Goal: Information Seeking & Learning: Find specific page/section

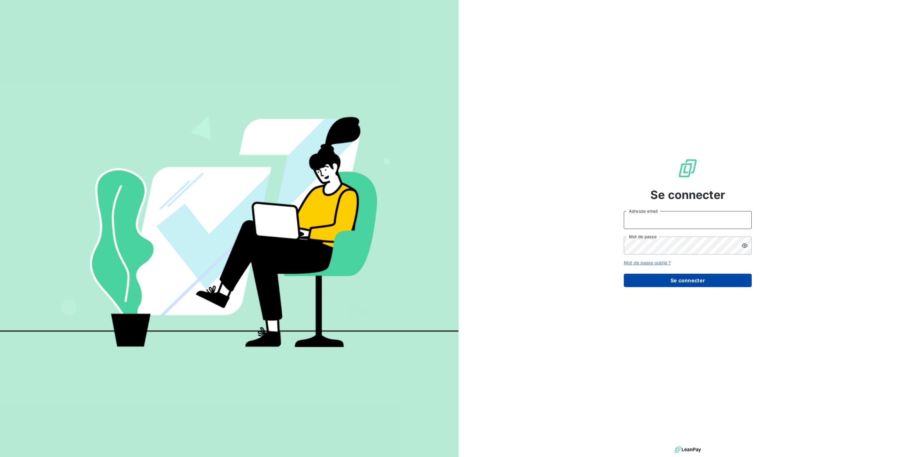
type input "[EMAIL_ADDRESS][DOMAIN_NAME]"
click at [680, 274] on button "Se connecter" at bounding box center [688, 280] width 128 height 13
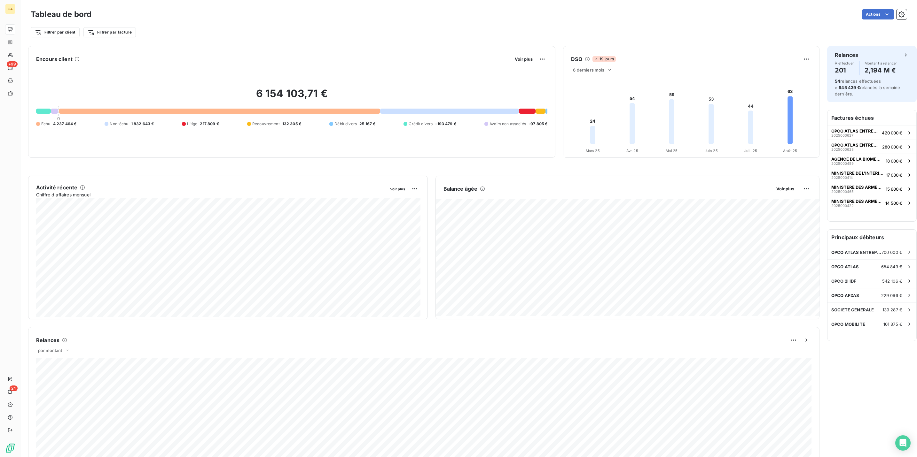
click at [361, 36] on div "Tableau de bord Actions Filtrer par client Filtrer par facture" at bounding box center [468, 21] width 896 height 42
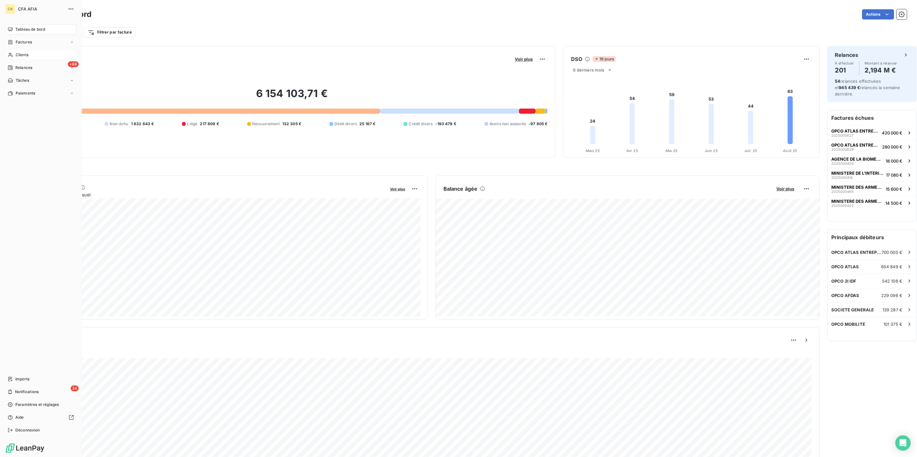
click at [21, 52] on span "Clients" at bounding box center [22, 55] width 13 height 6
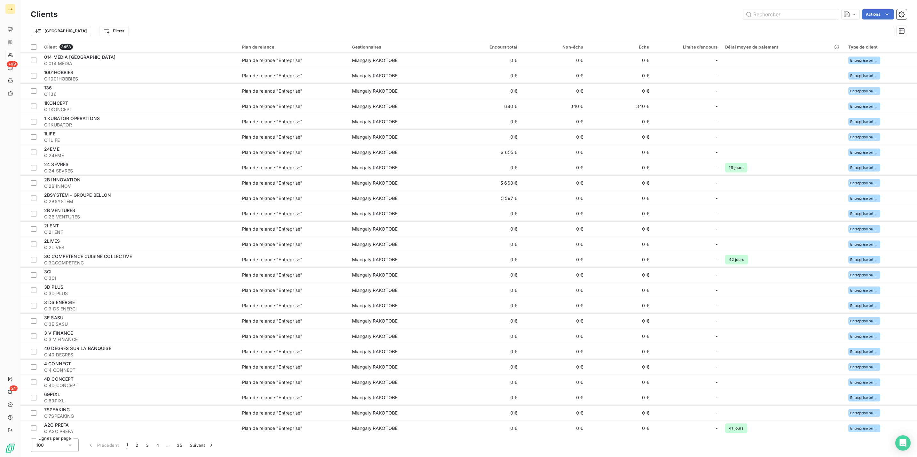
drag, startPoint x: 404, startPoint y: 7, endPoint x: 384, endPoint y: 15, distance: 21.4
click at [404, 8] on div "Clients Actions" at bounding box center [469, 14] width 876 height 13
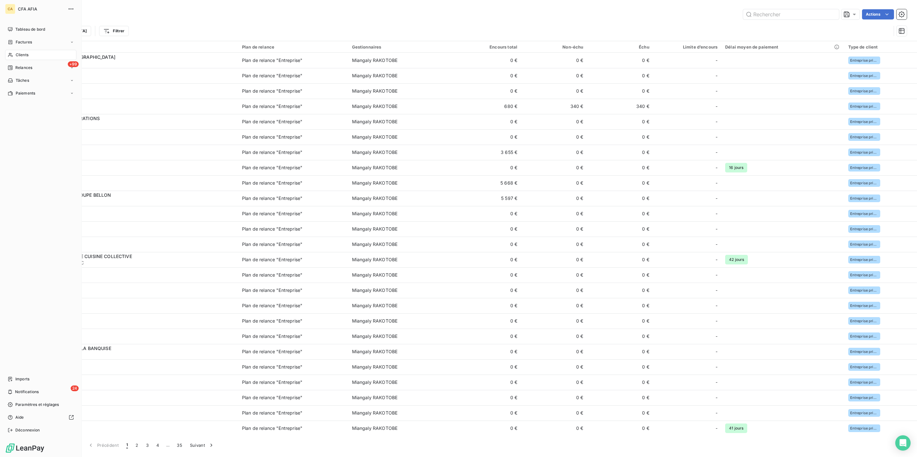
click at [18, 30] on nav "Tableau de bord Factures Clients +99 Relances Tâches Paiements" at bounding box center [40, 61] width 71 height 74
click at [18, 37] on div "Factures" at bounding box center [40, 42] width 71 height 10
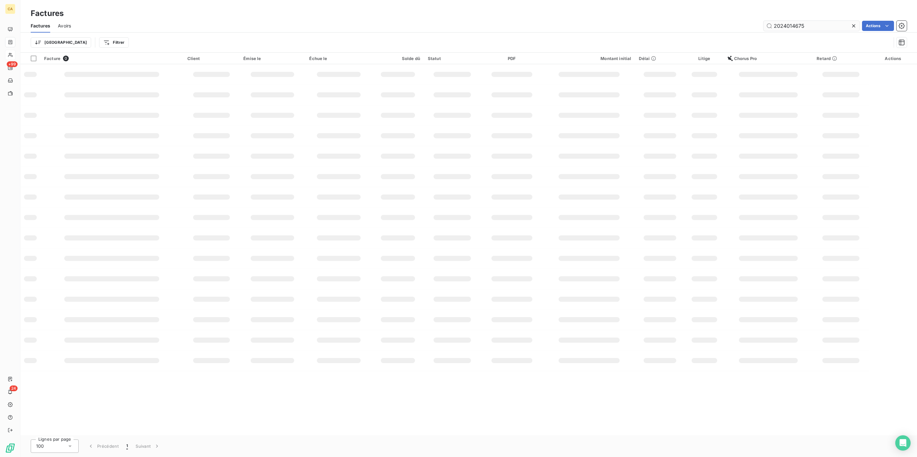
click at [813, 21] on input "2024014675" at bounding box center [811, 26] width 96 height 10
click at [812, 21] on input "2024014675" at bounding box center [811, 26] width 96 height 10
drag, startPoint x: 795, startPoint y: 21, endPoint x: 788, endPoint y: 21, distance: 6.4
click at [788, 21] on input "202587906" at bounding box center [811, 26] width 96 height 10
click at [792, 21] on input "202587906" at bounding box center [811, 26] width 96 height 10
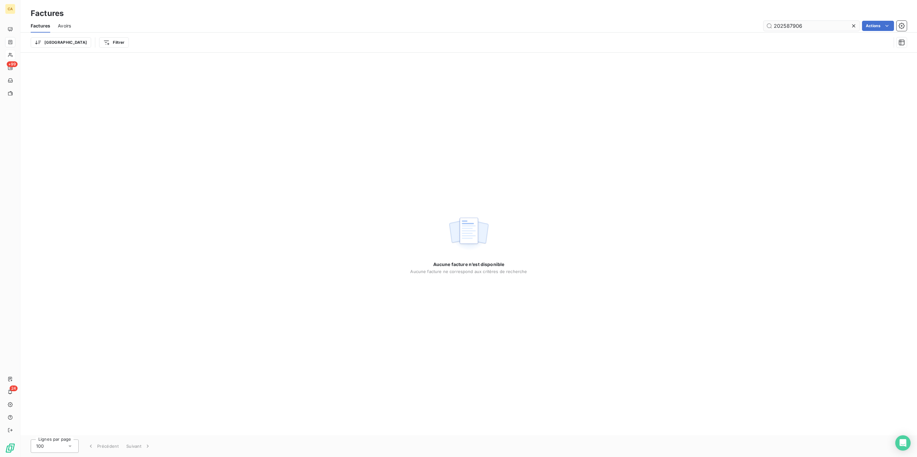
click at [792, 21] on input "202587906" at bounding box center [811, 26] width 96 height 10
click at [790, 21] on input "202587906" at bounding box center [811, 26] width 96 height 10
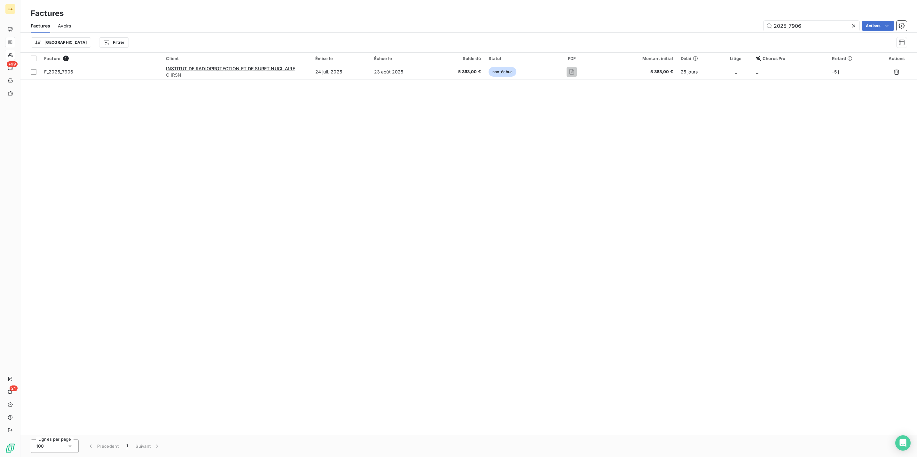
type input "2025_7906"
click at [344, 70] on div "Facture 1 Client Émise le Échue le Solde dû Statut PDF Montant initial Délai Li…" at bounding box center [468, 244] width 896 height 383
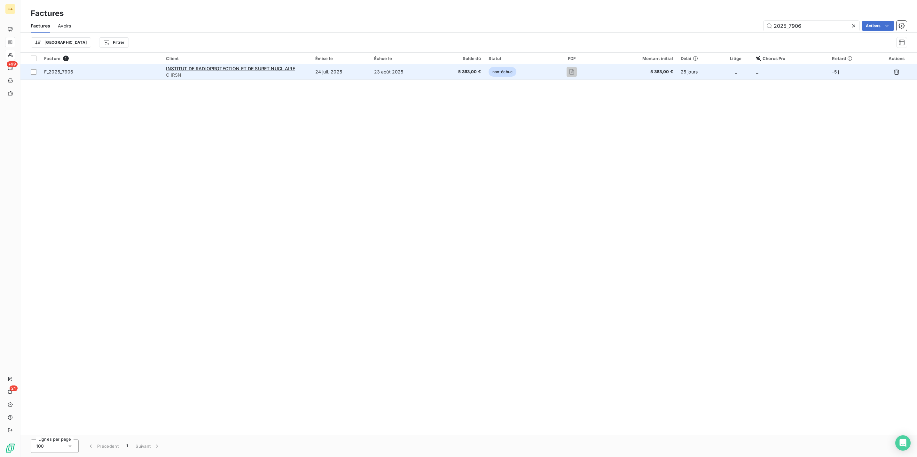
click at [342, 65] on td "24 juil. 2025" at bounding box center [340, 71] width 59 height 15
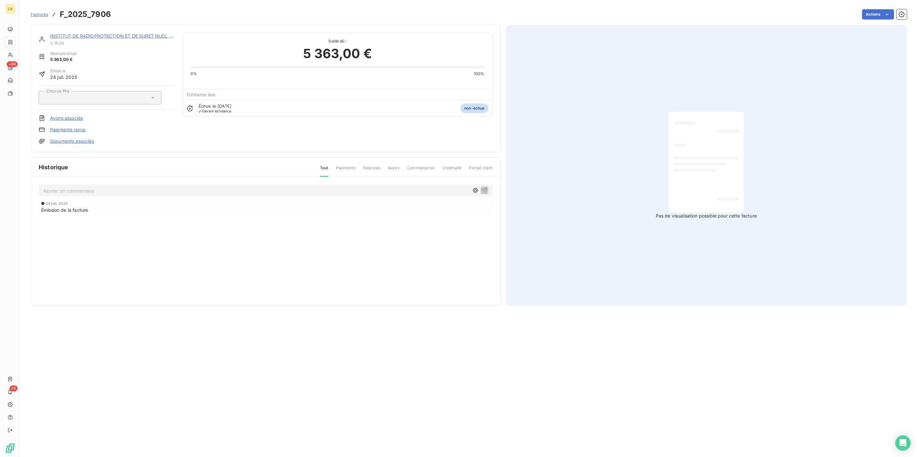
click at [128, 33] on link "INSTITUT DE RADIOPROTECTION ET DE SURET NUCL AIRE" at bounding box center [114, 35] width 129 height 5
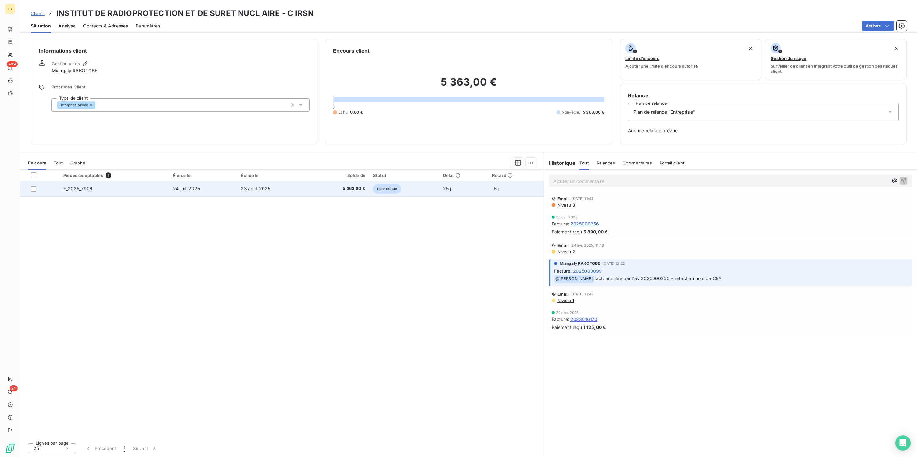
click at [125, 181] on td "F_2025_7906" at bounding box center [114, 188] width 110 height 15
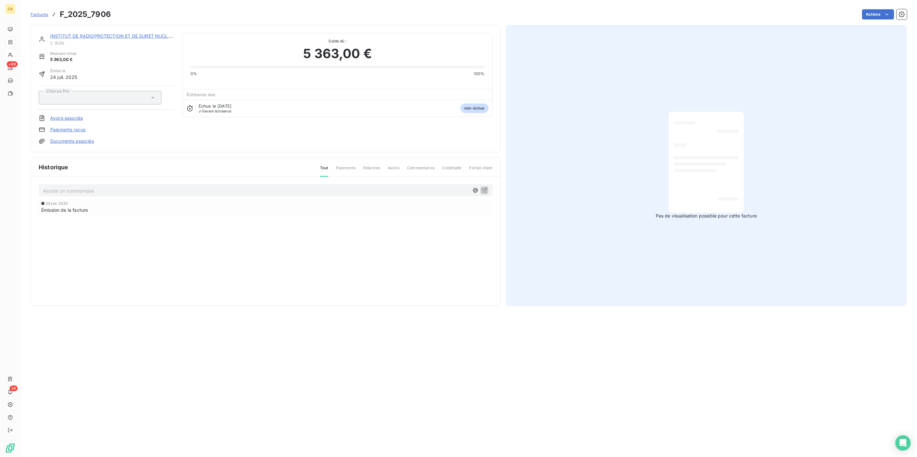
click at [80, 187] on p "Ajouter un commentaire ﻿" at bounding box center [256, 191] width 426 height 8
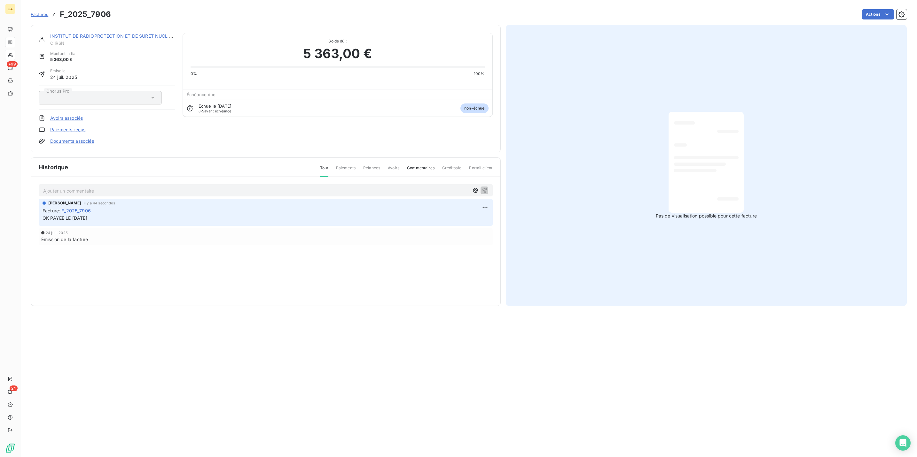
click at [117, 33] on link "INSTITUT DE RADIOPROTECTION ET DE SURET NUCL AIRE" at bounding box center [114, 35] width 129 height 5
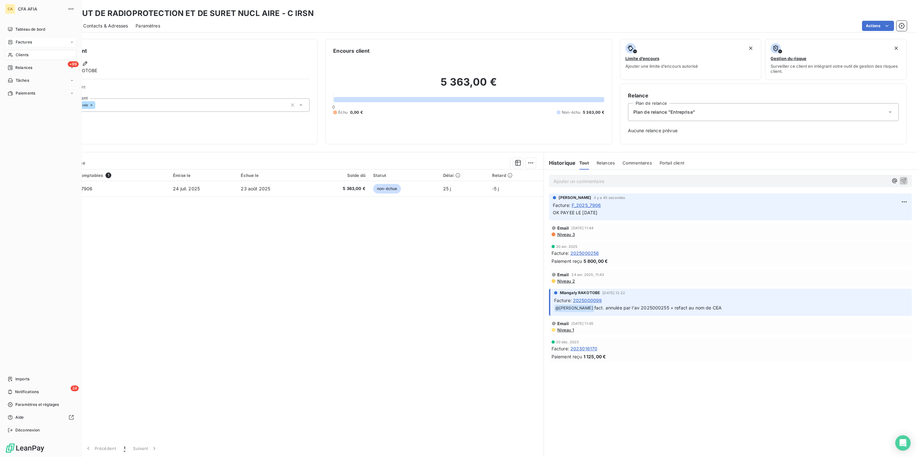
click at [23, 39] on span "Factures" at bounding box center [24, 42] width 16 height 6
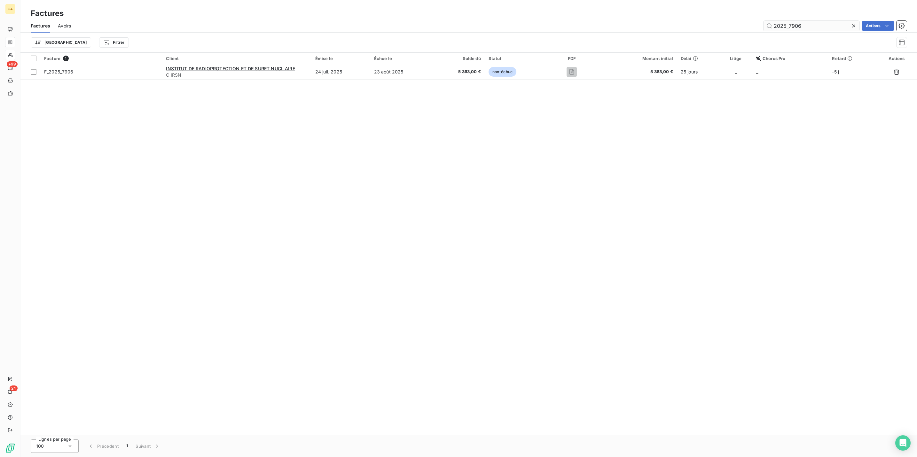
click at [825, 21] on input "2025_7906" at bounding box center [811, 26] width 96 height 10
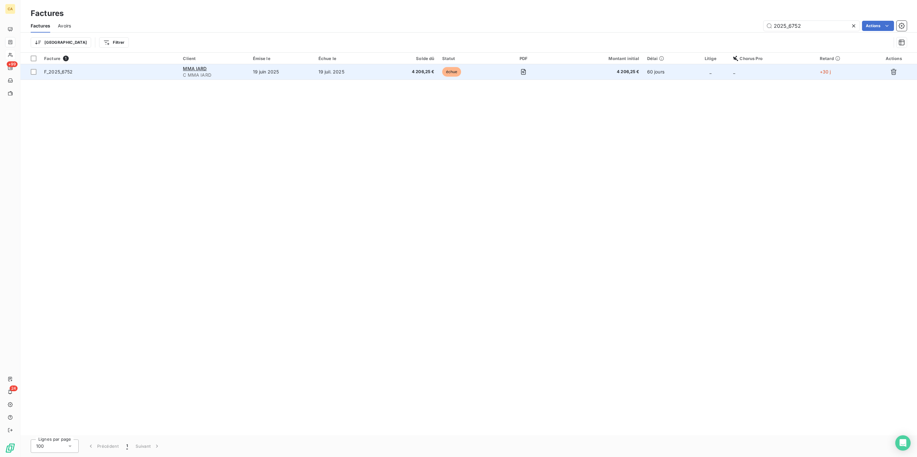
type input "2025_6752"
click at [337, 65] on td "19 juil. 2025" at bounding box center [346, 71] width 65 height 15
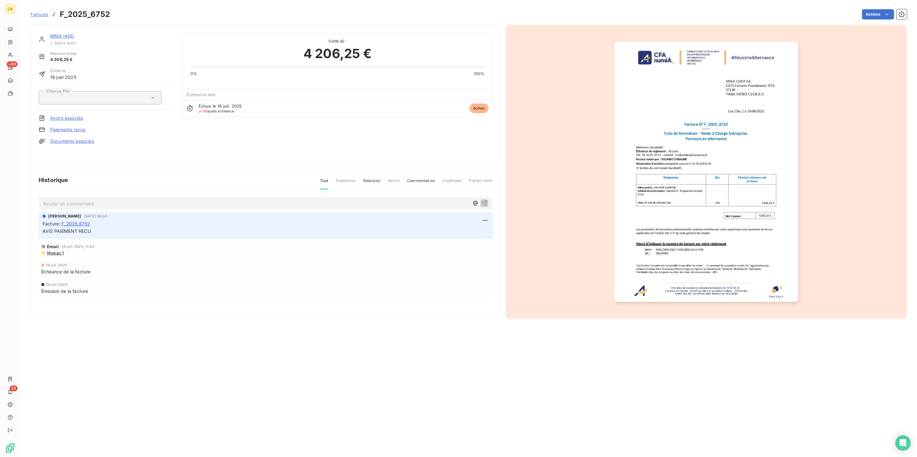
click at [110, 199] on div "Ajouter un commentaire ﻿" at bounding box center [265, 203] width 445 height 9
click at [112, 199] on div "Ajouter un commentaire ﻿" at bounding box center [265, 203] width 445 height 9
click at [112, 200] on p "Ajouter un commentaire ﻿" at bounding box center [256, 204] width 426 height 8
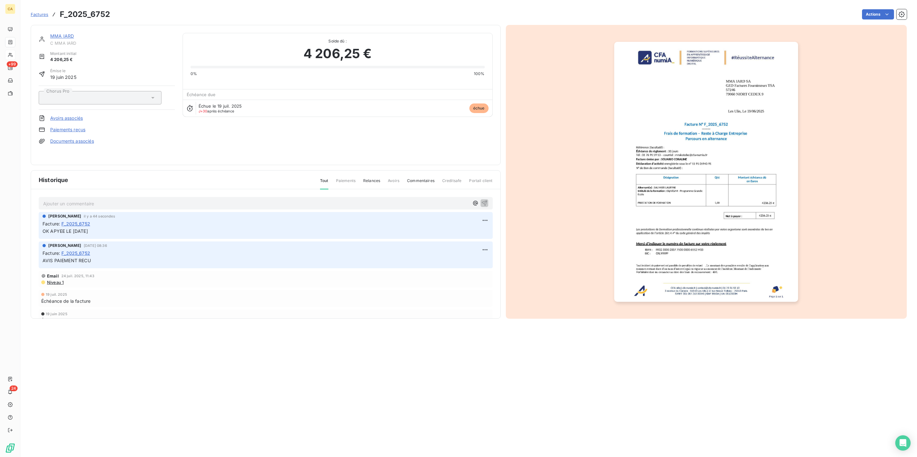
click at [713, 182] on img "button" at bounding box center [706, 172] width 184 height 260
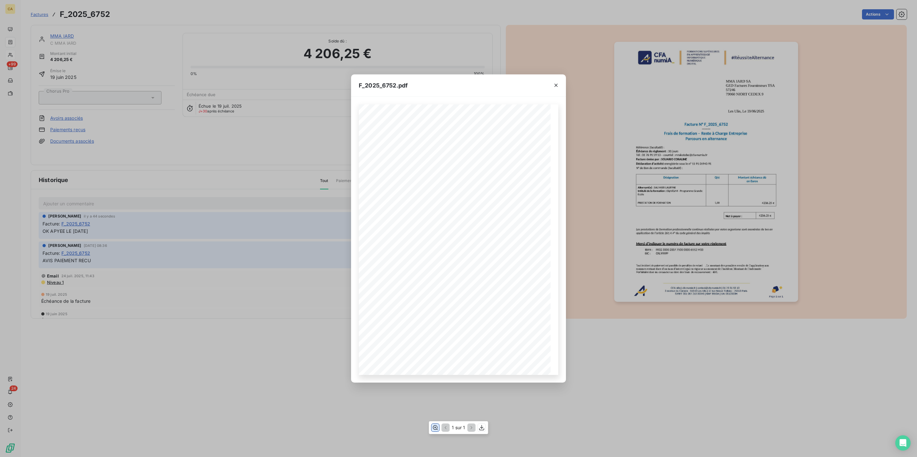
click at [434, 429] on icon "button" at bounding box center [435, 428] width 6 height 6
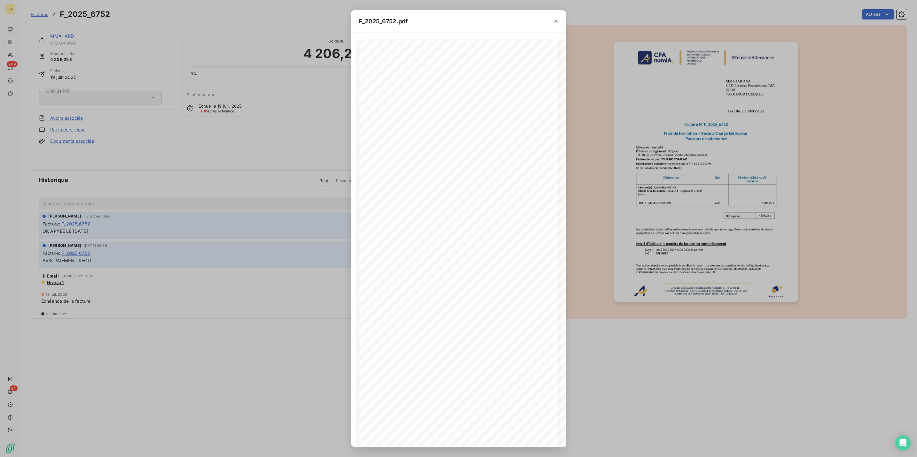
click at [231, 128] on div "F_2025_6752.pdf CFA afia | cfa-numia.fr | contact@cfa-numia.fr | 01 76 91 59 13…" at bounding box center [458, 228] width 917 height 457
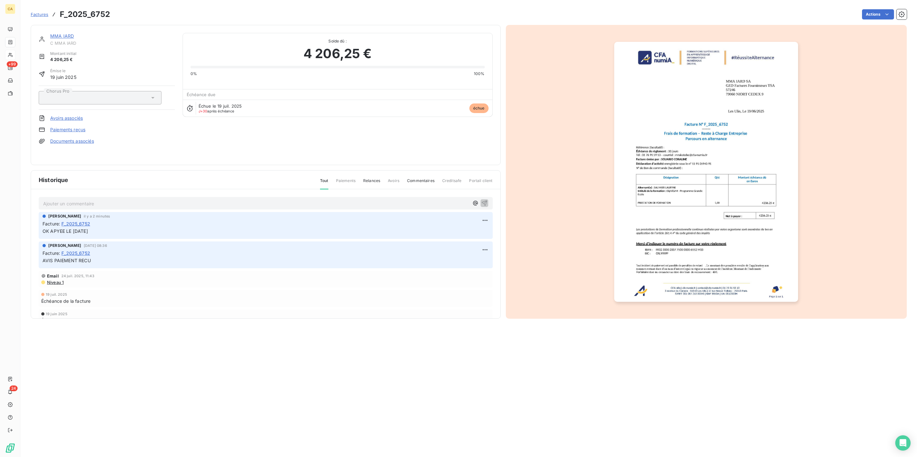
click at [50, 41] on span "C MMA IARD" at bounding box center [112, 43] width 125 height 5
click at [50, 33] on link "MMA IARD" at bounding box center [62, 35] width 24 height 5
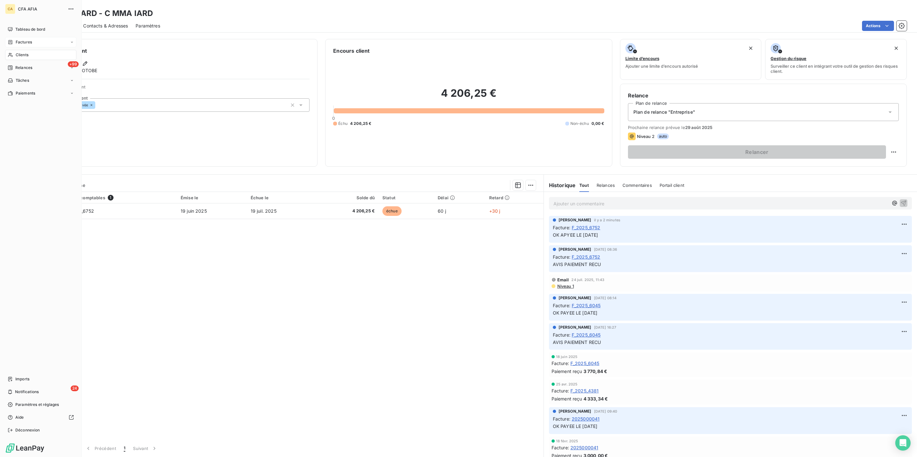
click at [24, 52] on span "Clients" at bounding box center [22, 55] width 13 height 6
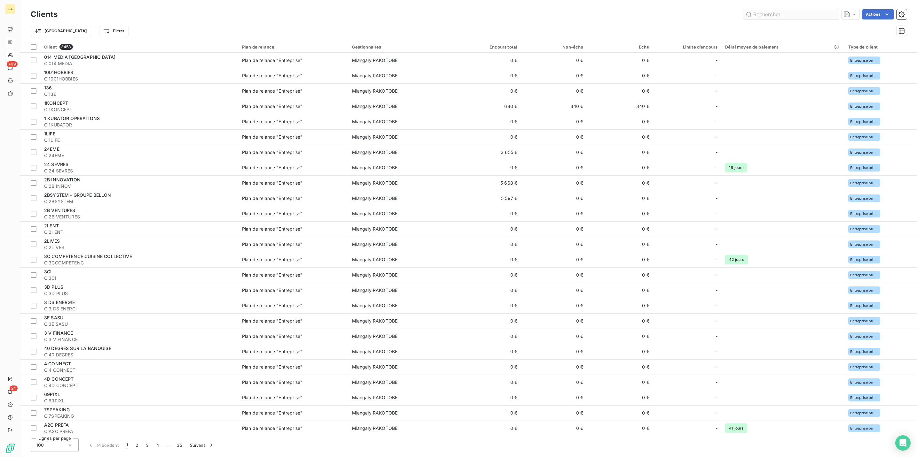
click at [791, 15] on input "text" at bounding box center [791, 14] width 96 height 10
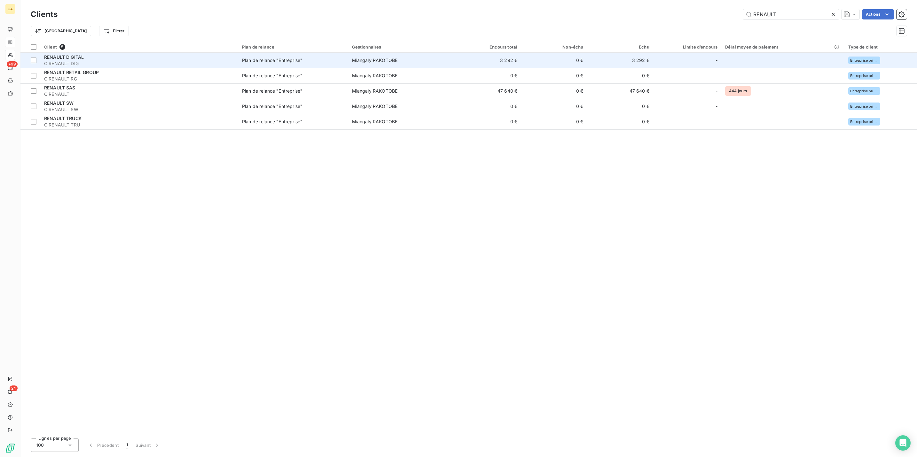
type input "RENAULT"
click at [470, 53] on td "3 292 €" at bounding box center [488, 60] width 66 height 15
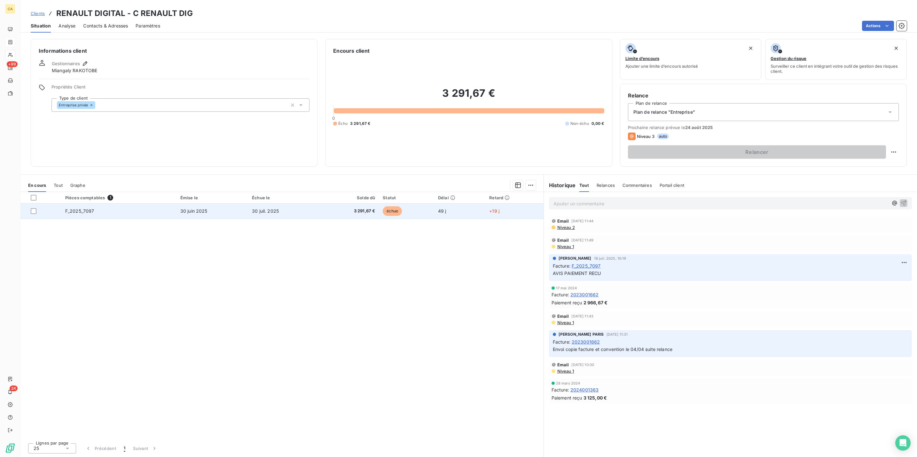
click at [210, 204] on td "30 juin 2025" at bounding box center [212, 211] width 72 height 15
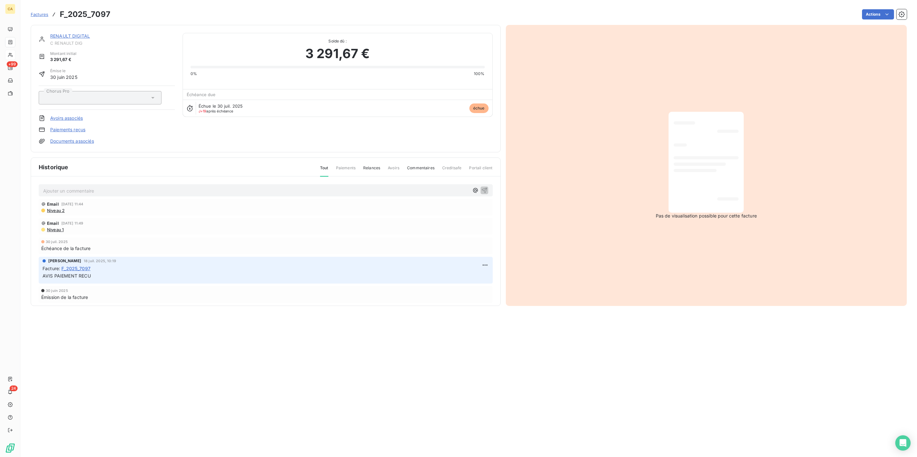
click at [86, 158] on div "Historique Tout Paiements Relances Avoirs Commentaires Creditsafe Portail client" at bounding box center [265, 167] width 469 height 19
click at [77, 187] on p "Ajouter un commentaire ﻿" at bounding box center [256, 191] width 426 height 8
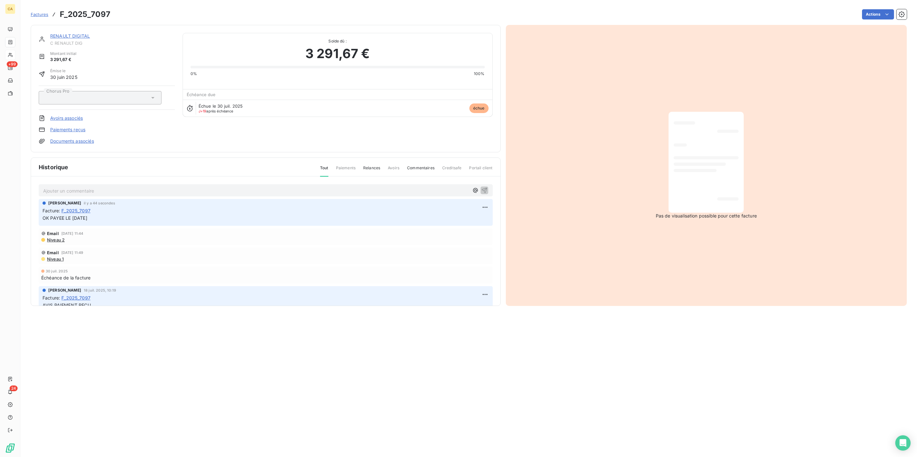
click at [66, 33] on link "RENAULT DIGITAL" at bounding box center [70, 35] width 40 height 5
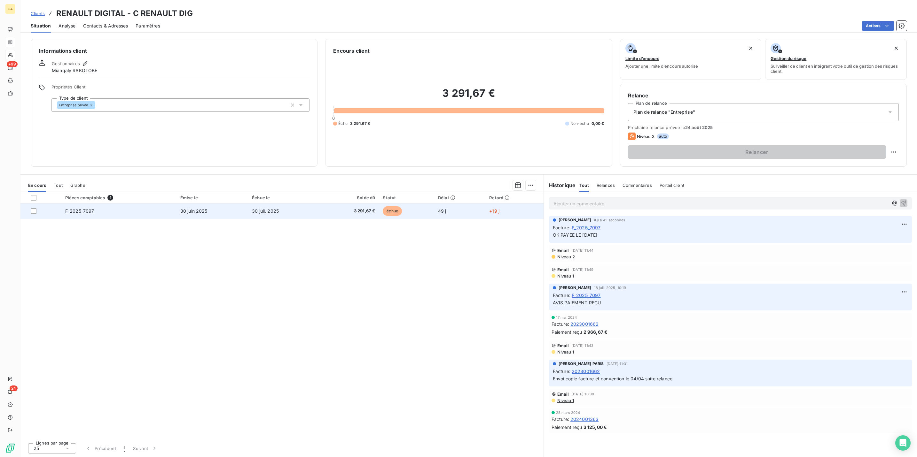
click at [264, 204] on td "30 juil. 2025" at bounding box center [283, 211] width 71 height 15
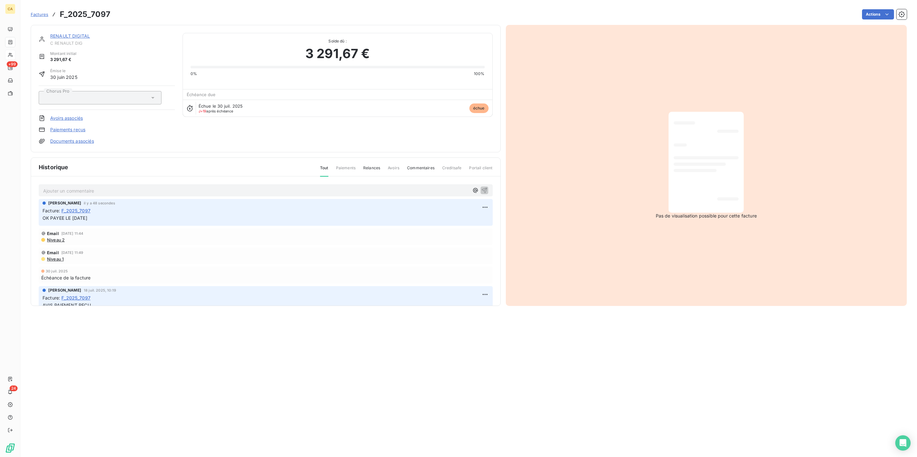
click at [52, 33] on link "RENAULT DIGITAL" at bounding box center [70, 35] width 40 height 5
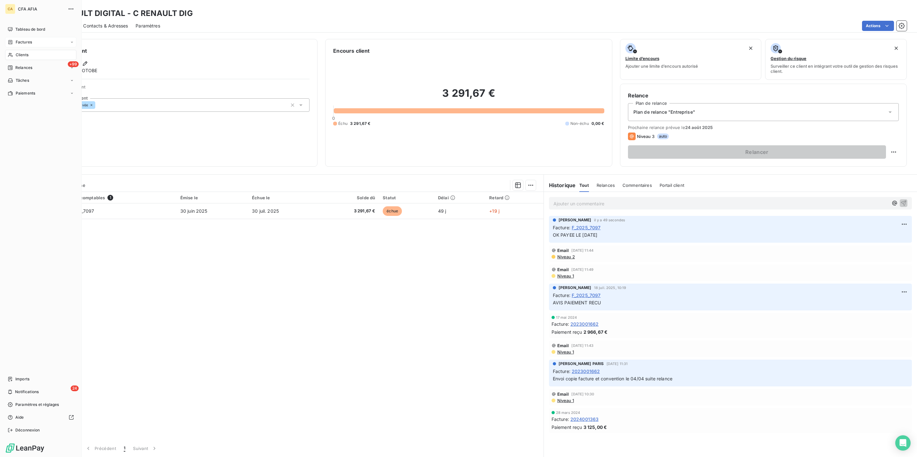
drag, startPoint x: 12, startPoint y: 41, endPoint x: 45, endPoint y: 43, distance: 34.0
click at [12, 50] on div "Clients" at bounding box center [40, 55] width 71 height 10
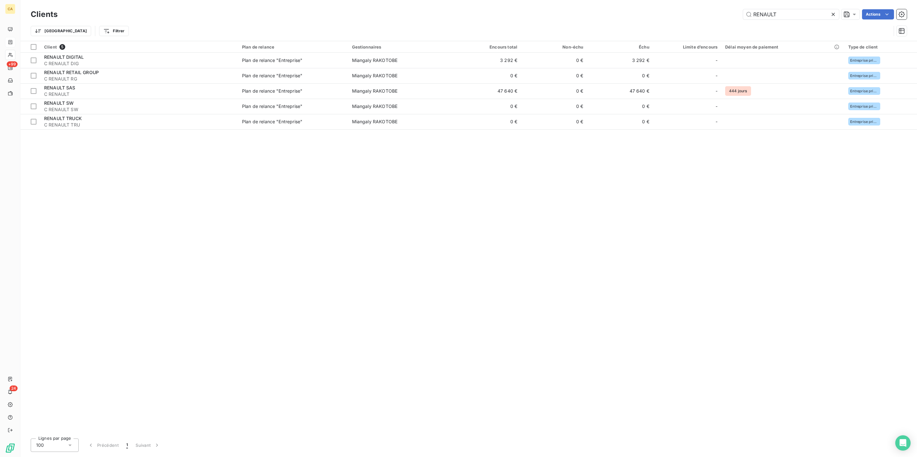
click at [790, 8] on div "Clients RENAULT Actions" at bounding box center [469, 14] width 876 height 13
click at [789, 13] on input "RENAULT" at bounding box center [791, 14] width 96 height 10
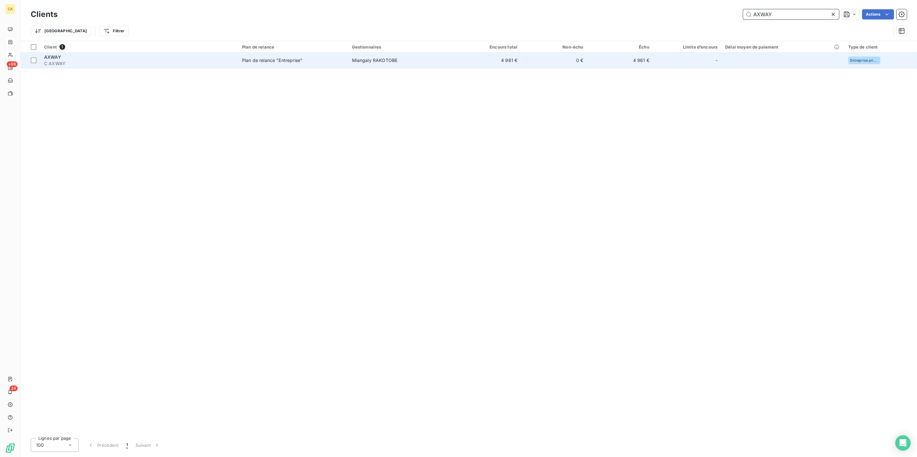
type input "AXWAY"
click at [425, 53] on td "Miangaly RAKOTOBE" at bounding box center [401, 60] width 107 height 15
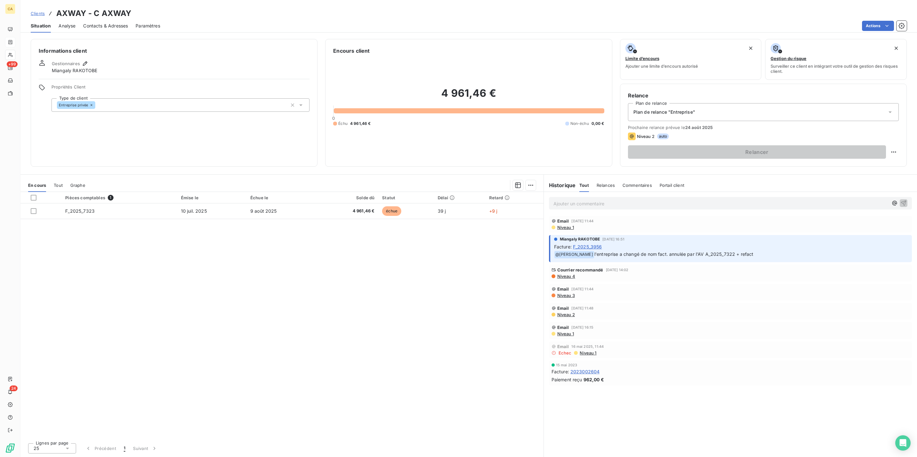
click at [54, 179] on div "Tout" at bounding box center [58, 185] width 9 height 13
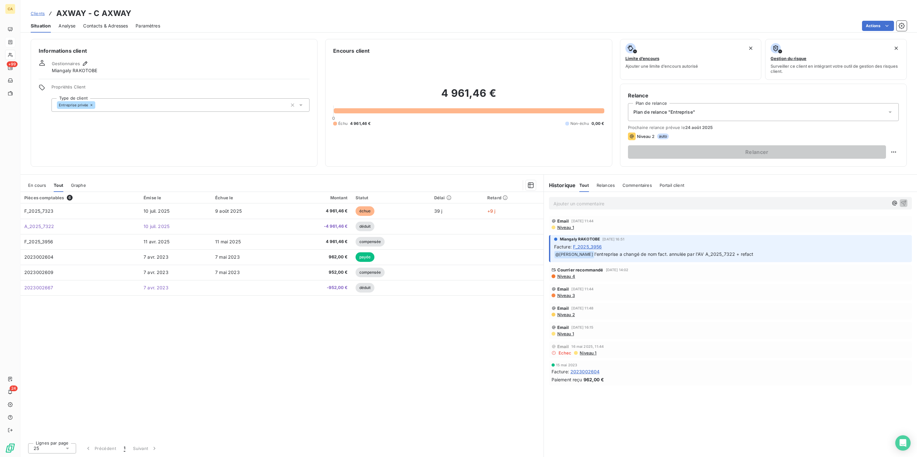
click at [31, 179] on div "En cours" at bounding box center [37, 185] width 18 height 13
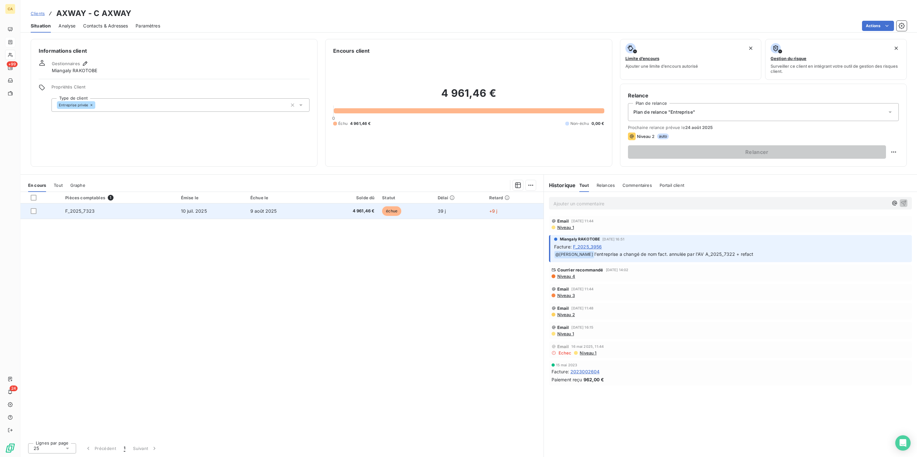
click at [190, 208] on span "10 juil. 2025" at bounding box center [194, 210] width 26 height 5
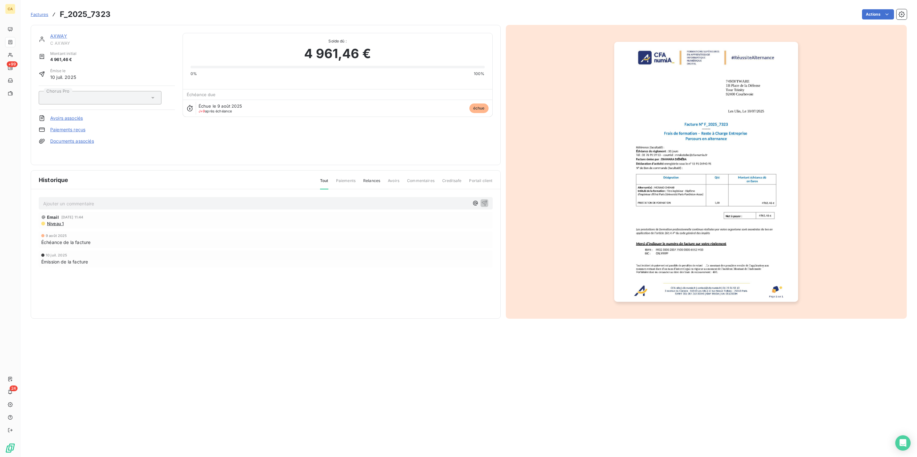
click at [89, 158] on div "AXWAY C AXWAY Montant initial 4 961,46 € Émise le 10 juil. 2025 Chorus Pro Avoi…" at bounding box center [266, 95] width 470 height 140
click at [96, 197] on div "Ajouter un commentaire ﻿" at bounding box center [266, 203] width 454 height 12
click at [96, 200] on p "Ajouter un commentaire ﻿" at bounding box center [256, 204] width 426 height 8
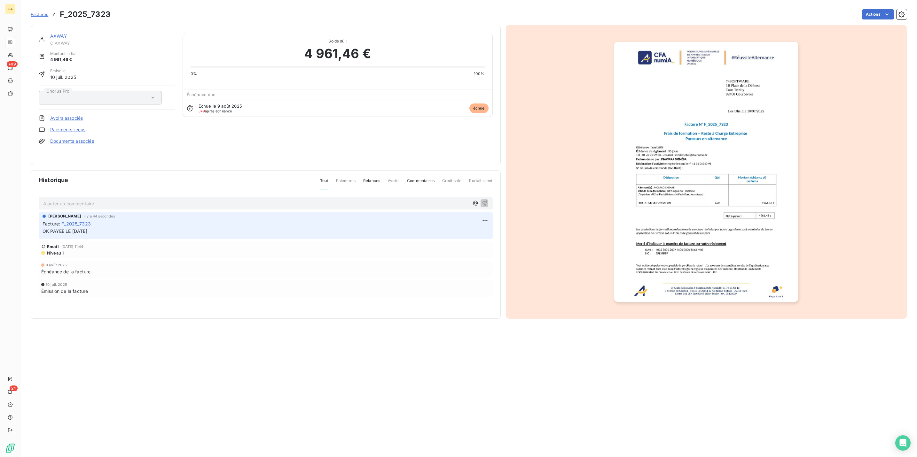
click at [50, 33] on link "AXWAY" at bounding box center [58, 35] width 17 height 5
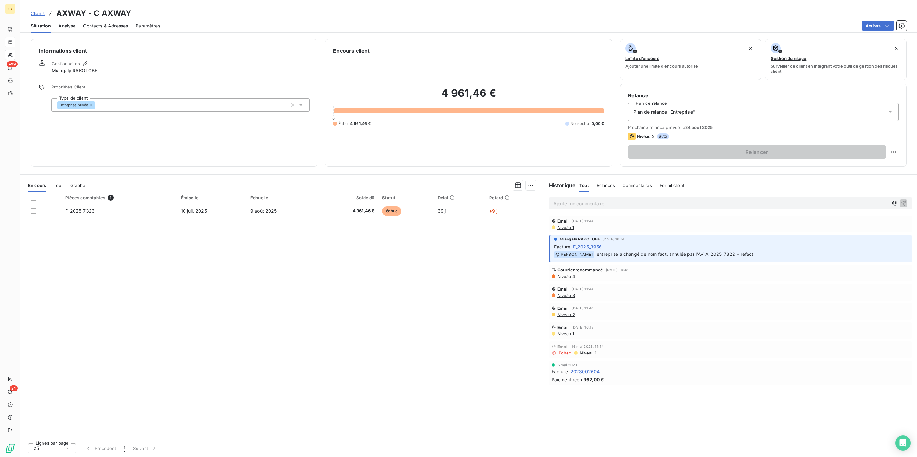
click at [54, 183] on span "Tout" at bounding box center [58, 185] width 9 height 5
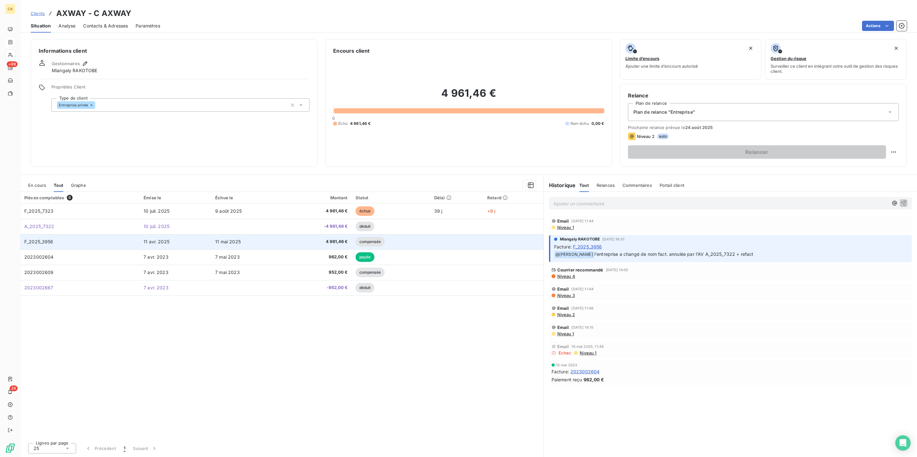
click at [51, 234] on td "F_2025_3956" at bounding box center [79, 241] width 119 height 15
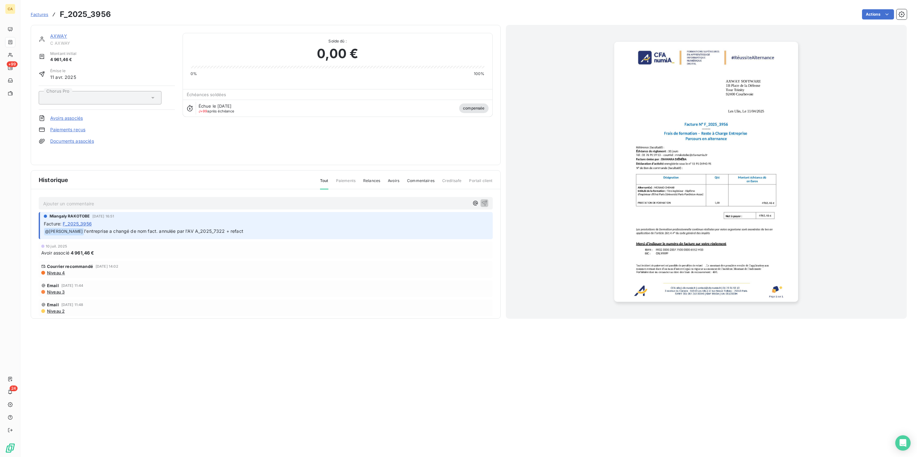
click at [67, 200] on p "Ajouter un commentaire ﻿" at bounding box center [256, 204] width 426 height 8
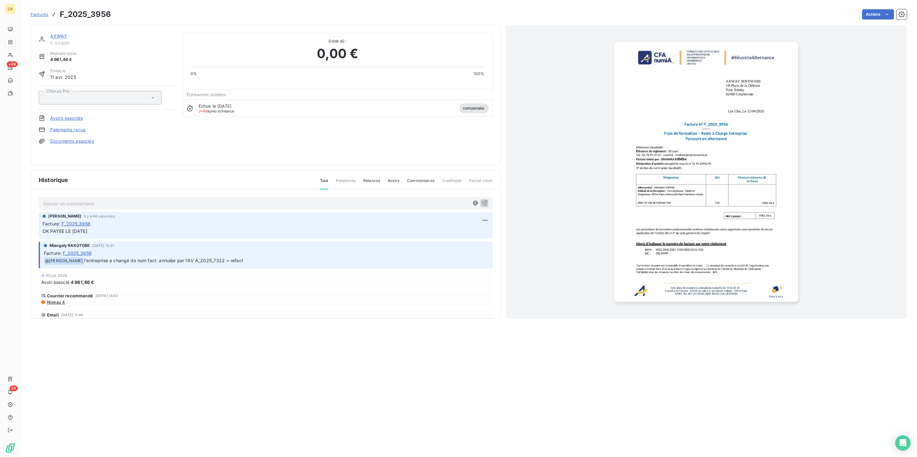
click at [50, 33] on link "AXWAY" at bounding box center [58, 35] width 17 height 5
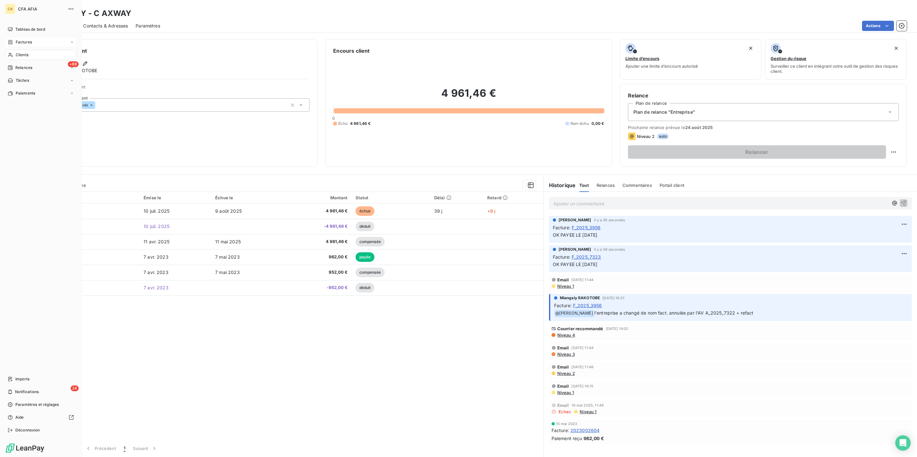
click at [22, 50] on div "Clients" at bounding box center [40, 55] width 71 height 10
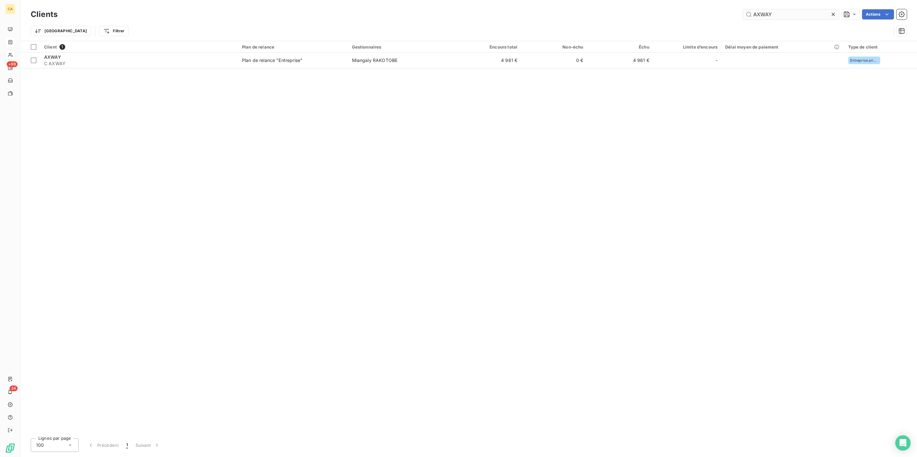
click at [808, 15] on input "AXWAY" at bounding box center [791, 14] width 96 height 10
click at [807, 15] on input "AXWAY" at bounding box center [791, 14] width 96 height 10
click at [8, 37] on div "Factures" at bounding box center [40, 42] width 71 height 10
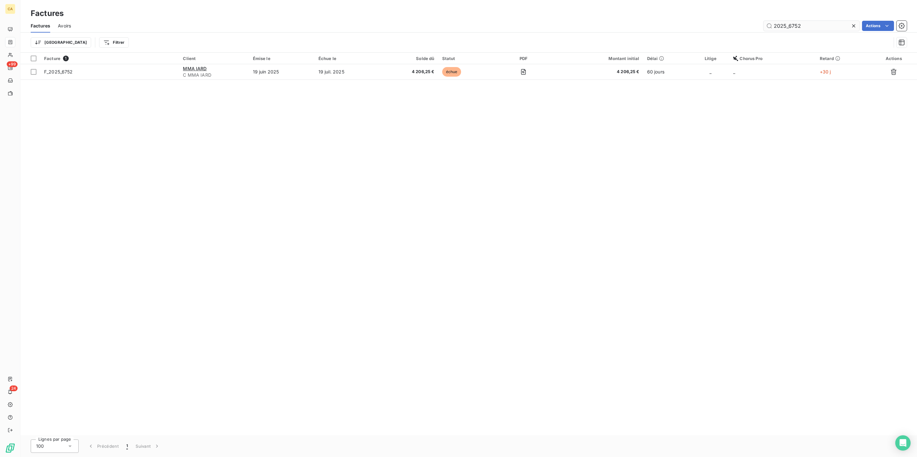
drag, startPoint x: 808, startPoint y: 23, endPoint x: 791, endPoint y: 22, distance: 17.3
click at [791, 22] on input "2025_6752" at bounding box center [811, 26] width 96 height 10
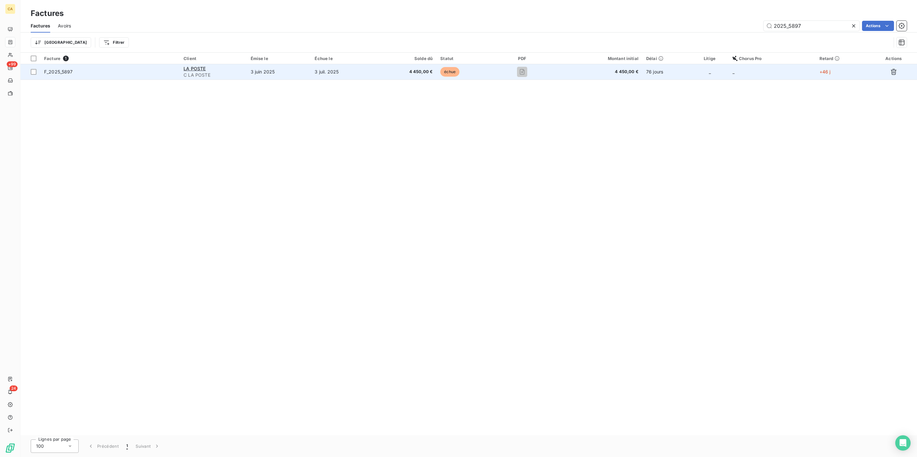
type input "2025_5897"
click at [297, 64] on td "3 juin 2025" at bounding box center [279, 71] width 64 height 15
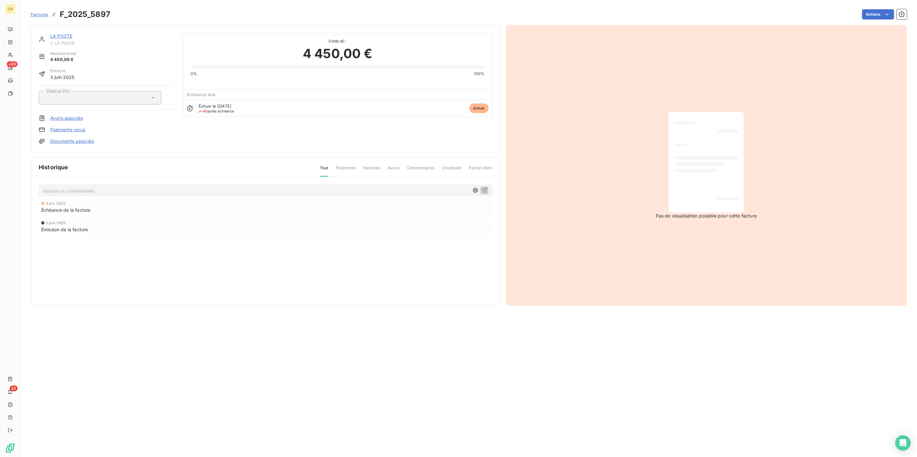
click at [118, 187] on p "Ajouter un commentaire ﻿" at bounding box center [256, 191] width 426 height 8
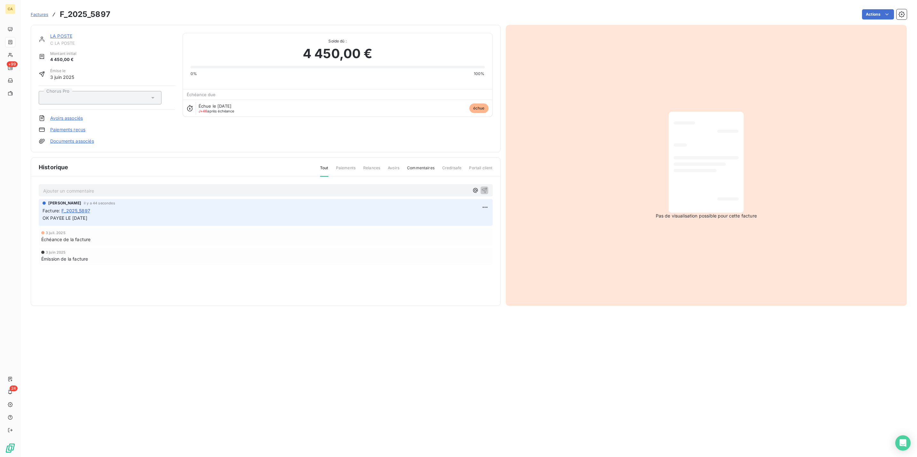
click at [51, 33] on link "LA POSTE" at bounding box center [61, 35] width 22 height 5
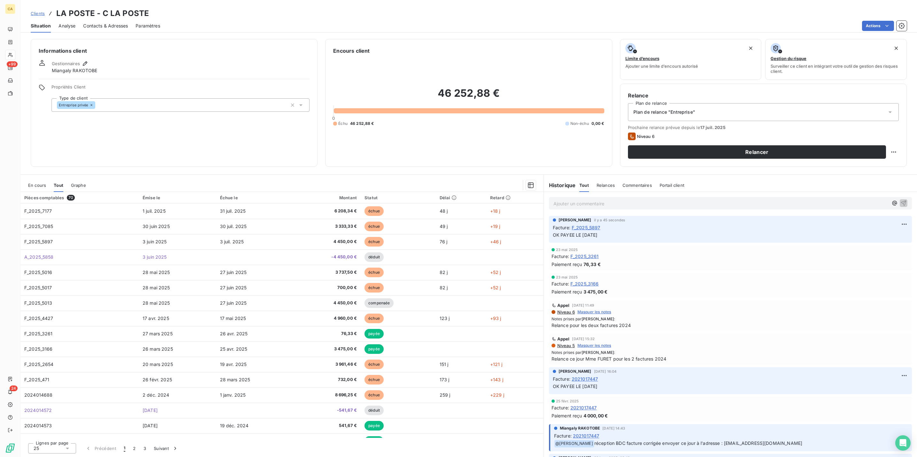
click at [31, 183] on span "En cours" at bounding box center [37, 185] width 18 height 5
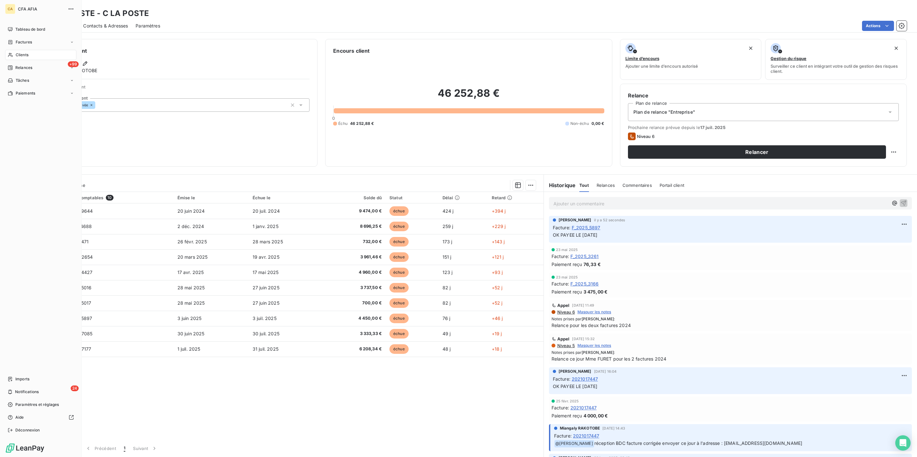
drag, startPoint x: 6, startPoint y: 43, endPoint x: 41, endPoint y: 40, distance: 35.6
click at [6, 50] on div "Clients" at bounding box center [40, 55] width 71 height 10
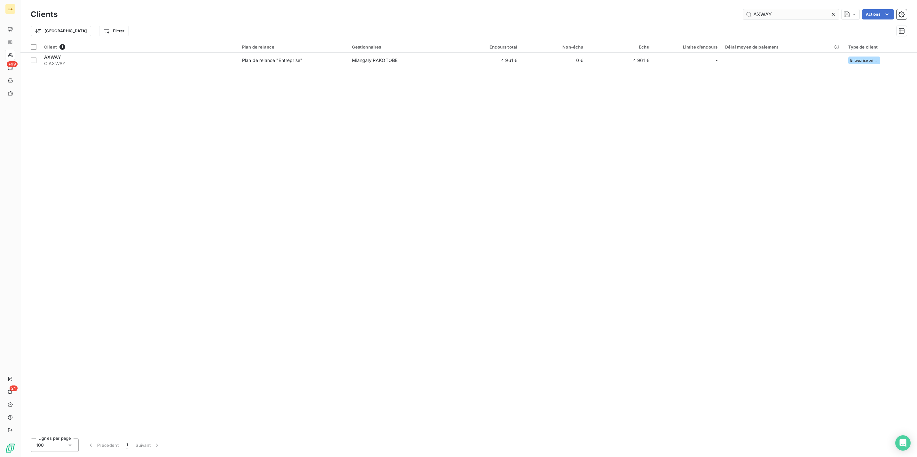
click at [800, 15] on input "AXWAY" at bounding box center [791, 14] width 96 height 10
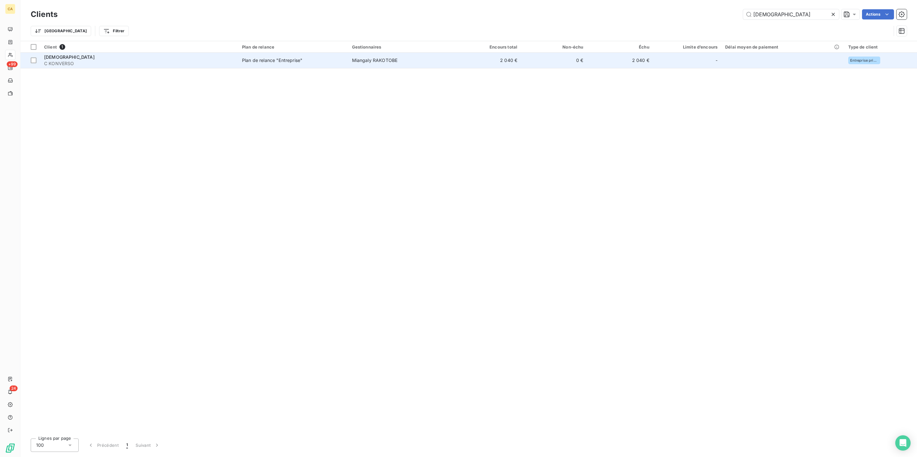
type input "KONVERSO"
click at [357, 53] on td "Miangaly RAKOTOBE" at bounding box center [401, 60] width 107 height 15
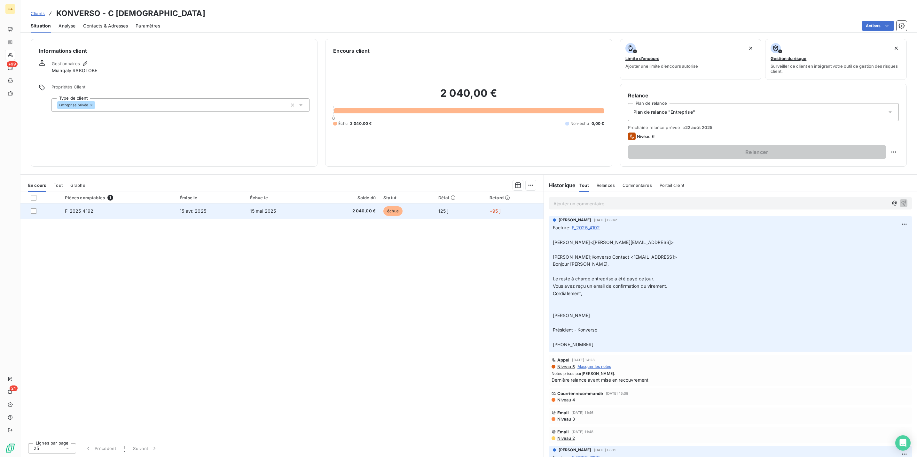
click at [305, 204] on td "15 mai 2025" at bounding box center [280, 211] width 69 height 15
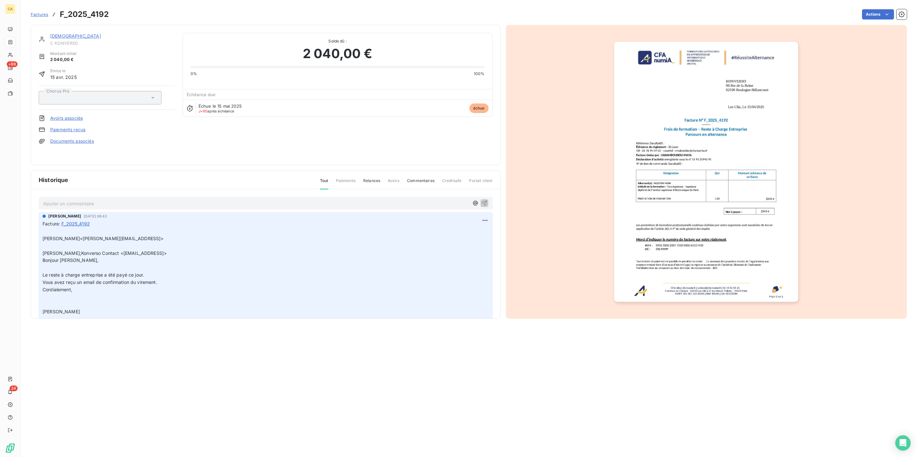
click at [86, 198] on div "Ajouter un commentaire ﻿" at bounding box center [266, 203] width 454 height 12
click at [85, 198] on div "Ajouter un commentaire ﻿" at bounding box center [266, 203] width 454 height 12
click at [83, 200] on p "Ajouter un commentaire ﻿" at bounding box center [256, 204] width 426 height 8
click at [50, 41] on span "C KONVERSO" at bounding box center [112, 43] width 125 height 5
click at [50, 33] on link "KONVERSO" at bounding box center [75, 35] width 51 height 5
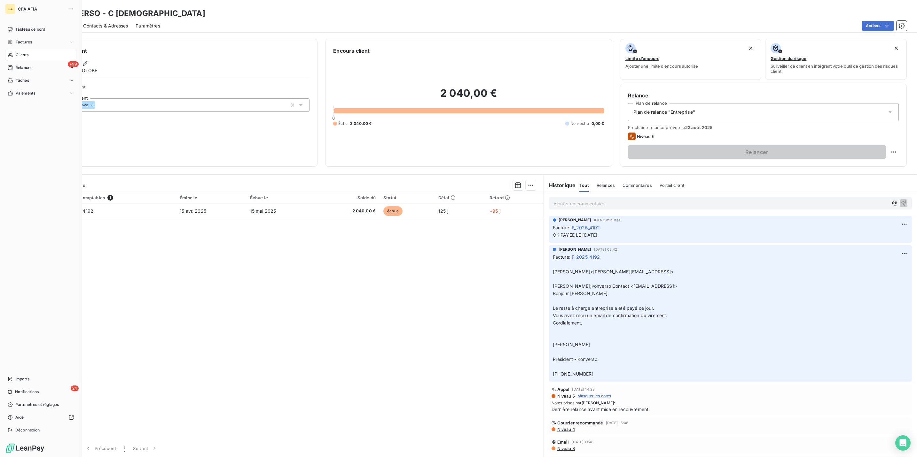
click at [24, 52] on span "Clients" at bounding box center [22, 55] width 13 height 6
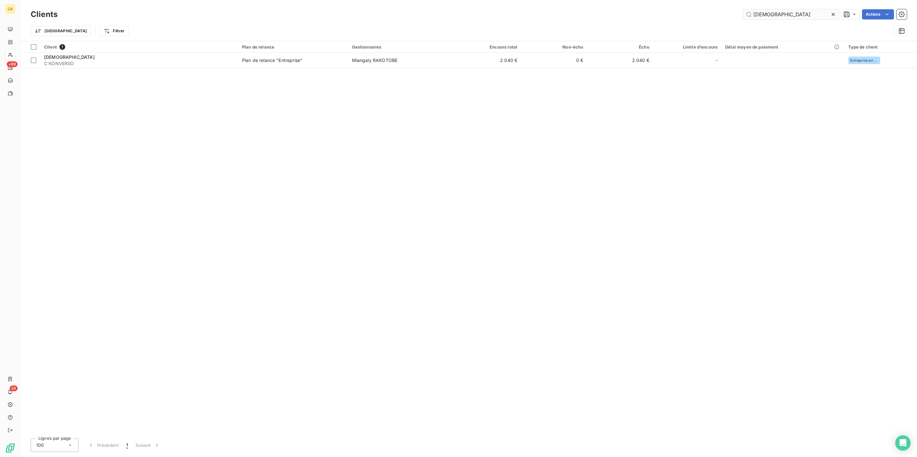
click at [804, 12] on input "KONVERSO" at bounding box center [791, 14] width 96 height 10
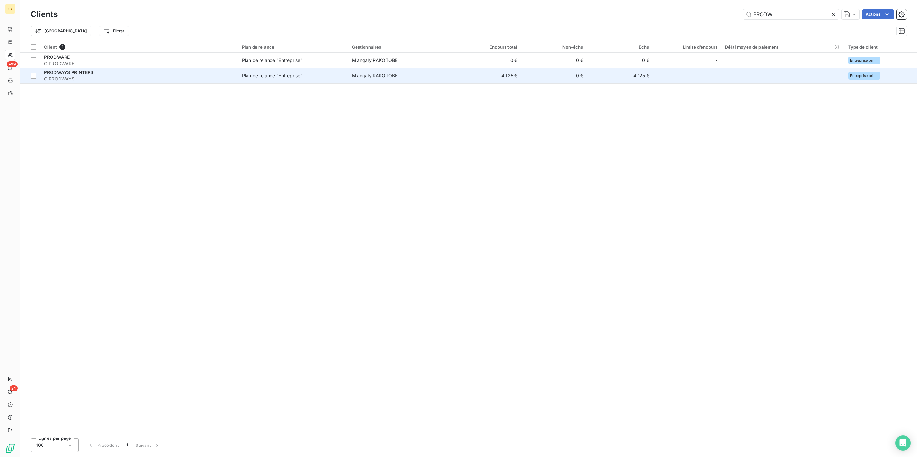
type input "PRODW"
click at [238, 68] on td "Plan de relance "Entreprise"" at bounding box center [293, 75] width 110 height 15
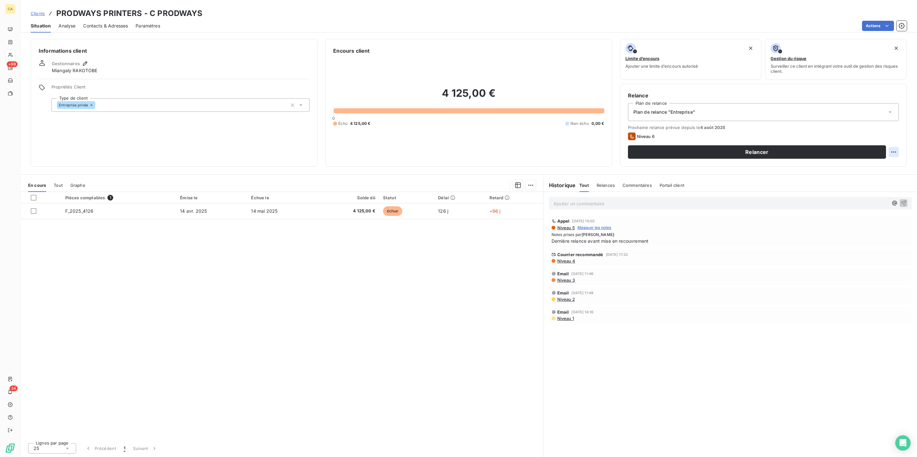
click at [895, 125] on html "CA +99 24 Clients PRODWAYS PRINTERS - C PRODWAYS Situation Analyse Contacts & A…" at bounding box center [458, 228] width 917 height 457
click at [882, 134] on div "Replanifier cette action" at bounding box center [873, 139] width 62 height 15
click at [893, 145] on html "CA +99 24 Clients PRODWAYS PRINTERS - C PRODWAYS Situation Analyse Contacts & A…" at bounding box center [458, 228] width 917 height 457
click at [900, 129] on html "CA +99 24 Clients PRODWAYS PRINTERS - C PRODWAYS Situation Analyse Contacts & A…" at bounding box center [458, 228] width 917 height 457
click at [887, 138] on div "Replanifier cette action" at bounding box center [873, 140] width 57 height 10
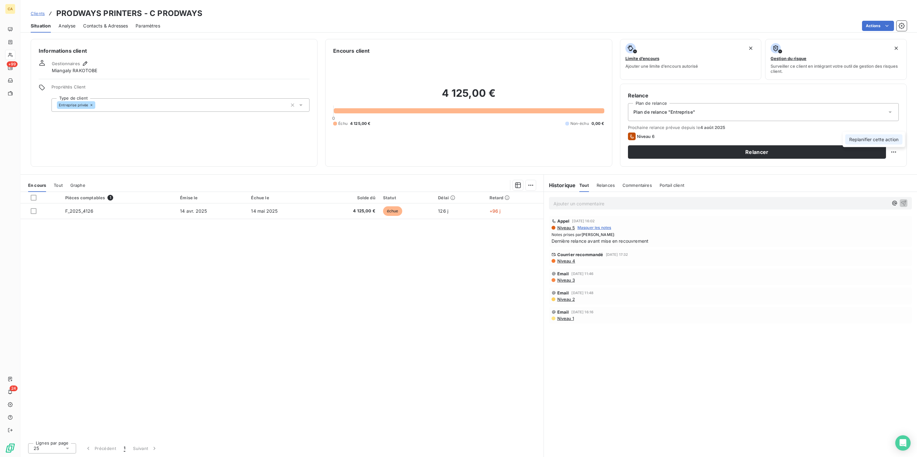
select select "7"
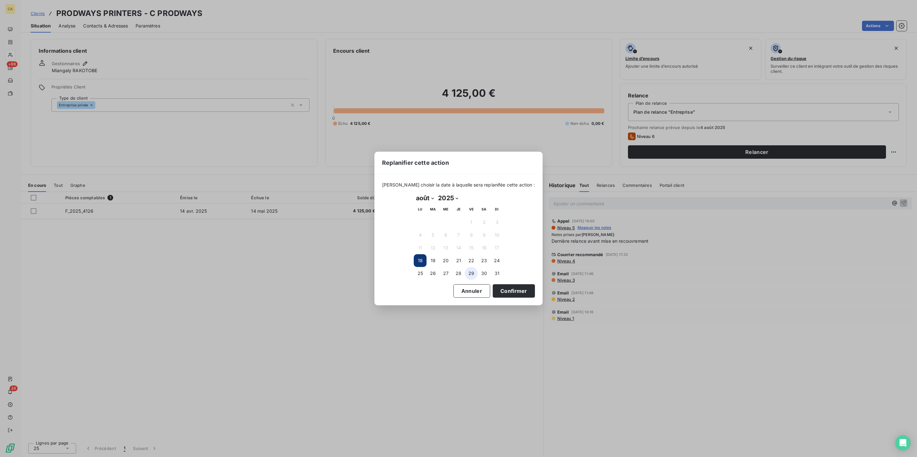
click at [471, 270] on button "29" at bounding box center [471, 273] width 13 height 13
click at [492, 285] on button "Confirmer" at bounding box center [513, 290] width 42 height 13
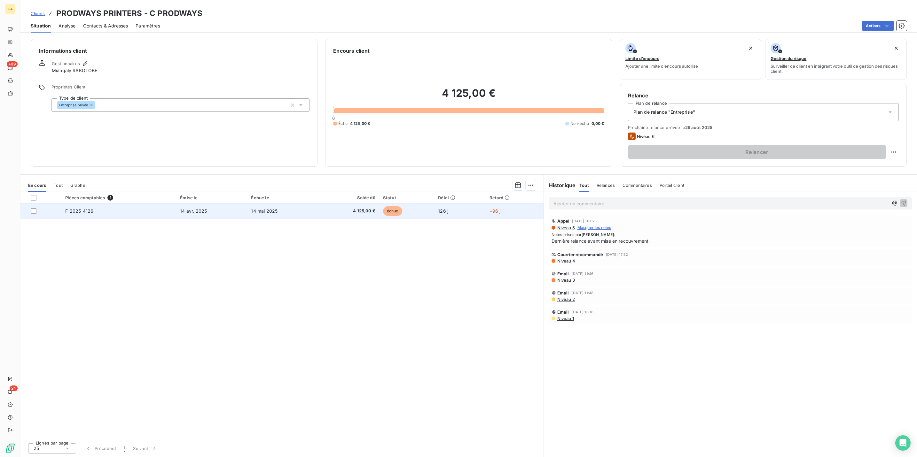
click at [176, 204] on td "14 avr. 2025" at bounding box center [211, 211] width 71 height 15
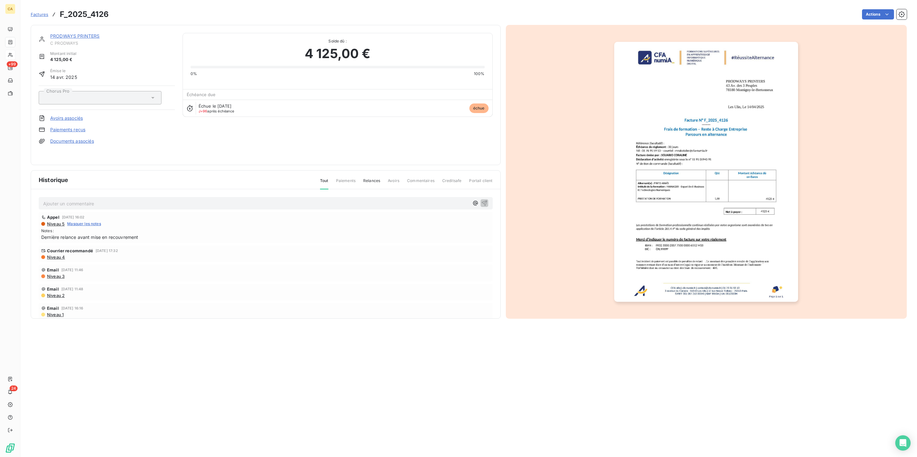
click at [87, 200] on p "Ajouter un commentaire ﻿" at bounding box center [256, 204] width 426 height 8
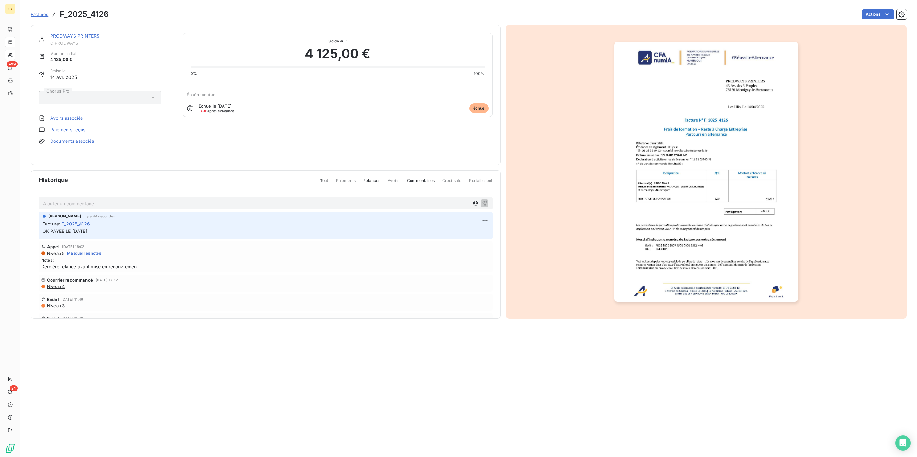
click at [79, 27] on div "PRODWAYS PRINTERS C PRODWAYS Montant initial 4 125,00 € Émise le 14 avr. 2025 C…" at bounding box center [266, 95] width 470 height 140
click at [77, 33] on link "PRODWAYS PRINTERS" at bounding box center [75, 35] width 50 height 5
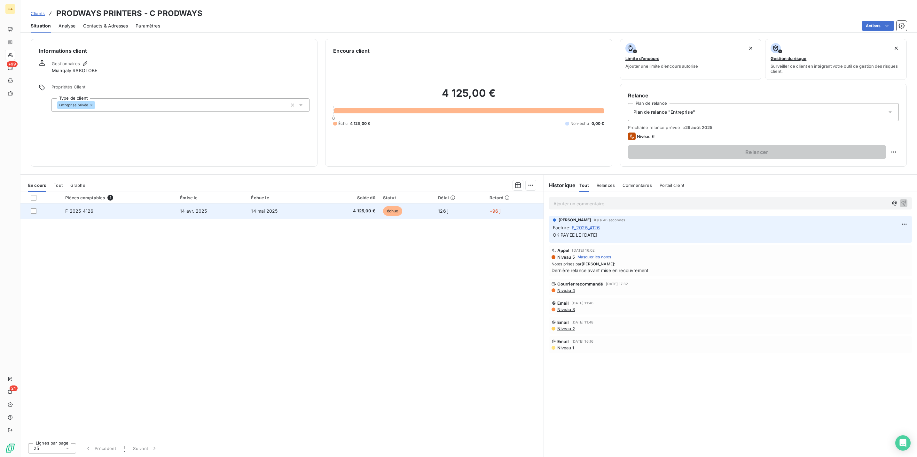
click at [229, 204] on td "14 avr. 2025" at bounding box center [211, 211] width 71 height 15
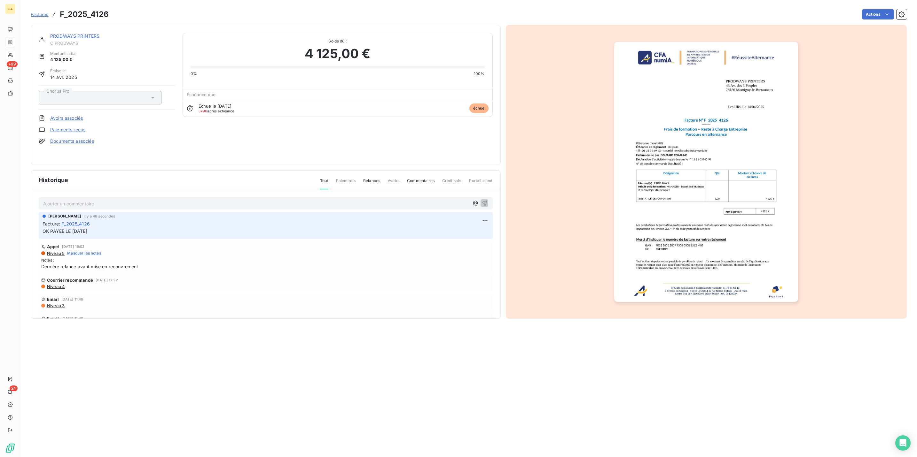
click at [717, 196] on img "button" at bounding box center [706, 172] width 184 height 260
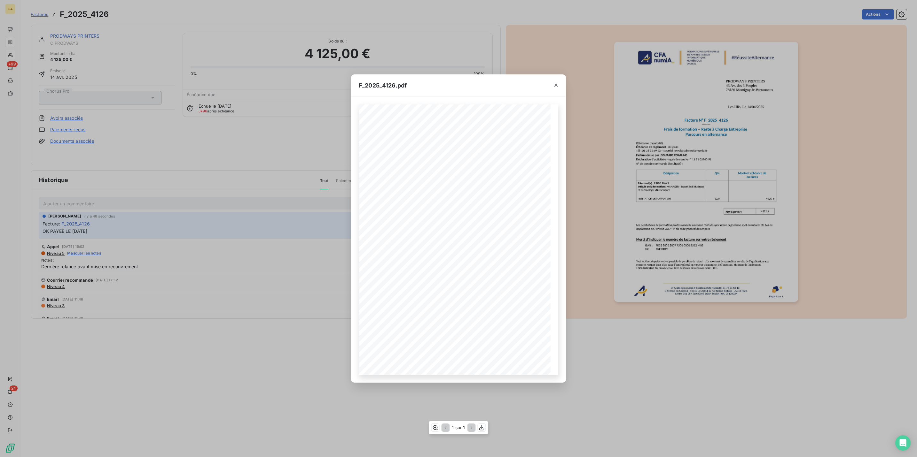
click at [432, 429] on div "1 sur 1" at bounding box center [458, 428] width 59 height 13
click at [437, 429] on icon "button" at bounding box center [435, 428] width 6 height 6
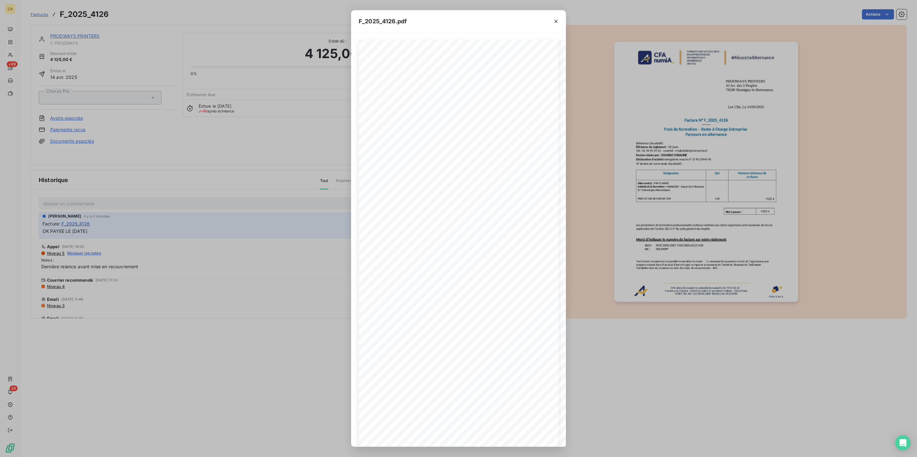
click at [19, 51] on div "F_2025_4126.pdf CFA afia | cfa-numia.fr | contact@cfa-numia.fr | 01 76 91 59 13…" at bounding box center [458, 228] width 917 height 457
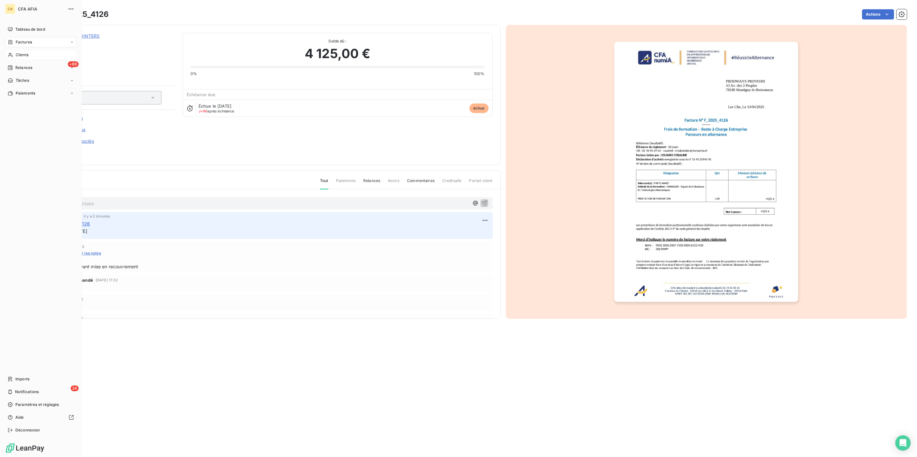
click at [7, 39] on nav "Tableau de bord Factures Clients +99 Relances Tâches Paiements" at bounding box center [40, 61] width 71 height 74
click at [23, 39] on nav "Tableau de bord Factures Clients +99 Relances Tâches Paiements" at bounding box center [40, 61] width 71 height 74
click at [20, 52] on span "Clients" at bounding box center [22, 55] width 13 height 6
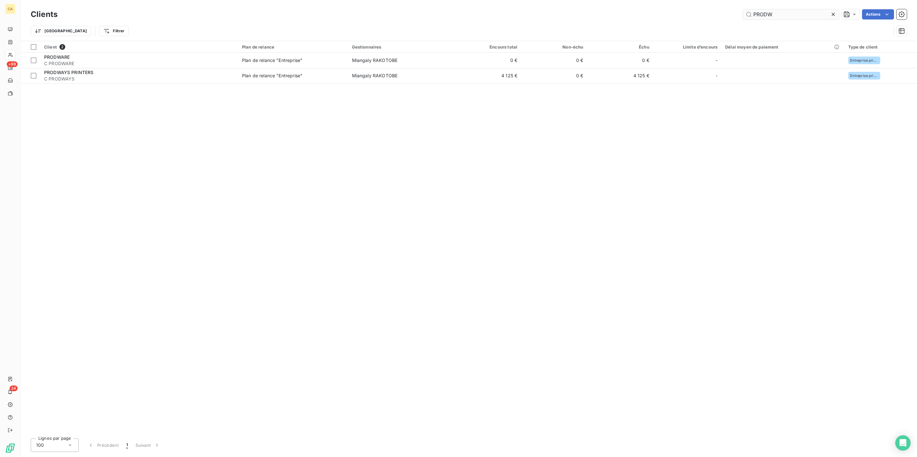
click at [788, 12] on input "PRODW" at bounding box center [791, 14] width 96 height 10
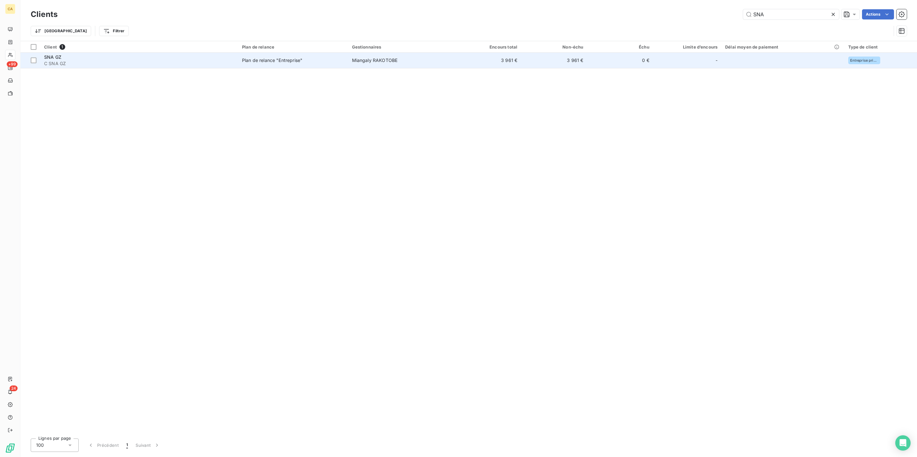
type input "SNA"
click at [587, 55] on td "0 €" at bounding box center [620, 60] width 66 height 15
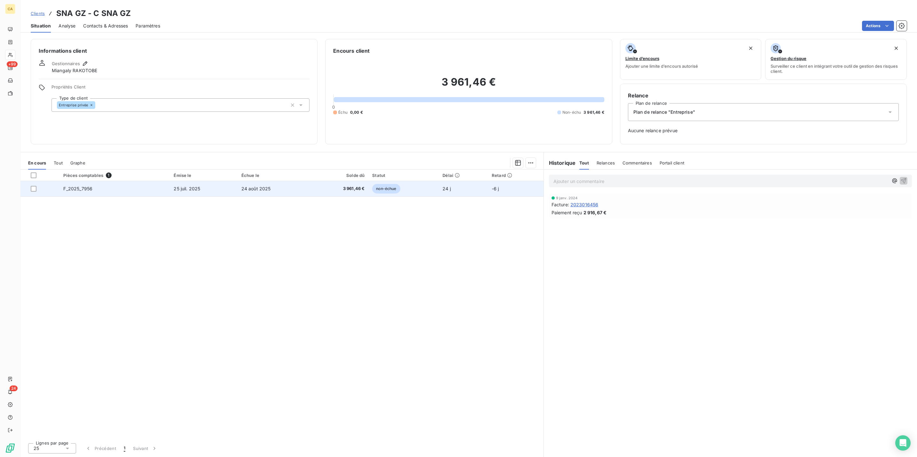
click at [247, 186] on span "24 août 2025" at bounding box center [255, 188] width 29 height 5
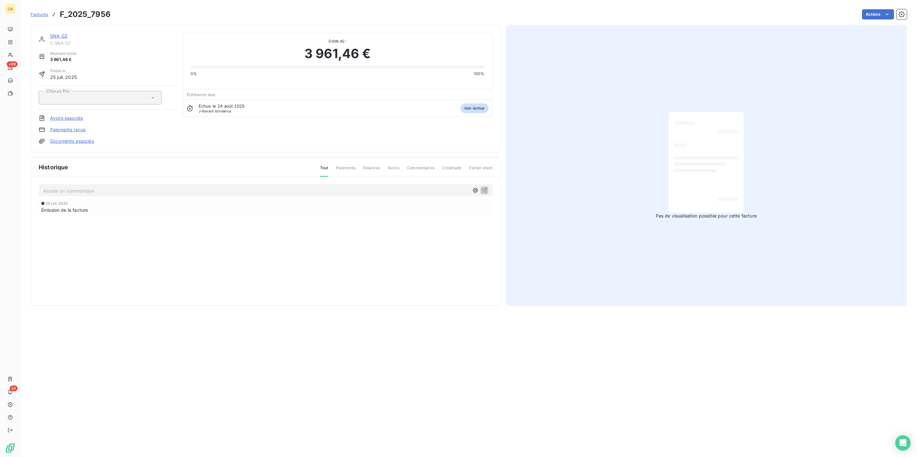
click at [50, 33] on link "SNA GZ" at bounding box center [58, 35] width 17 height 5
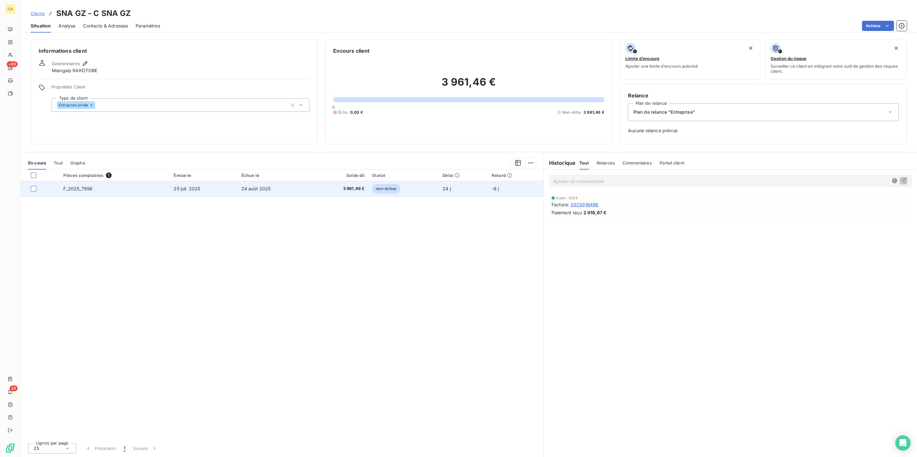
drag, startPoint x: 222, startPoint y: 144, endPoint x: 221, endPoint y: 152, distance: 7.7
click at [224, 170] on th "Émise le" at bounding box center [203, 176] width 67 height 12
click at [222, 181] on td "25 juil. 2025" at bounding box center [203, 188] width 67 height 15
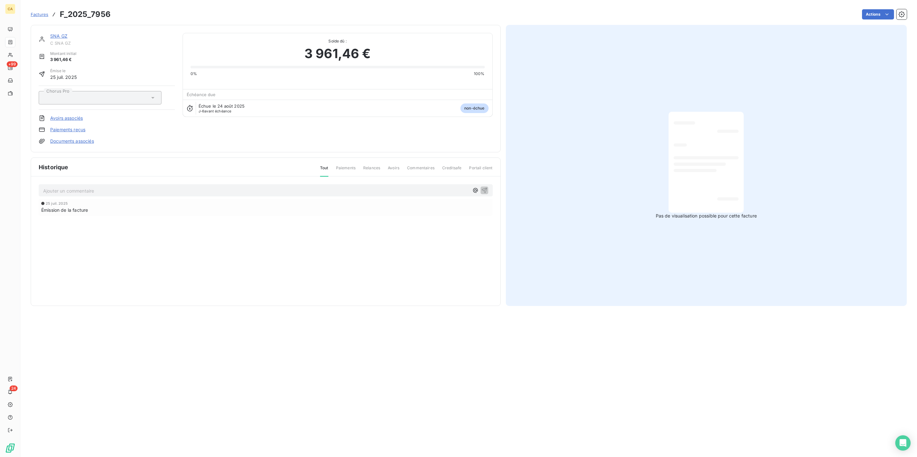
click at [111, 187] on p "Ajouter un commentaire ﻿" at bounding box center [256, 191] width 426 height 8
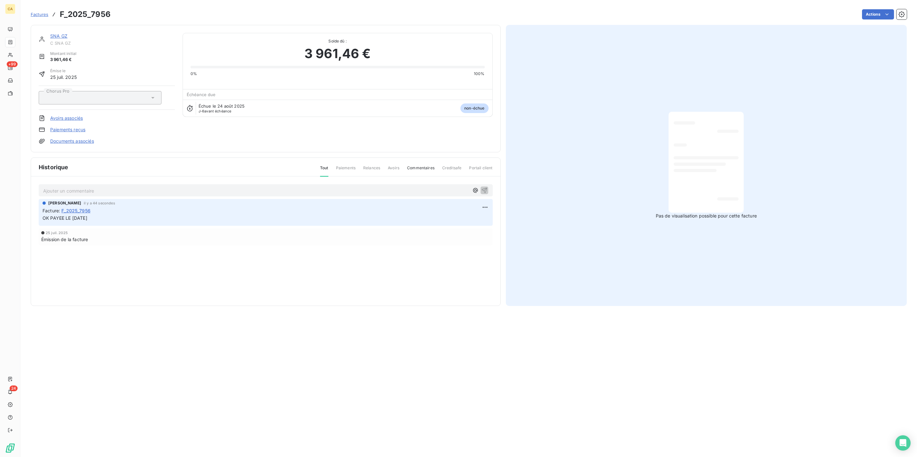
click at [51, 33] on link "SNA GZ" at bounding box center [58, 35] width 17 height 5
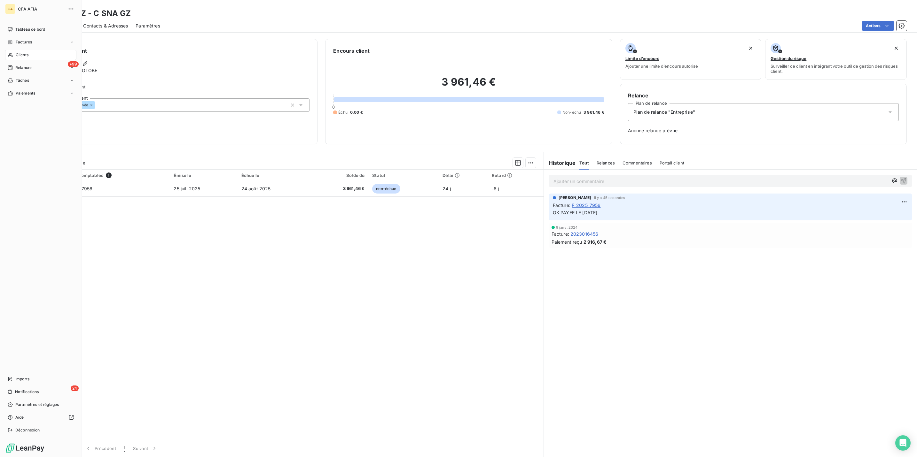
drag, startPoint x: 14, startPoint y: 43, endPoint x: 19, endPoint y: 42, distance: 5.8
click at [16, 52] on span "Clients" at bounding box center [22, 55] width 13 height 6
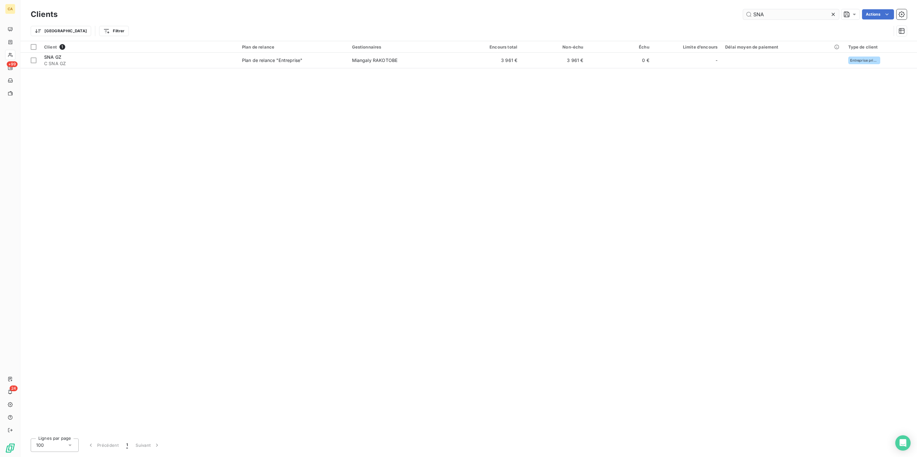
click at [777, 16] on input "SNA" at bounding box center [791, 14] width 96 height 10
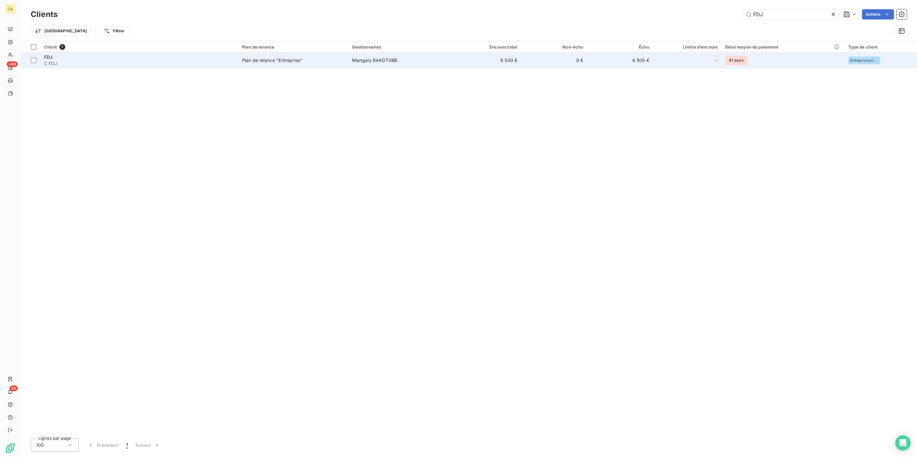
type input "FDJ"
click at [436, 53] on td "Miangaly RAKOTOBE" at bounding box center [401, 60] width 107 height 15
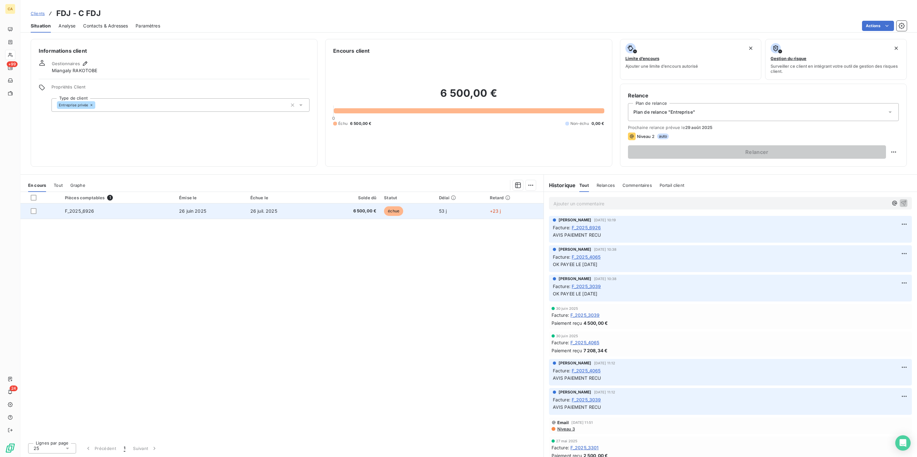
click at [228, 204] on td "26 juin 2025" at bounding box center [210, 211] width 71 height 15
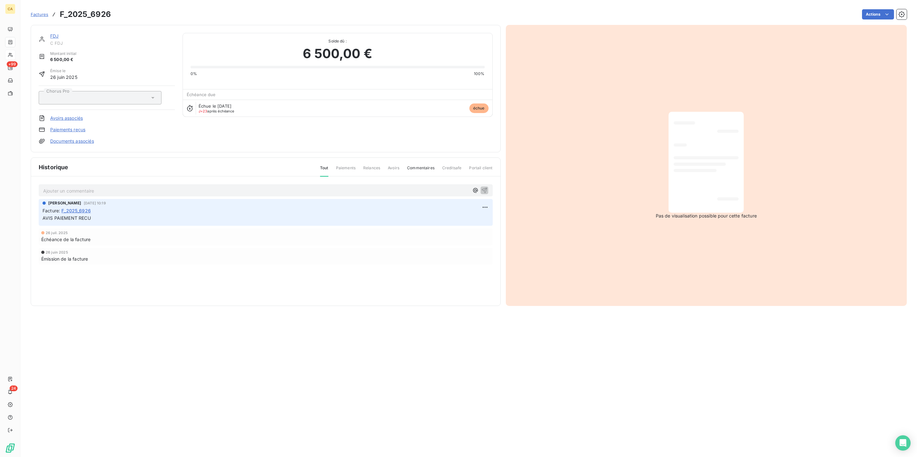
click at [104, 187] on p "Ajouter un commentaire ﻿" at bounding box center [256, 191] width 426 height 8
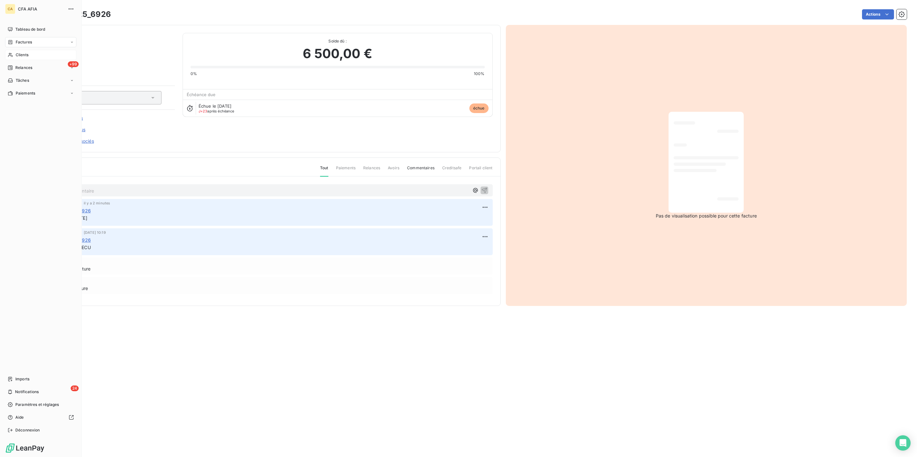
click at [22, 52] on span "Clients" at bounding box center [22, 55] width 13 height 6
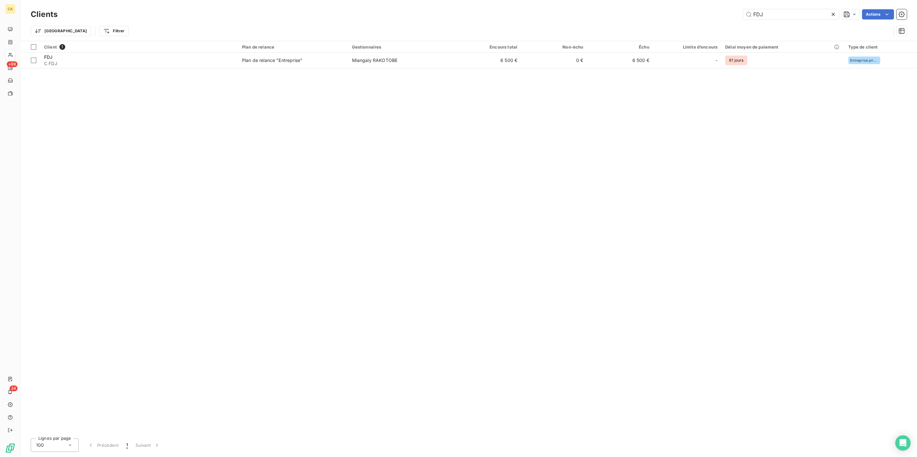
click at [796, 4] on div "Clients FDJ Actions Trier Filtrer" at bounding box center [468, 20] width 896 height 41
click at [786, 10] on input "FDJ" at bounding box center [791, 14] width 96 height 10
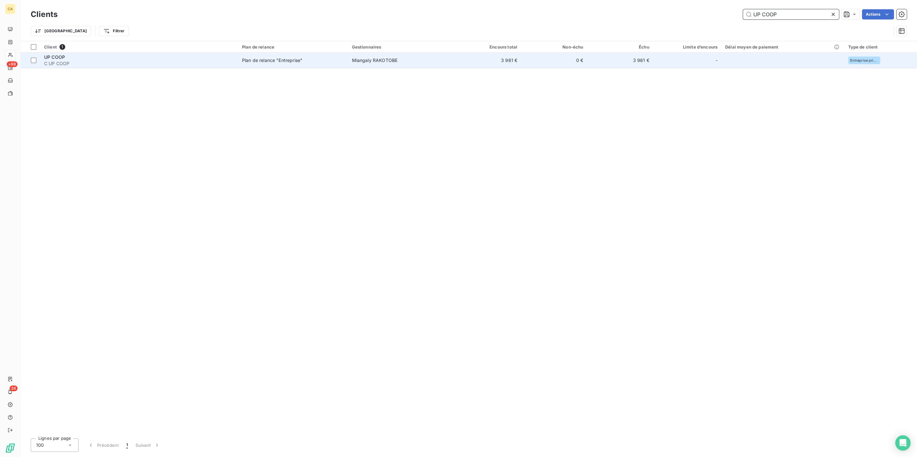
type input "UP COOP"
click at [248, 58] on td "Plan de relance "Entreprise"" at bounding box center [293, 60] width 110 height 15
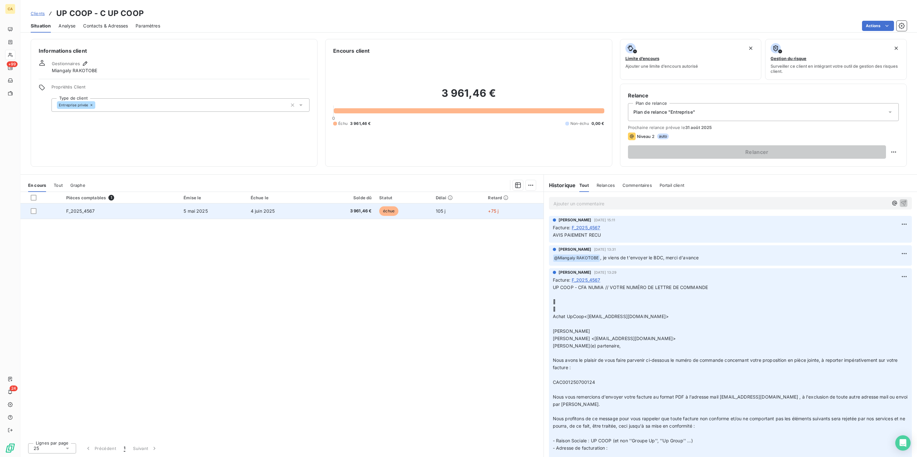
click at [169, 204] on td "F_2025_4567" at bounding box center [121, 211] width 118 height 15
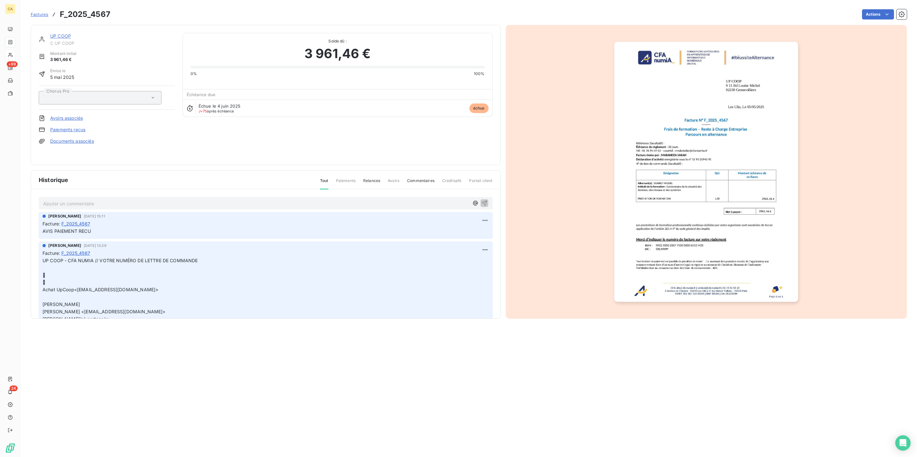
click at [83, 190] on div "Ajouter un commentaire ﻿ Aurélie CATTAN 31 juil. 2025, 15:11 Facture : F_2025_4…" at bounding box center [265, 264] width 469 height 148
click at [85, 197] on div "Ajouter un commentaire ﻿" at bounding box center [266, 203] width 454 height 12
click at [85, 200] on p "Ajouter un commentaire ﻿" at bounding box center [256, 204] width 426 height 8
click at [702, 131] on img "button" at bounding box center [706, 172] width 184 height 260
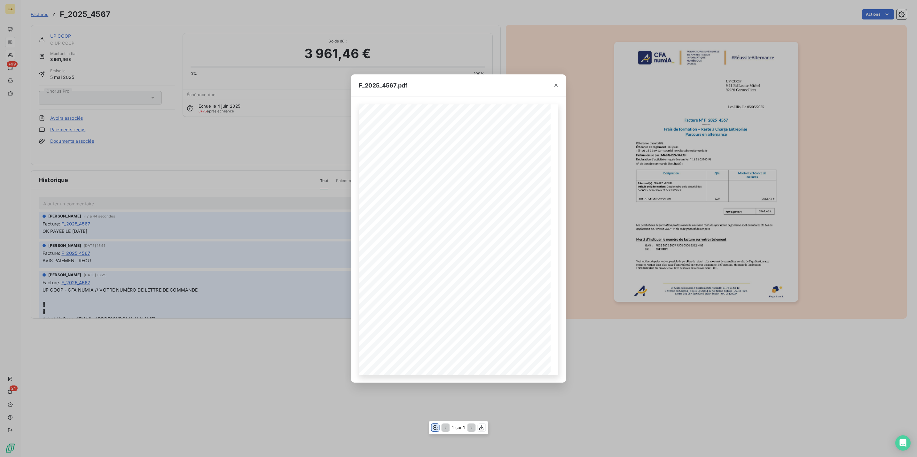
click at [435, 426] on icon "button" at bounding box center [435, 428] width 6 height 6
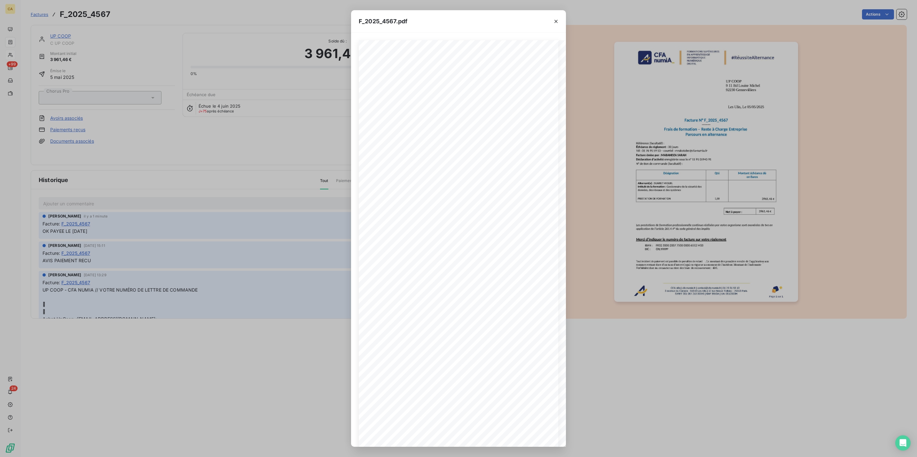
click at [189, 141] on div "F_2025_4567.pdf CFA afia | cfa-numia.fr | contact@cfa-numia.fr | 01 76 91 59 13…" at bounding box center [458, 228] width 917 height 457
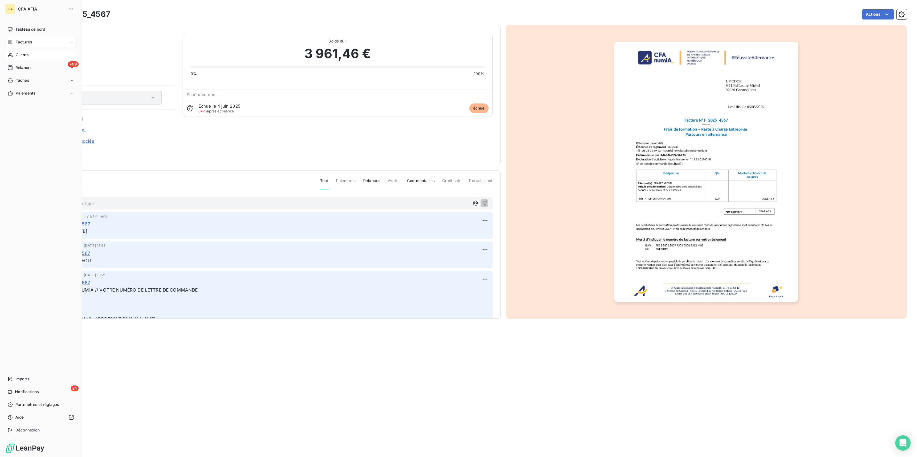
click at [10, 38] on nav "Tableau de bord Factures Clients +99 Relances Tâches Paiements" at bounding box center [40, 61] width 71 height 74
click at [11, 52] on icon at bounding box center [10, 54] width 5 height 5
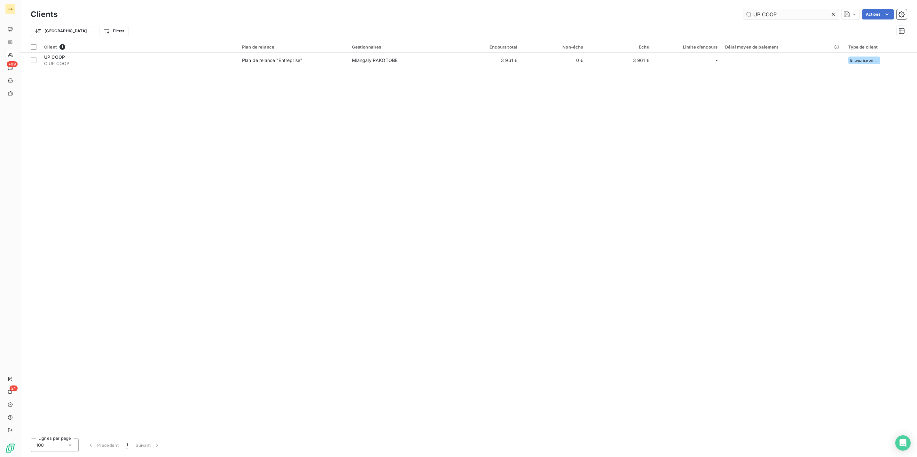
click at [791, 14] on input "UP COOP" at bounding box center [791, 14] width 96 height 10
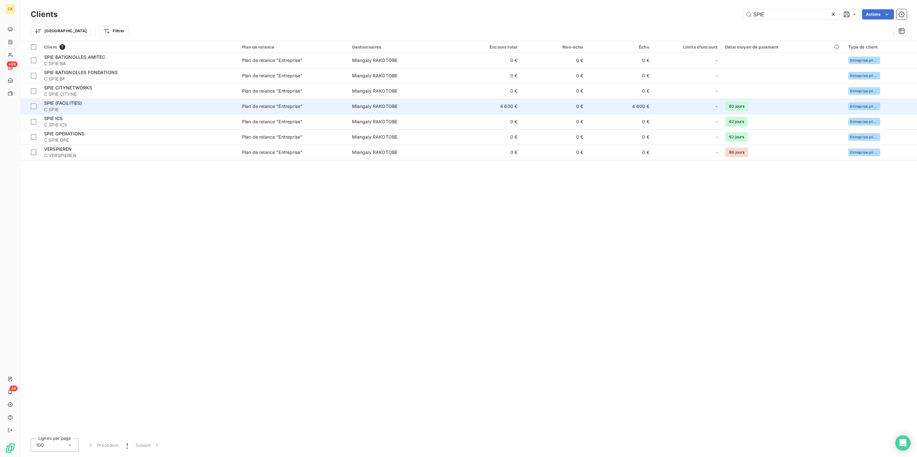
type input "SPIE"
click at [108, 100] on div "SPIE (FACILITIES)" at bounding box center [139, 103] width 190 height 6
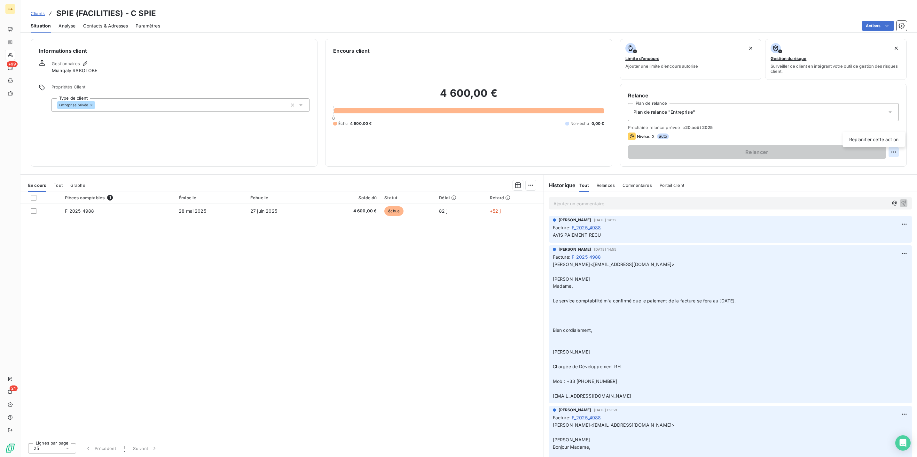
click at [898, 123] on html "CA +99 24 Clients SPIE (FACILITIES) - C SPIE Situation Analyse Contacts & Adres…" at bounding box center [458, 228] width 917 height 457
click at [888, 141] on div "Replanifier cette action" at bounding box center [873, 140] width 57 height 10
select select "7"
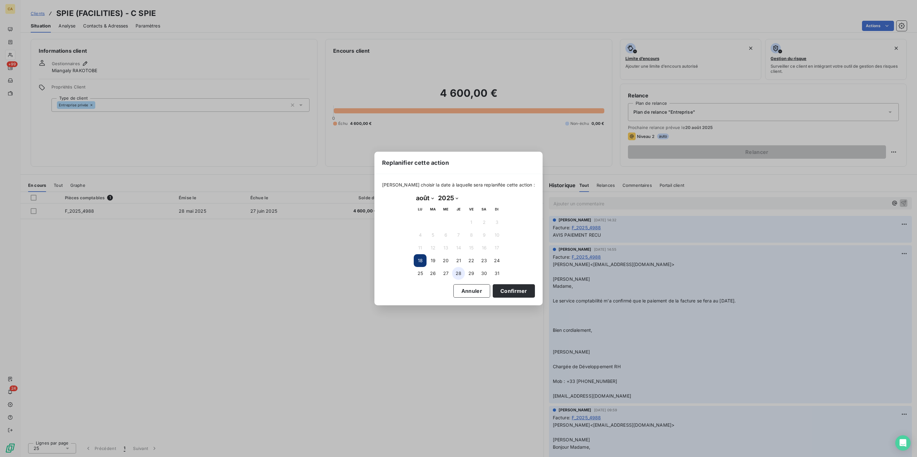
click at [463, 273] on button "28" at bounding box center [458, 273] width 13 height 13
click at [476, 272] on button "29" at bounding box center [471, 273] width 13 height 13
click at [492, 284] on button "Confirmer" at bounding box center [513, 290] width 42 height 13
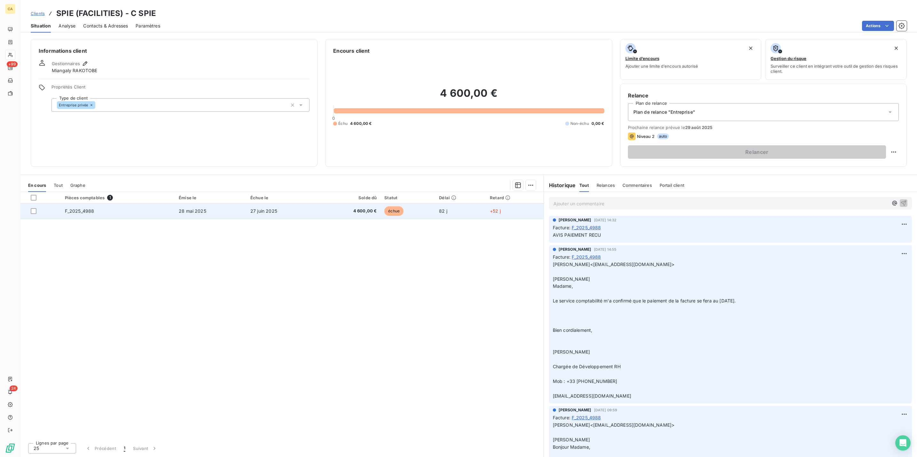
click at [239, 204] on td "28 mai 2025" at bounding box center [211, 211] width 72 height 15
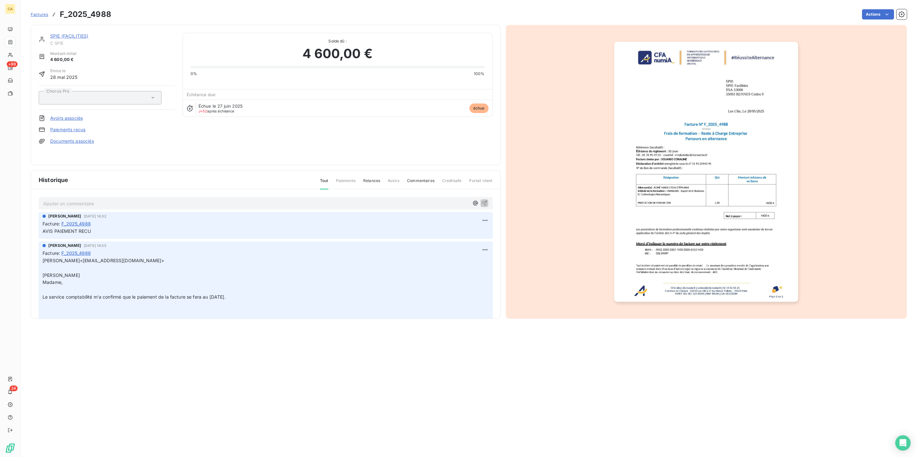
click at [78, 200] on p "Ajouter un commentaire ﻿" at bounding box center [256, 204] width 426 height 8
click at [647, 253] on img "button" at bounding box center [706, 172] width 184 height 260
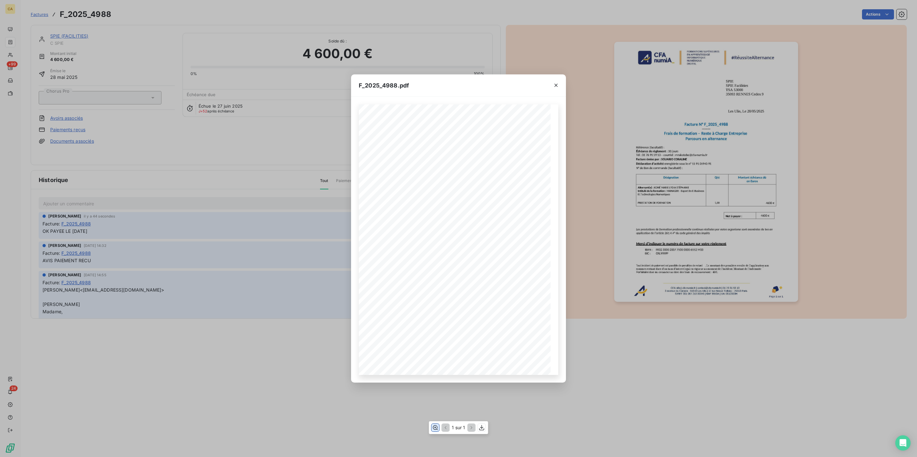
click at [439, 426] on button "button" at bounding box center [435, 428] width 8 height 8
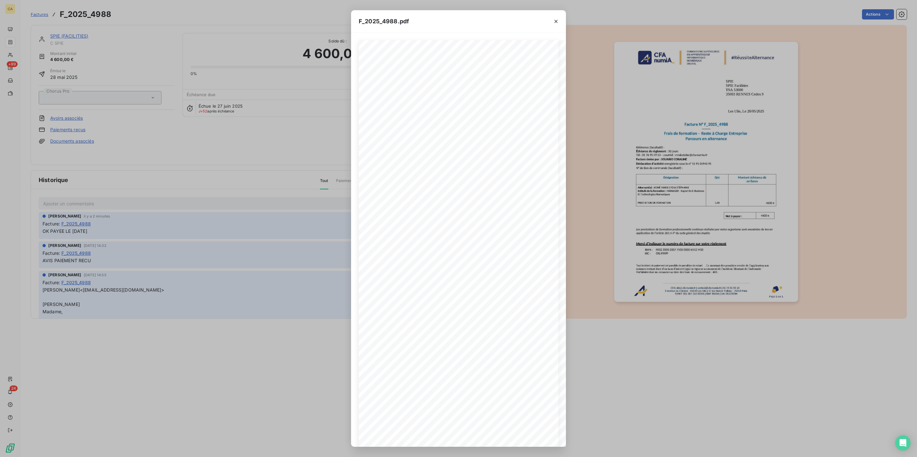
click at [260, 122] on div "F_2025_4988.pdf CFA afia | cfa-numia.fr | contact@cfa-numia.fr | 01 76 91 59 13…" at bounding box center [458, 228] width 917 height 457
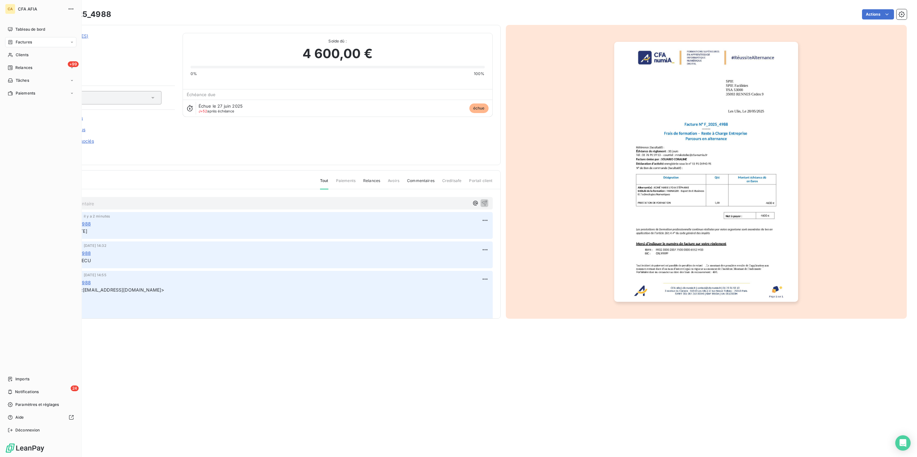
click at [35, 37] on div "Factures" at bounding box center [40, 42] width 71 height 10
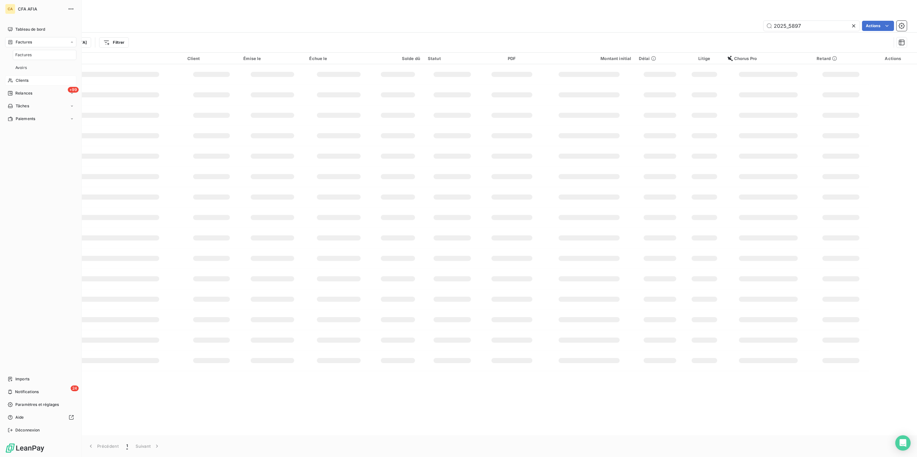
click at [17, 78] on span "Clients" at bounding box center [22, 81] width 13 height 6
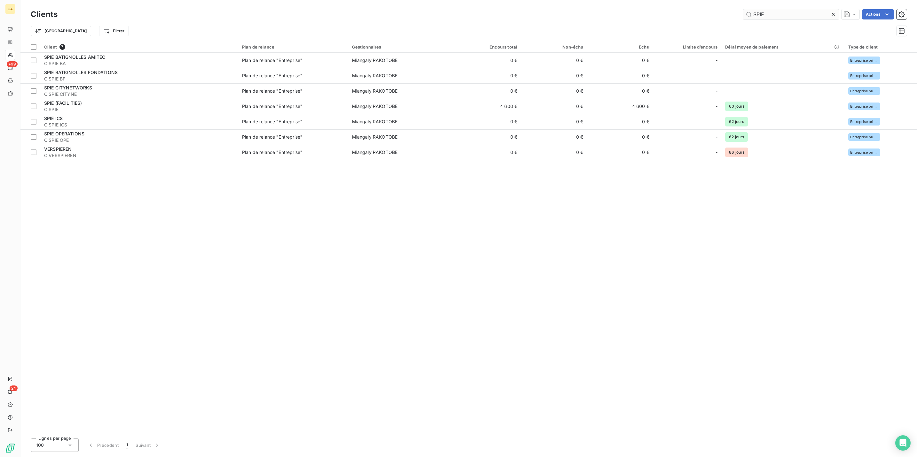
click at [777, 13] on input "SPIE" at bounding box center [791, 14] width 96 height 10
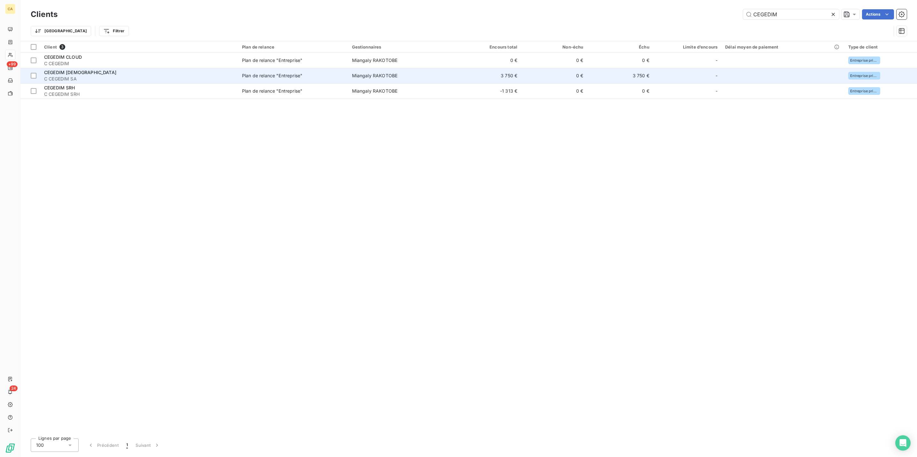
type input "CEGEDIM"
click at [135, 69] on div "CEGEDIM SANTE" at bounding box center [139, 72] width 190 height 6
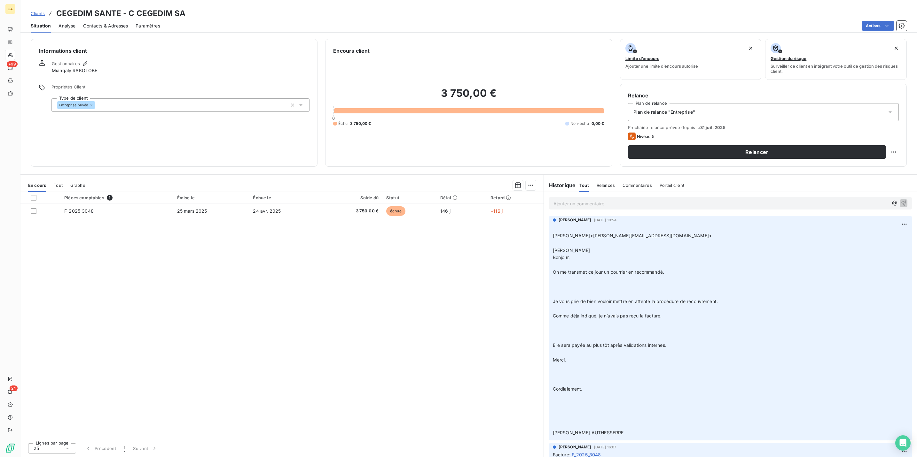
click at [903, 126] on div "Relance Plan de relance Plan de relance "Entreprise" Prochaine relance prévue d…" at bounding box center [763, 125] width 287 height 83
click at [902, 120] on html "CA +99 24 Clients CEGEDIM SANTE - C CEGEDIM SA Situation Analyse Contacts & Adr…" at bounding box center [458, 228] width 917 height 457
click at [898, 125] on html "CA +99 24 Clients CEGEDIM SANTE - C CEGEDIM SA Situation Analyse Contacts & Adr…" at bounding box center [458, 228] width 917 height 457
click at [898, 126] on html "CA +99 24 Clients CEGEDIM SANTE - C CEGEDIM SA Situation Analyse Contacts & Adr…" at bounding box center [458, 228] width 917 height 457
click at [869, 135] on div "Replanifier cette action" at bounding box center [873, 140] width 57 height 10
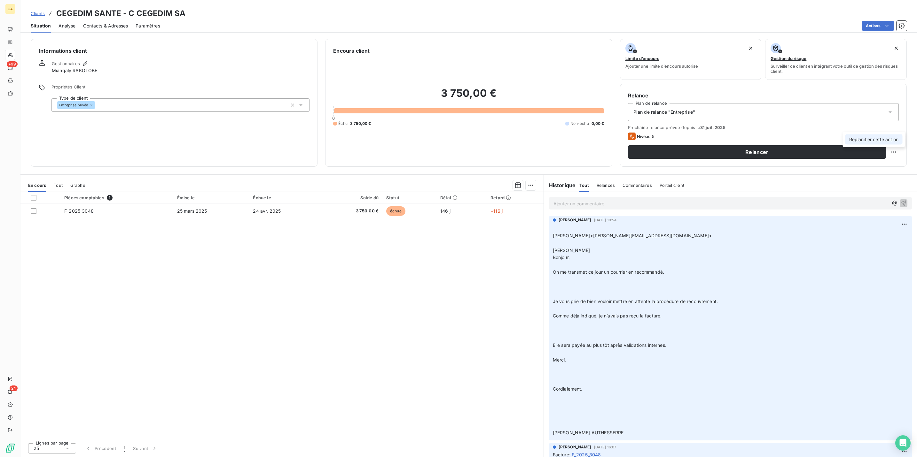
select select "7"
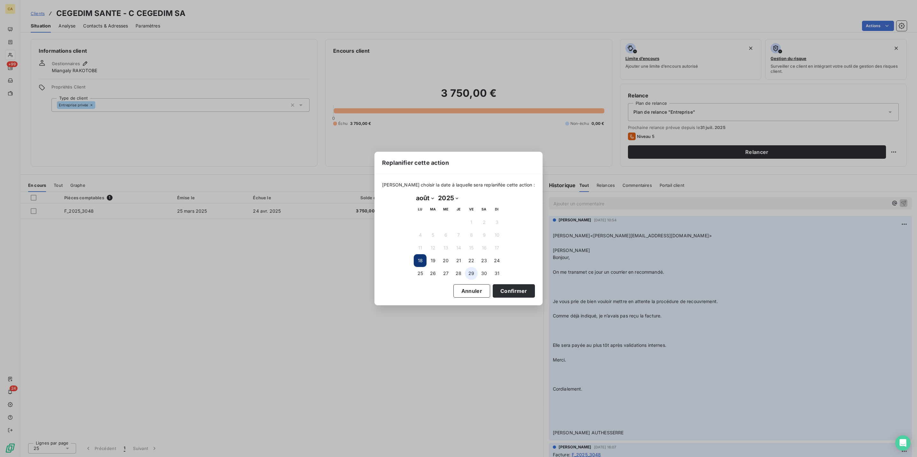
click at [472, 271] on button "29" at bounding box center [471, 273] width 13 height 13
click at [499, 290] on button "Confirmer" at bounding box center [513, 290] width 42 height 13
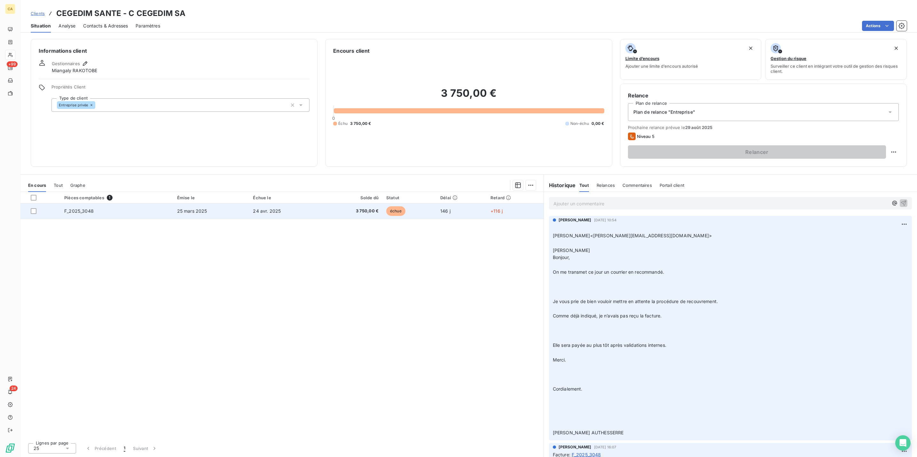
click at [236, 204] on td "25 mars 2025" at bounding box center [211, 211] width 76 height 15
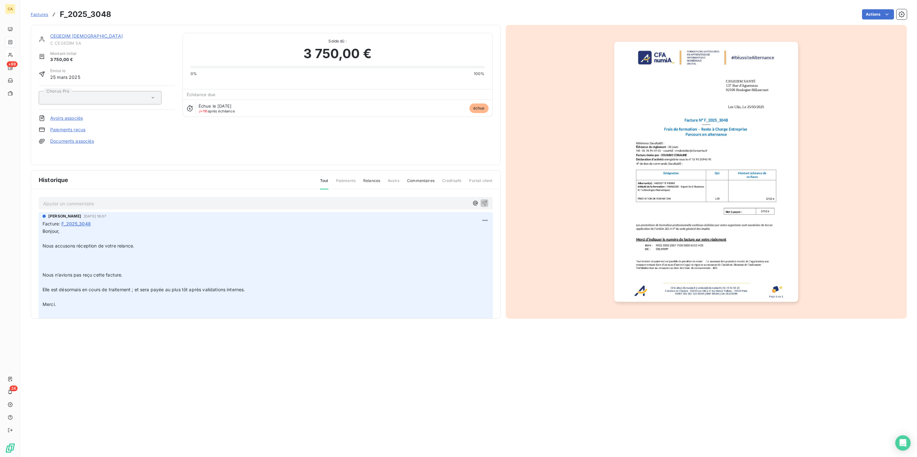
click at [68, 200] on p "Ajouter un commentaire ﻿" at bounding box center [256, 204] width 426 height 8
click at [62, 25] on div "CEGEDIM SANTE C CEGEDIM SA Montant initial 3 750,00 € Émise le 25 mars 2025 Cho…" at bounding box center [266, 95] width 470 height 140
click at [59, 33] on link "CEGEDIM SANTE" at bounding box center [86, 35] width 73 height 5
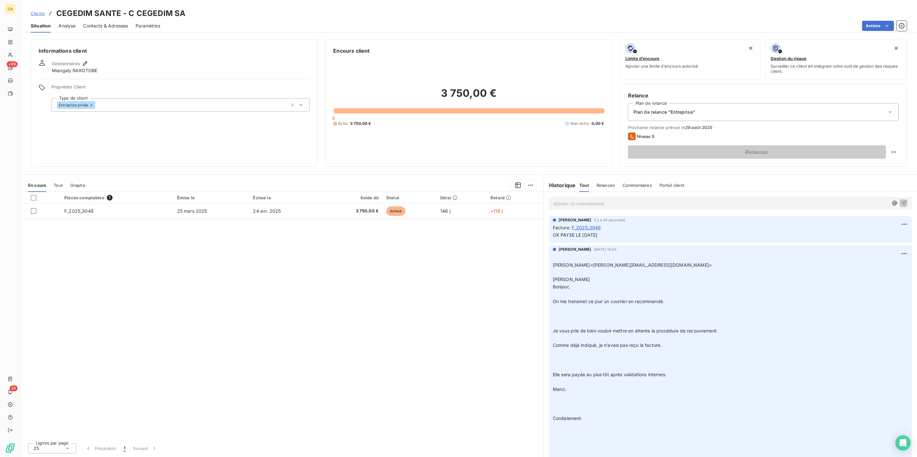
click at [188, 192] on div "Pièces comptables 1 Émise le Échue le Solde dû Statut Délai Retard F_2025_3048 …" at bounding box center [281, 315] width 523 height 246
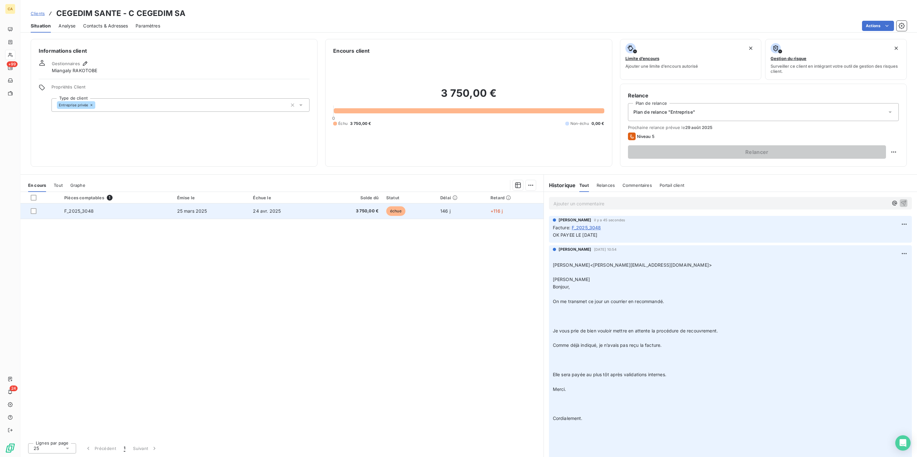
click at [193, 208] on span "25 mars 2025" at bounding box center [192, 210] width 30 height 5
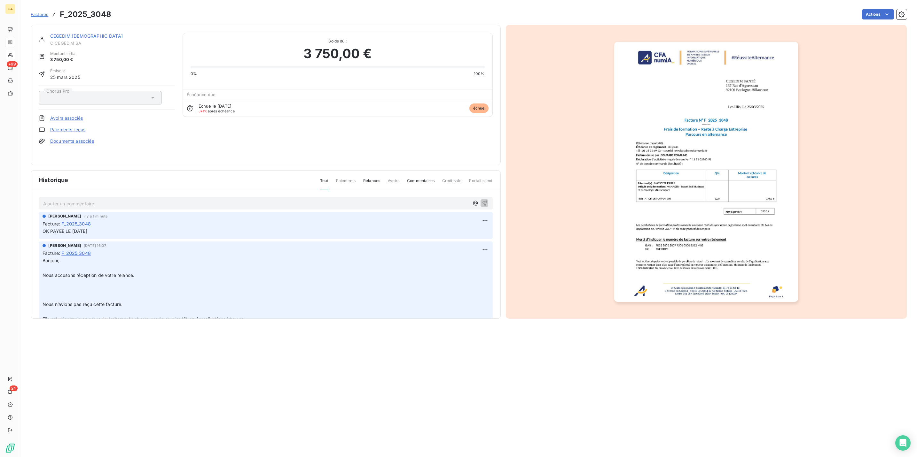
click at [614, 217] on img "button" at bounding box center [706, 172] width 184 height 260
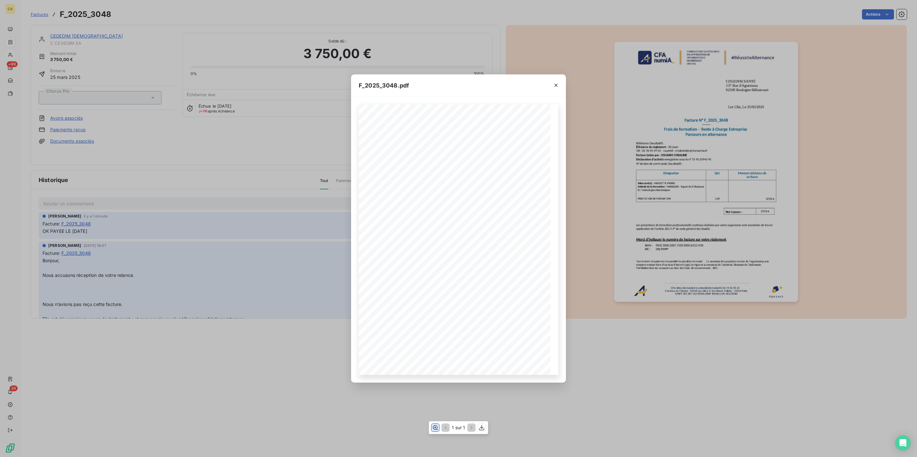
click at [438, 428] on icon "button" at bounding box center [435, 428] width 5 height 5
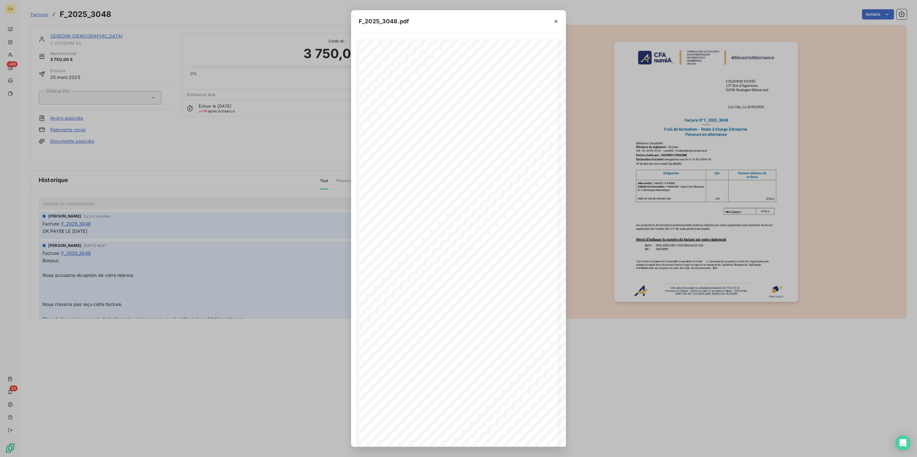
click at [34, 40] on div "F_2025_3048.pdf CFA afia | cfa-numia.fr | contact@cfa-numia.fr | 01 76 91 59 13…" at bounding box center [458, 228] width 917 height 457
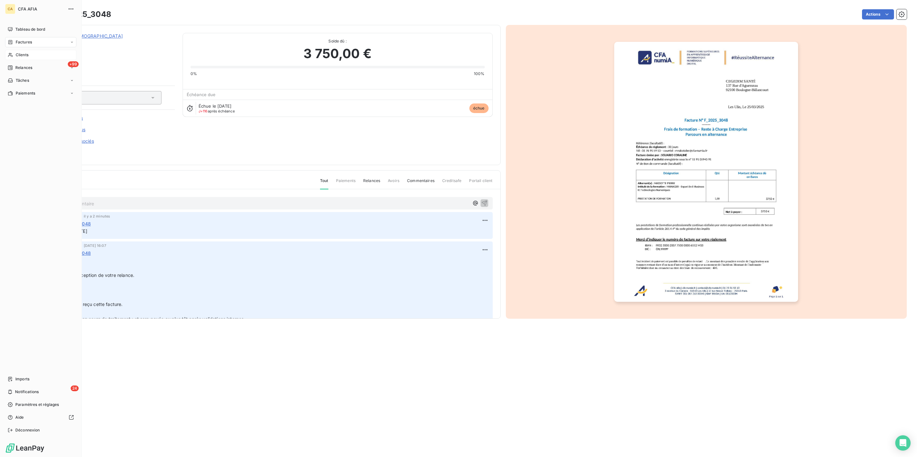
click at [7, 50] on div "Clients" at bounding box center [40, 55] width 71 height 10
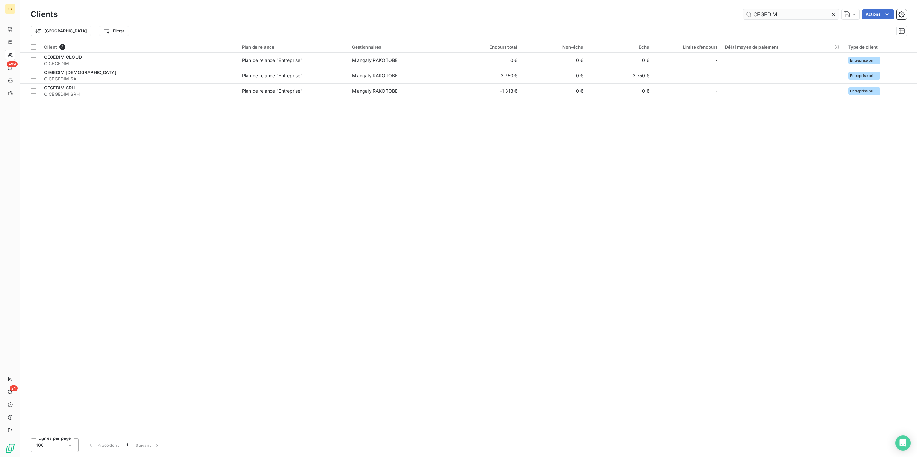
click at [802, 12] on input "CEGEDIM" at bounding box center [791, 14] width 96 height 10
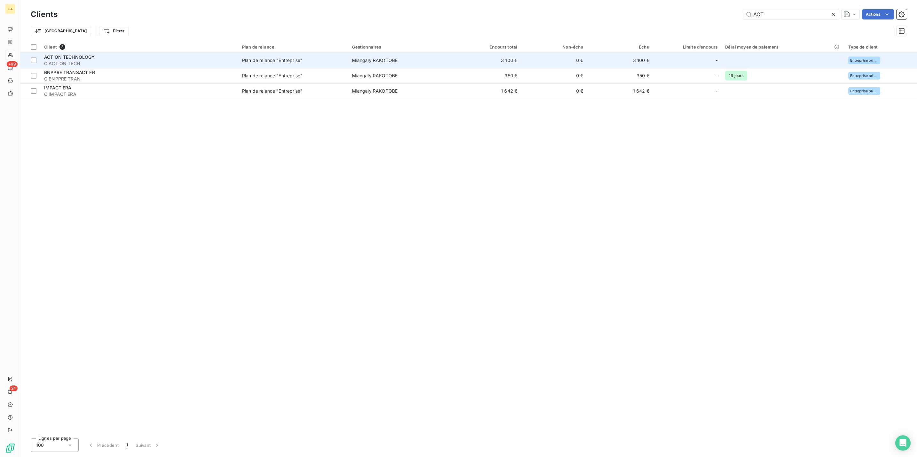
type input "ACT"
click at [182, 60] on span "C ACT ON TECH" at bounding box center [139, 63] width 190 height 6
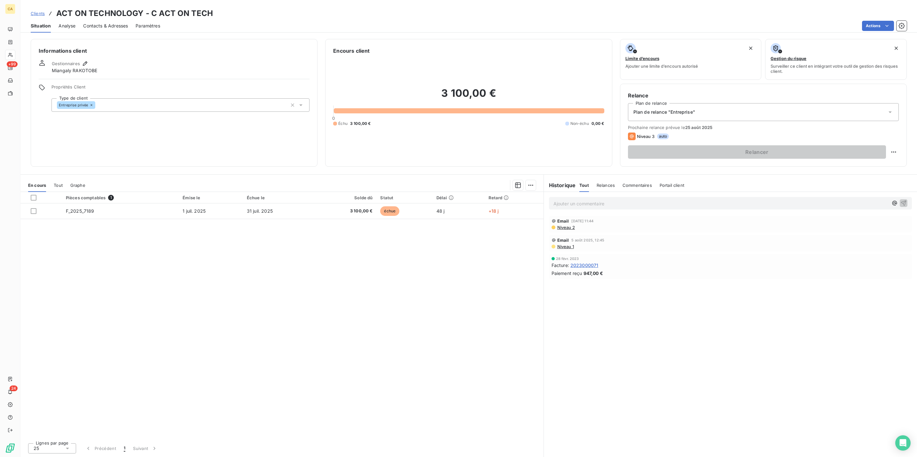
click at [303, 192] on table "Pièces comptables 1 Émise le Échue le Solde dû Statut Délai Retard F_2025_7189 …" at bounding box center [281, 205] width 523 height 27
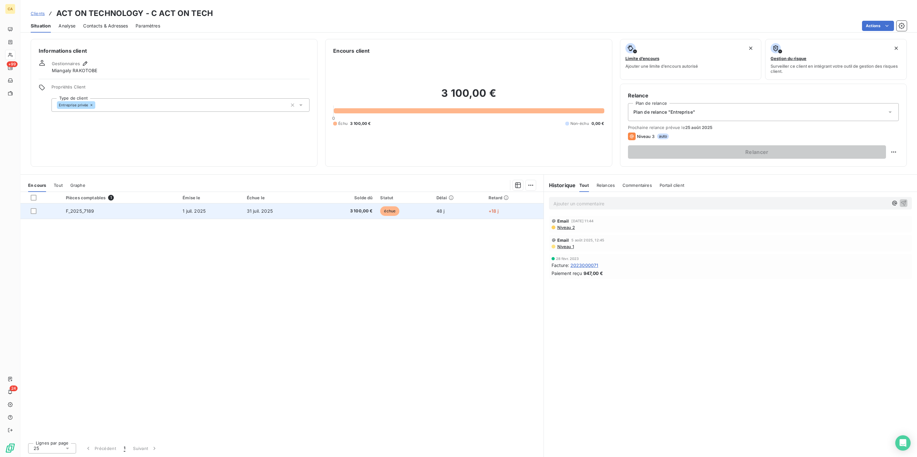
click at [206, 204] on td "1 juil. 2025" at bounding box center [211, 211] width 64 height 15
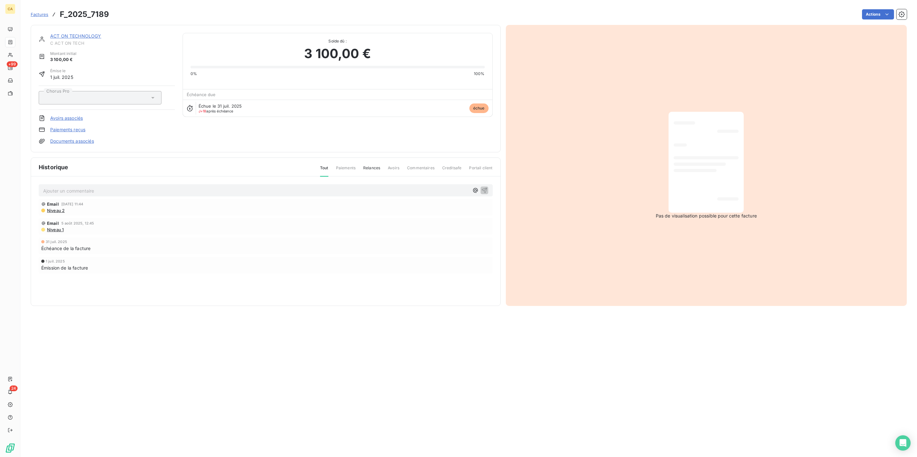
click at [93, 202] on div "Email 15 août 2025, 11:44" at bounding box center [265, 204] width 449 height 5
click at [92, 184] on div "Ajouter un commentaire ﻿" at bounding box center [266, 190] width 454 height 12
click at [91, 187] on p "Ajouter un commentaire ﻿" at bounding box center [256, 191] width 426 height 8
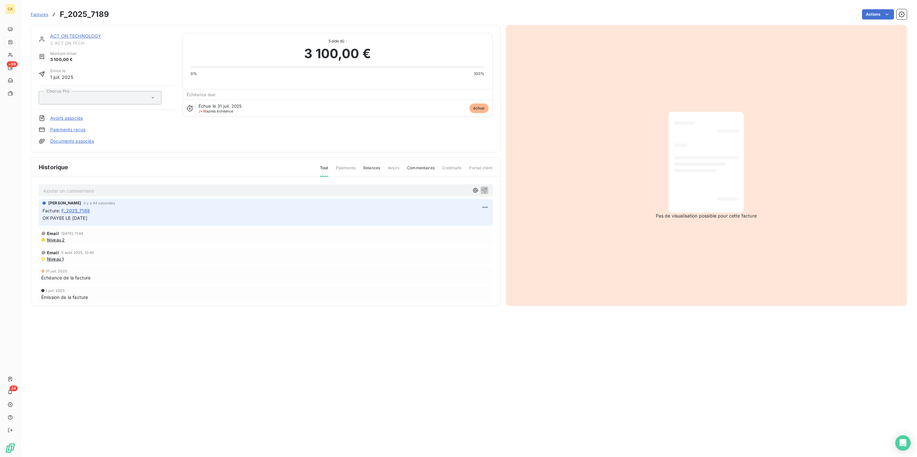
click at [71, 33] on link "ACT ON TECHNOLOGY" at bounding box center [75, 35] width 51 height 5
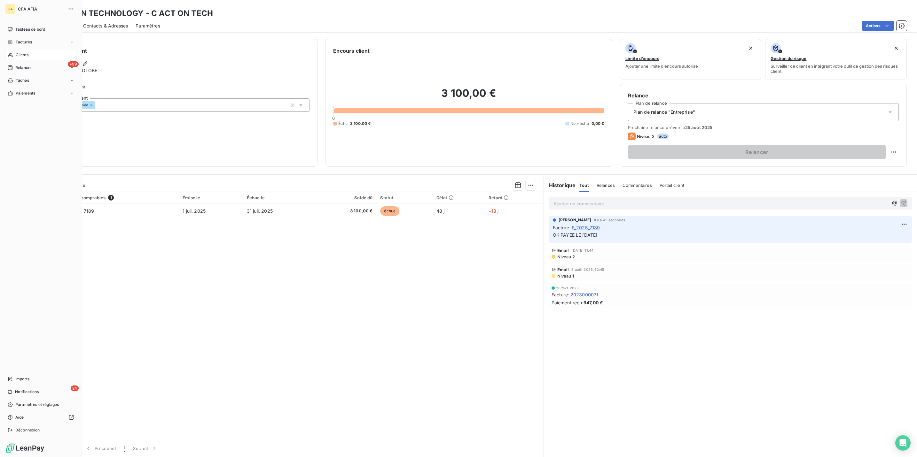
drag, startPoint x: 15, startPoint y: 43, endPoint x: 43, endPoint y: 43, distance: 28.4
click at [16, 52] on span "Clients" at bounding box center [22, 55] width 13 height 6
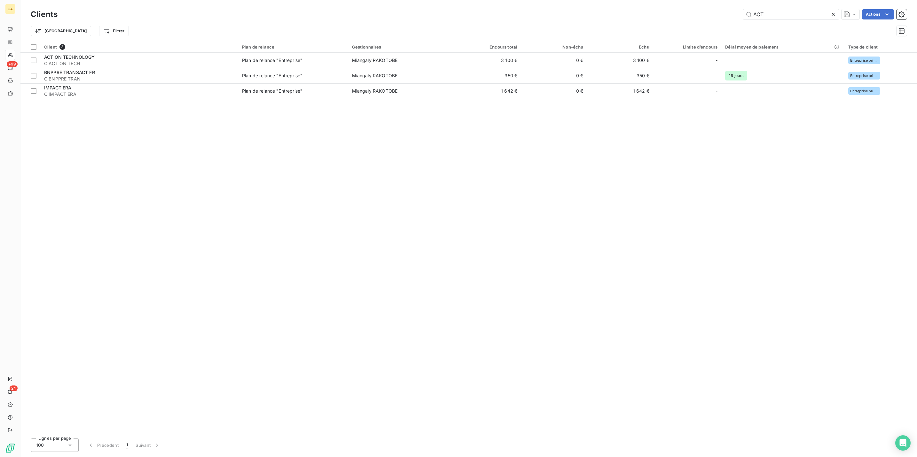
click at [771, 25] on div "Trier Filtrer" at bounding box center [461, 31] width 860 height 12
click at [778, 13] on input "ACT" at bounding box center [791, 14] width 96 height 10
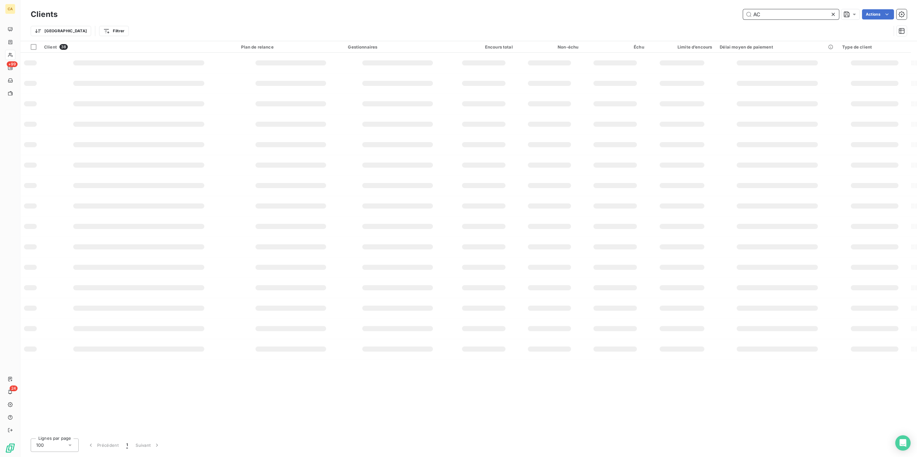
type input "A"
type input "P"
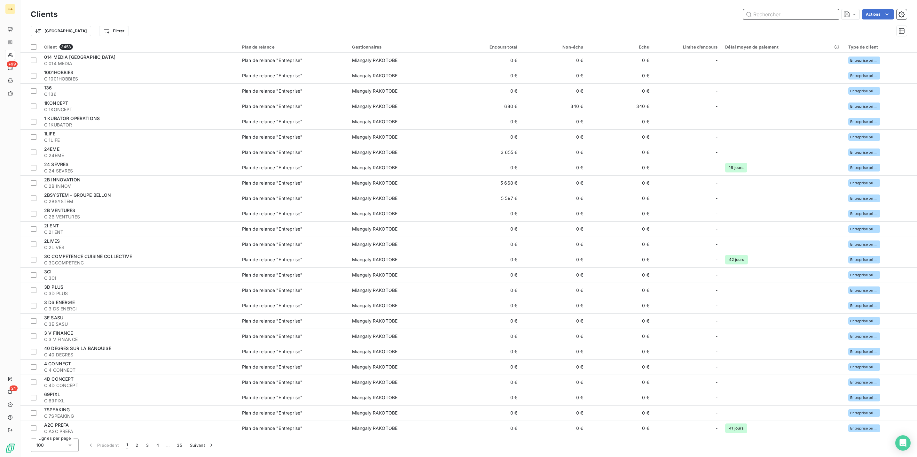
type input "P"
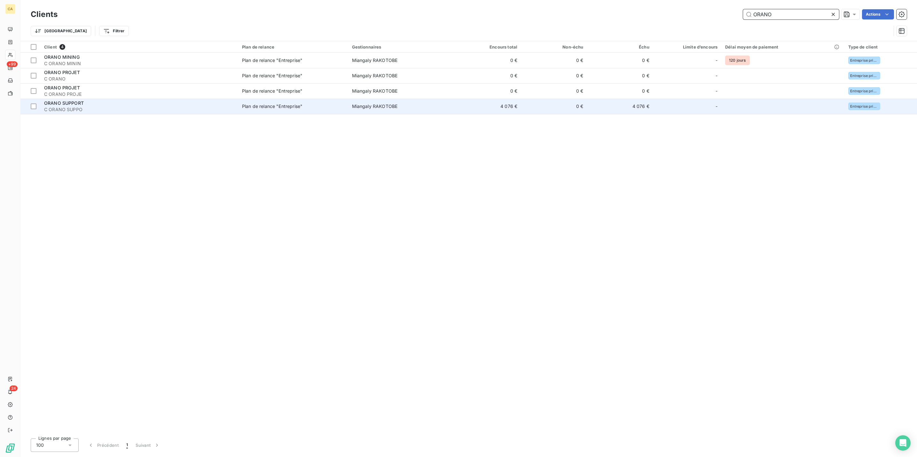
type input "ORANO"
click at [88, 106] on span "C ORANO SUPPO" at bounding box center [139, 109] width 190 height 6
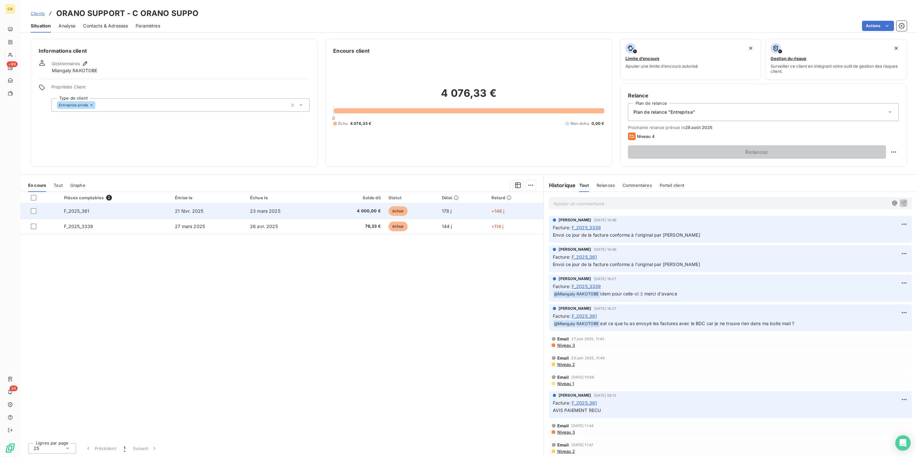
click at [225, 204] on td "21 févr. 2025" at bounding box center [208, 211] width 75 height 15
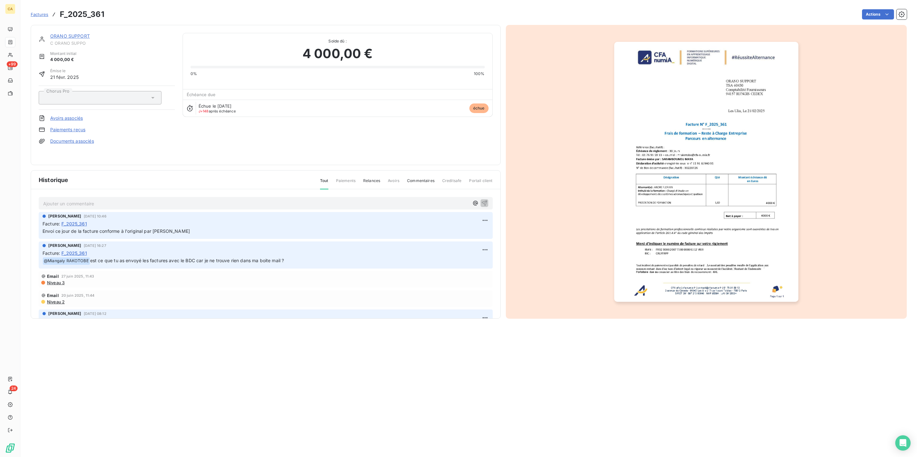
click at [180, 200] on p "Ajouter un commentaire ﻿" at bounding box center [256, 204] width 426 height 8
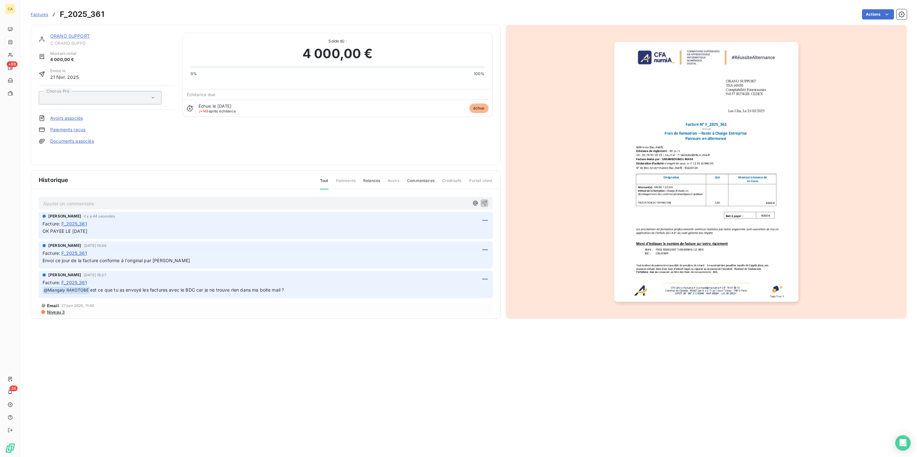
click at [699, 149] on img "button" at bounding box center [706, 172] width 184 height 260
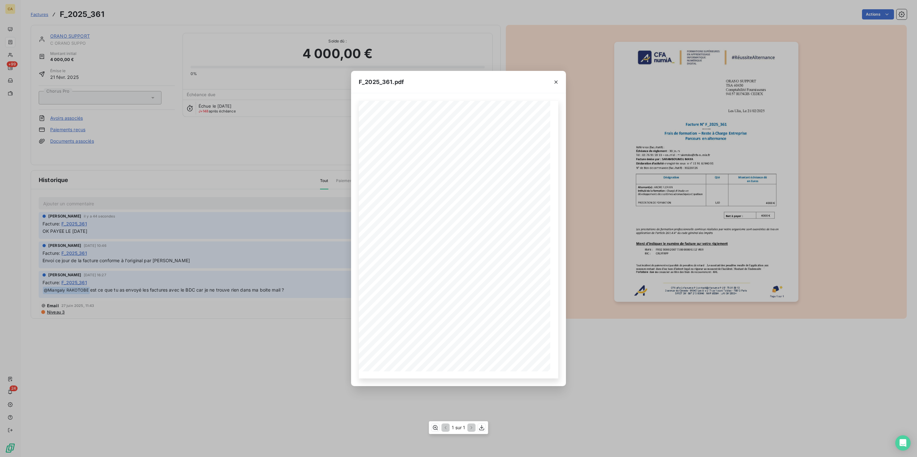
click at [441, 430] on div "1 sur 1" at bounding box center [458, 428] width 59 height 13
click at [435, 429] on icon "button" at bounding box center [435, 428] width 5 height 5
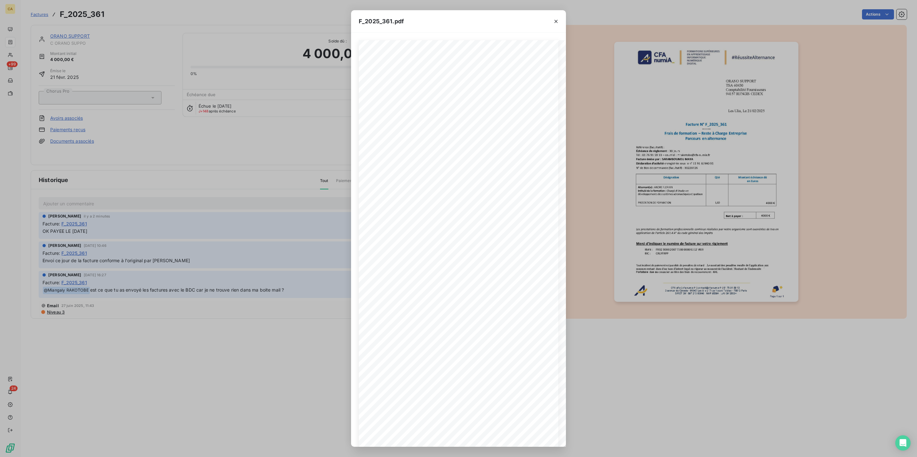
click at [94, 209] on div "F_2025_361.pdf 4000 € Net à payer : ORANO SUPPORT TSA 60430 Comptabilité Fourni…" at bounding box center [458, 228] width 917 height 457
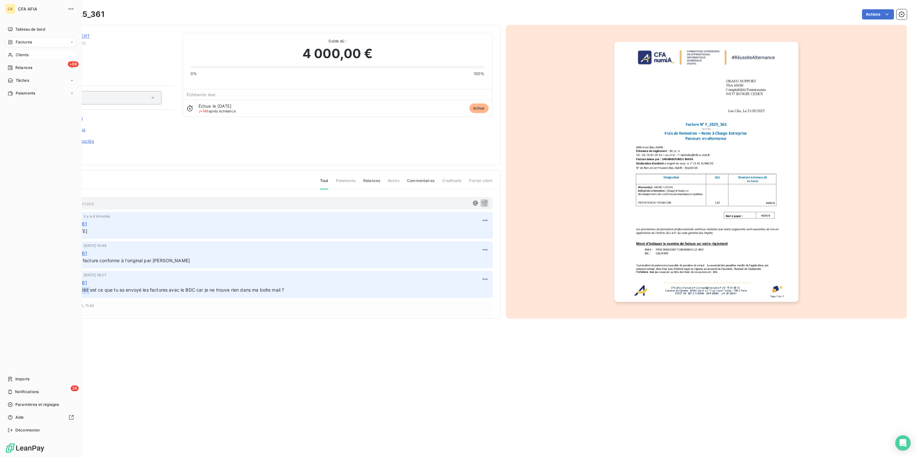
click at [18, 52] on span "Clients" at bounding box center [22, 55] width 13 height 6
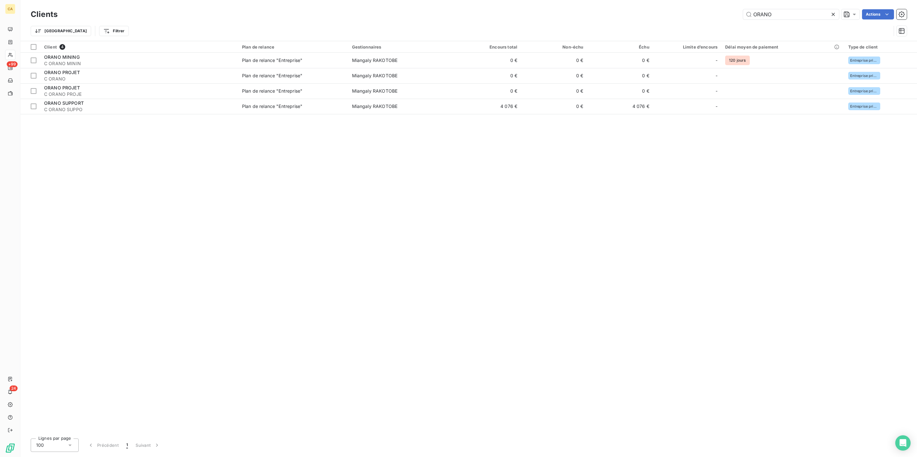
click at [775, 5] on div "Clients ORANO Actions Trier Filtrer" at bounding box center [468, 20] width 896 height 41
click at [777, 10] on input "ORANO" at bounding box center [791, 14] width 96 height 10
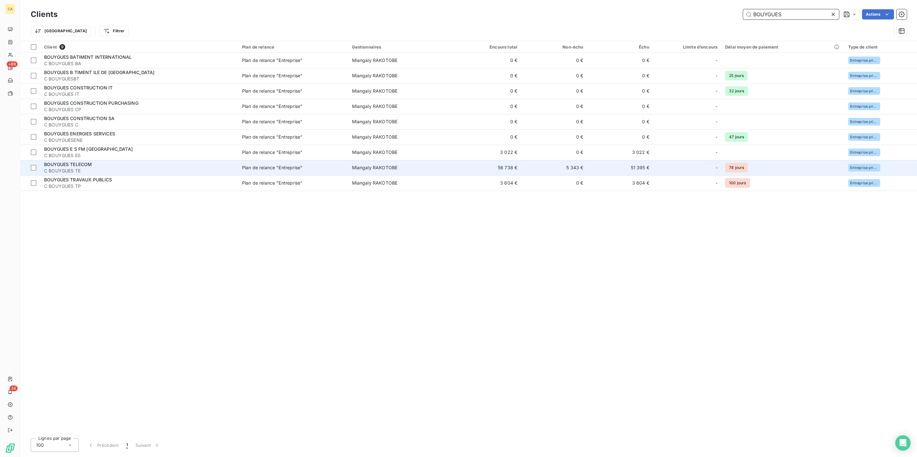
type input "BOUYGUES"
click at [118, 168] on span "C BOUYGUES TE" at bounding box center [139, 171] width 190 height 6
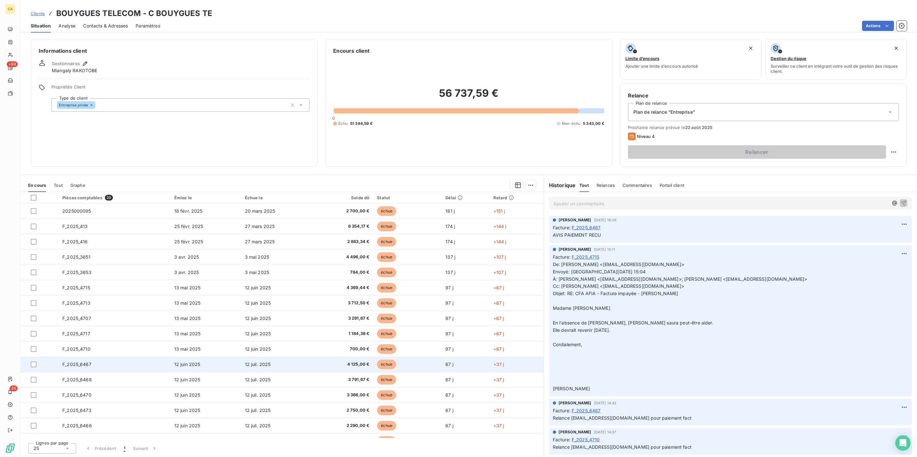
click at [86, 357] on td "F_2025_6467" at bounding box center [114, 364] width 112 height 15
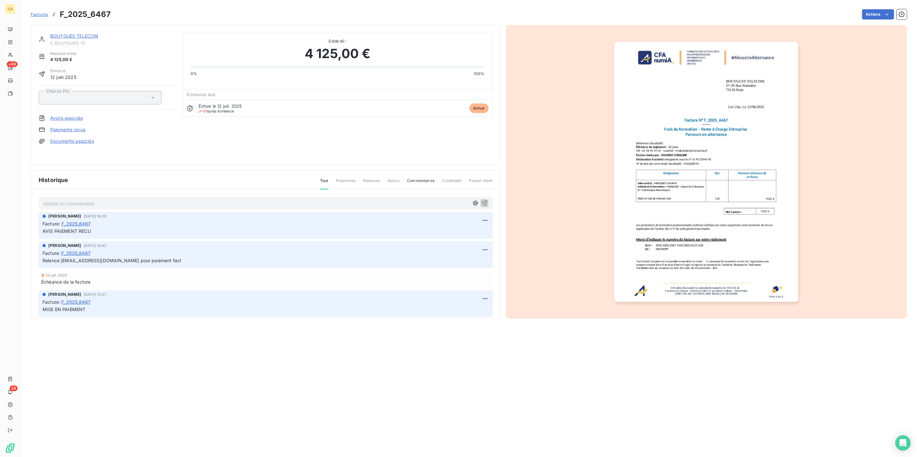
click at [73, 200] on p "Ajouter un commentaire ﻿" at bounding box center [256, 204] width 426 height 8
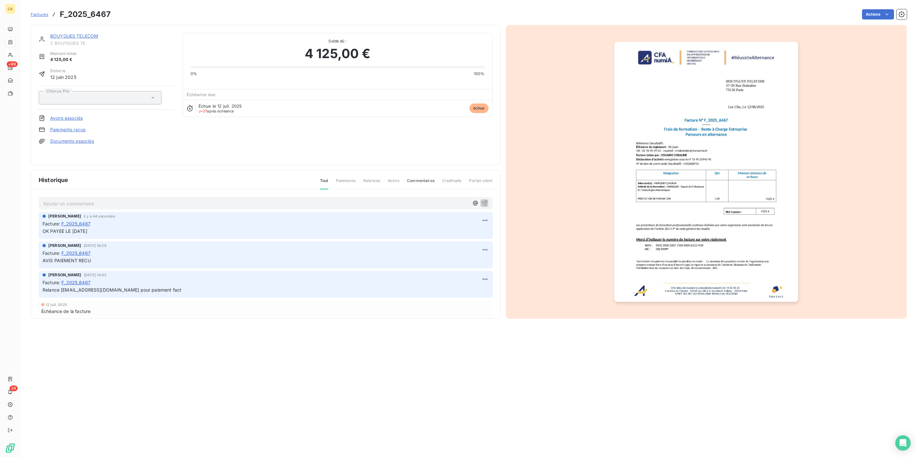
click at [759, 115] on img "button" at bounding box center [706, 172] width 184 height 260
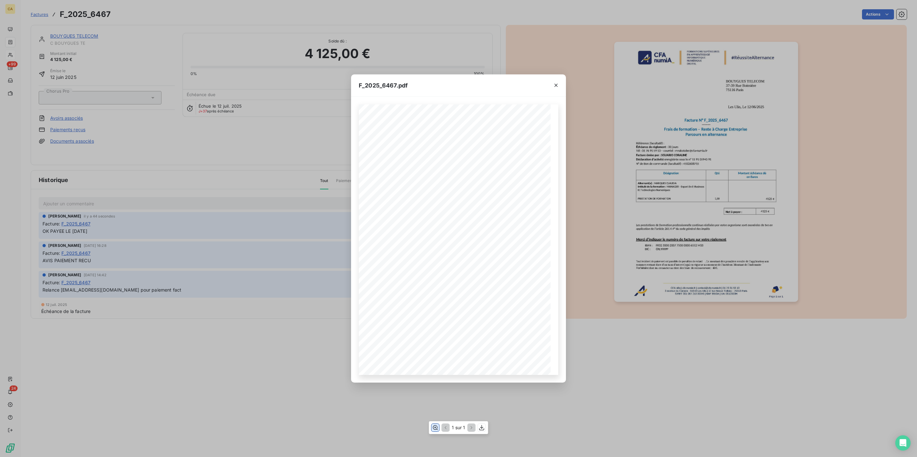
click at [435, 427] on icon "button" at bounding box center [435, 428] width 5 height 5
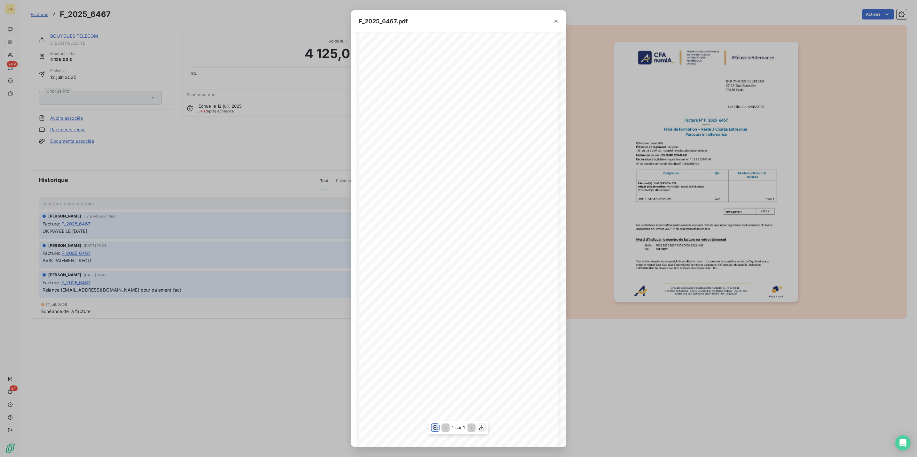
scroll to position [60, 0]
click at [209, 136] on div "F_2025_6467.pdf CFA afia | cfa-numia.fr | contact@cfa-numia.fr | 01 76 91 59 13…" at bounding box center [458, 228] width 917 height 457
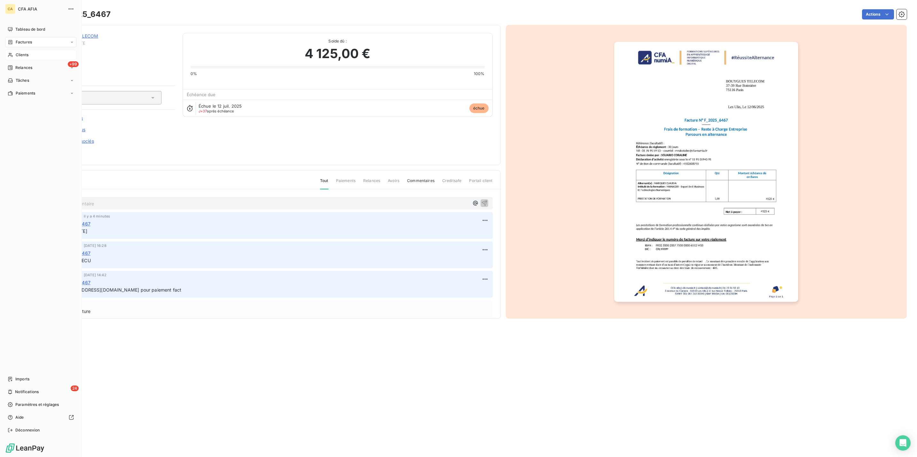
click at [26, 39] on span "Factures" at bounding box center [24, 42] width 16 height 6
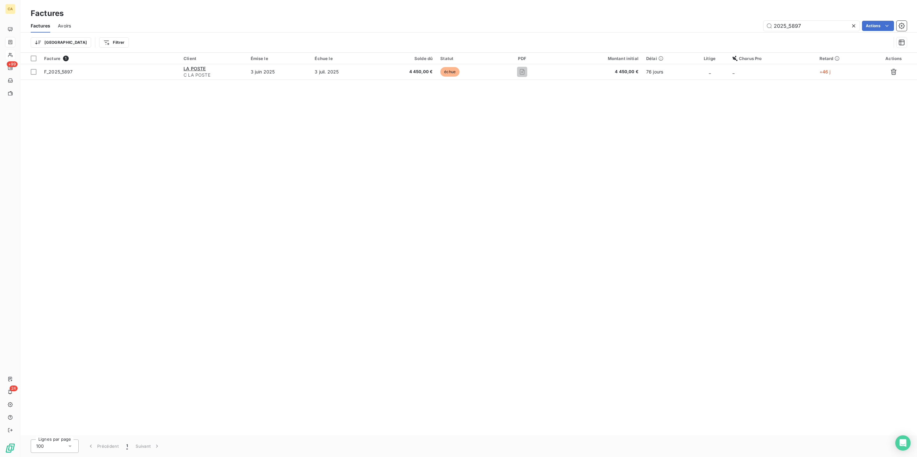
drag, startPoint x: 792, startPoint y: 20, endPoint x: 898, endPoint y: 25, distance: 105.6
click at [898, 25] on div "2025_5897 Actions" at bounding box center [493, 26] width 828 height 10
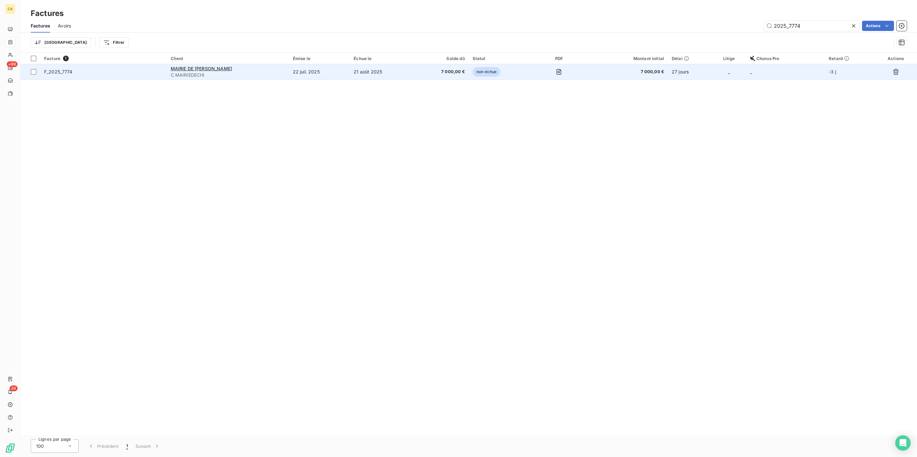
type input "2025_7774"
click at [306, 64] on td "22 juil. 2025" at bounding box center [319, 71] width 61 height 15
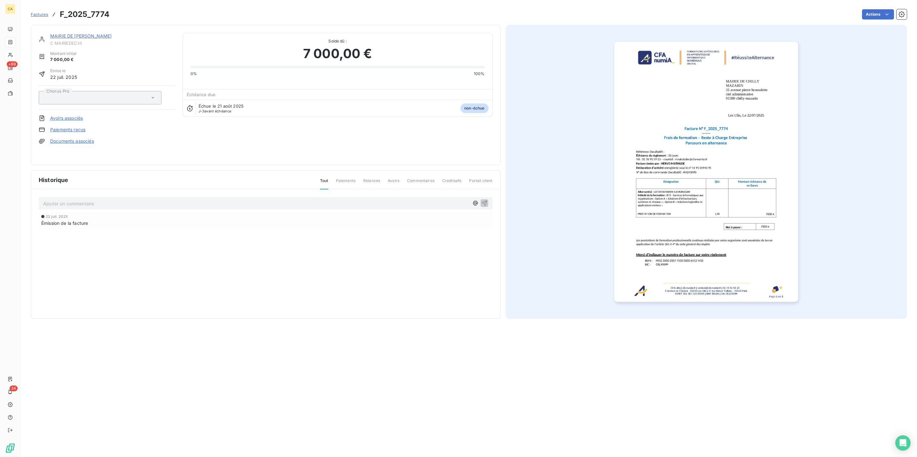
click at [105, 200] on p "Ajouter un commentaire ﻿" at bounding box center [256, 204] width 426 height 8
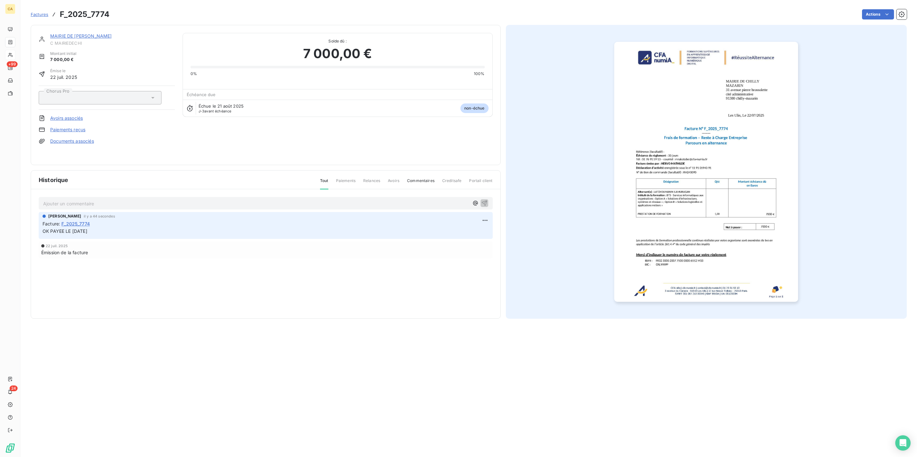
click at [732, 123] on img "button" at bounding box center [706, 172] width 184 height 260
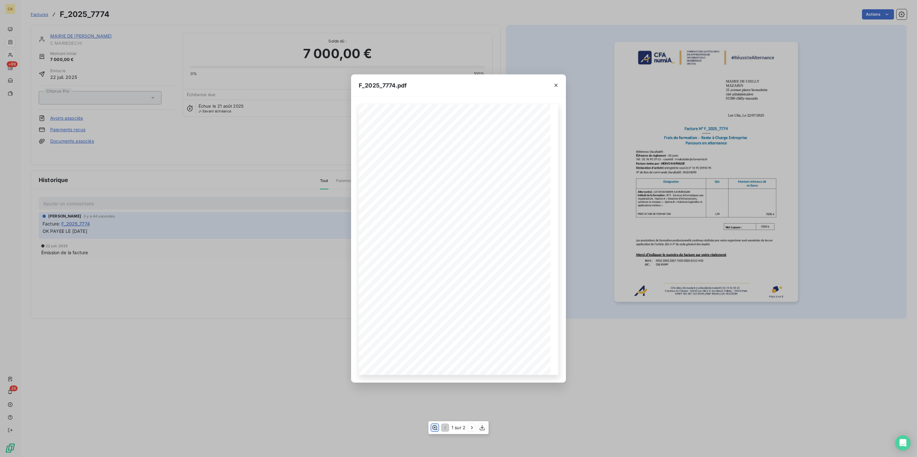
click at [437, 430] on icon "button" at bounding box center [434, 428] width 6 height 6
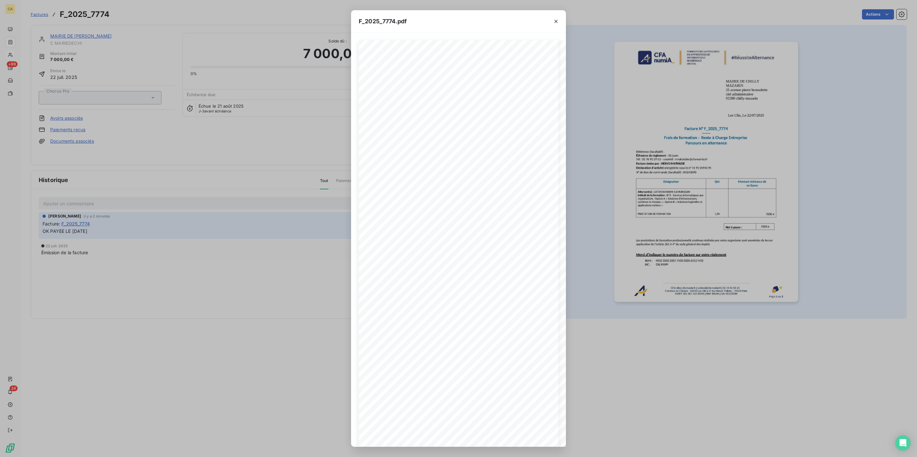
click at [192, 218] on div "F_2025_7774.pdf CFA afia | cfa-numia.fr | contact@cfa-numia.fr | 01 76 91 59 13…" at bounding box center [458, 228] width 917 height 457
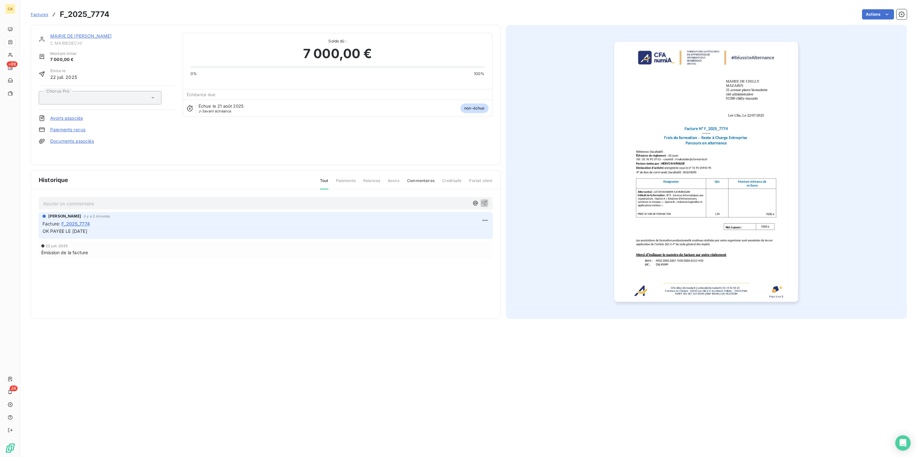
click at [66, 33] on link "MAIRIE DE CHILLY MAZARIN" at bounding box center [80, 35] width 61 height 5
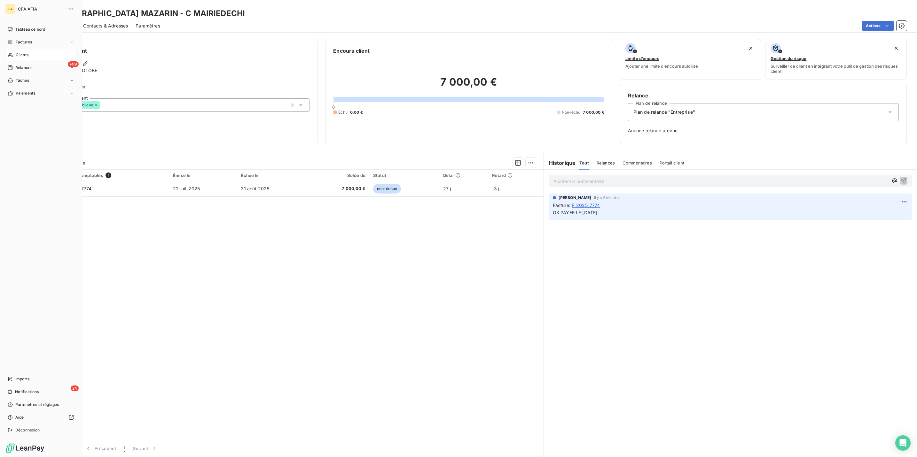
click at [30, 50] on div "Clients" at bounding box center [40, 55] width 71 height 10
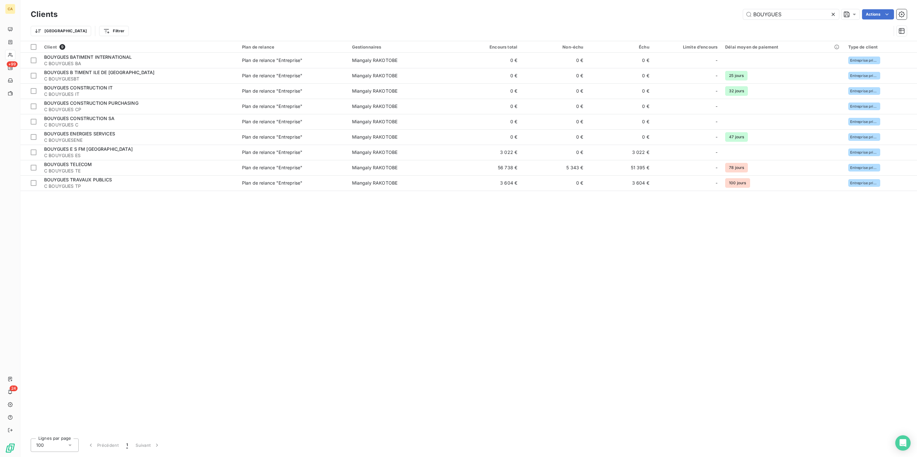
drag, startPoint x: 706, startPoint y: 13, endPoint x: 584, endPoint y: 10, distance: 122.1
click at [584, 10] on div "BOUYGUES Actions" at bounding box center [485, 14] width 841 height 10
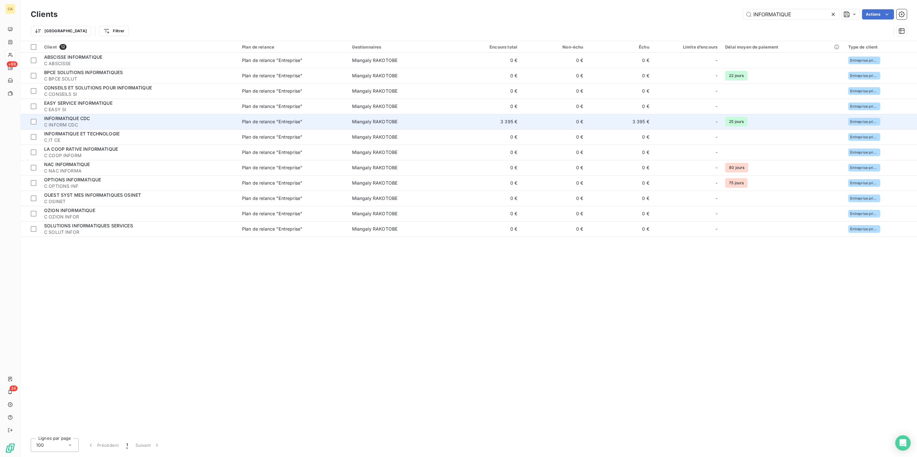
type input "INFORMATIQUE"
click at [79, 116] on span "INFORMATIQUE CDC" at bounding box center [67, 118] width 46 height 5
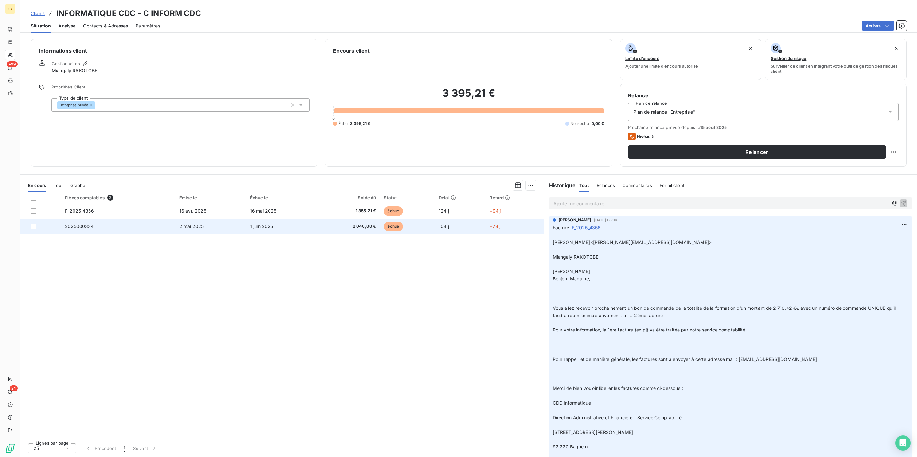
click at [85, 219] on td "2025000334" at bounding box center [118, 226] width 114 height 15
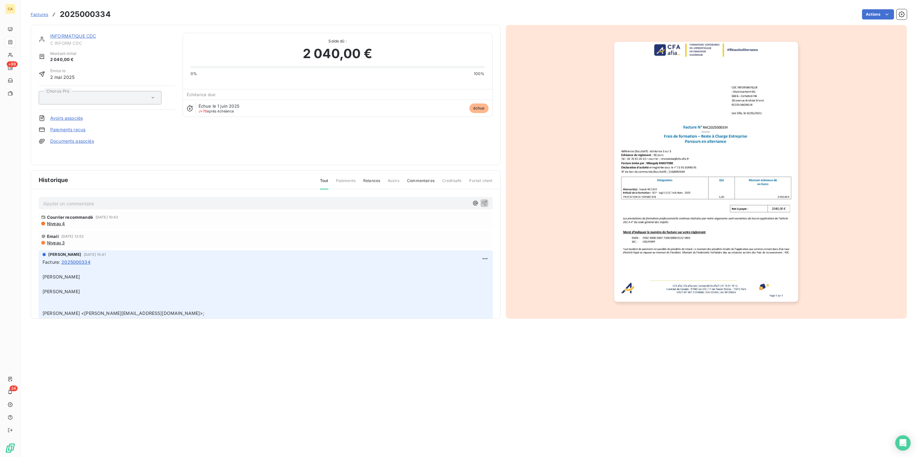
click at [108, 200] on p "Ajouter un commentaire ﻿" at bounding box center [256, 204] width 426 height 8
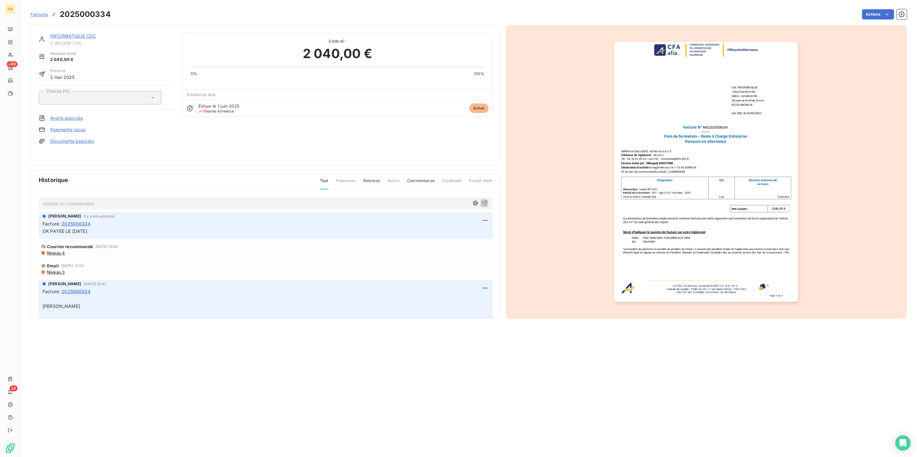
click at [71, 28] on div "INFORMATIQUE CDC C INFORM CDC Montant initial 2 040,00 € Émise le 2 mai 2025 Ch…" at bounding box center [266, 95] width 470 height 140
click at [69, 33] on link "INFORMATIQUE CDC" at bounding box center [73, 35] width 46 height 5
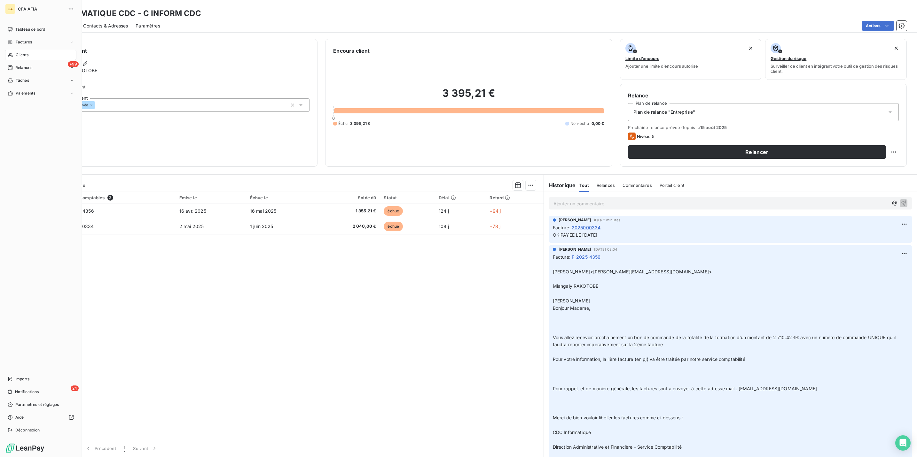
click at [12, 50] on div "Clients" at bounding box center [40, 55] width 71 height 10
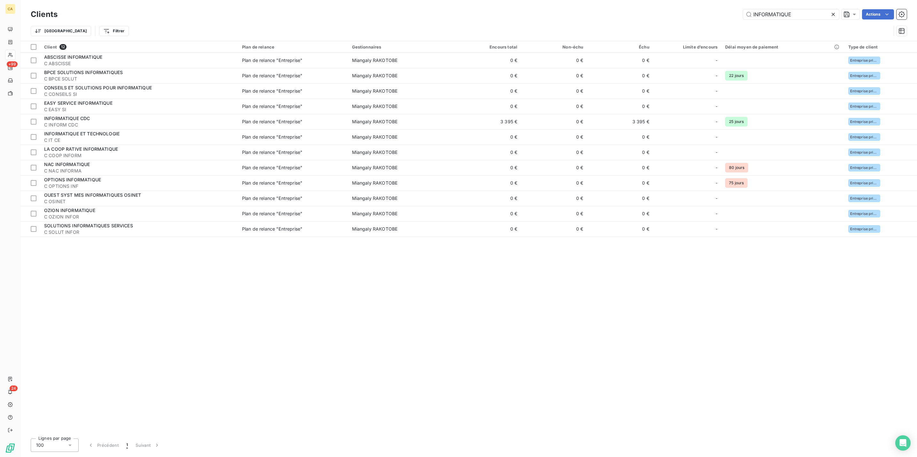
drag, startPoint x: 814, startPoint y: 12, endPoint x: 601, endPoint y: 11, distance: 213.2
click at [605, 11] on div "INFORMATIQUE Actions" at bounding box center [485, 14] width 841 height 10
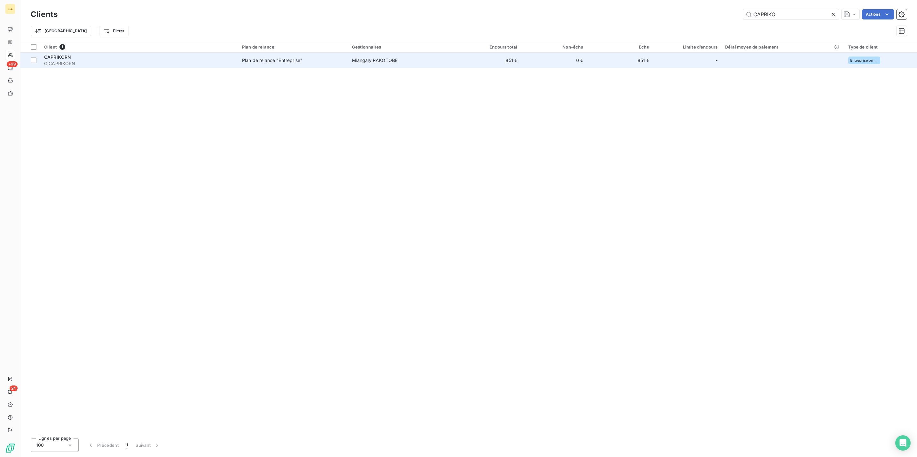
type input "CAPRIKO"
click at [285, 57] on span "Plan de relance "Entreprise"" at bounding box center [293, 60] width 102 height 6
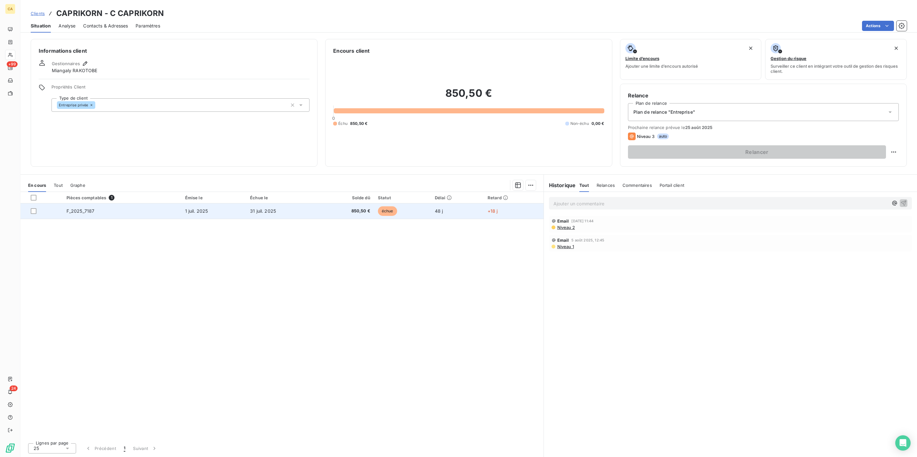
click at [363, 204] on td "850,50 €" at bounding box center [345, 211] width 57 height 15
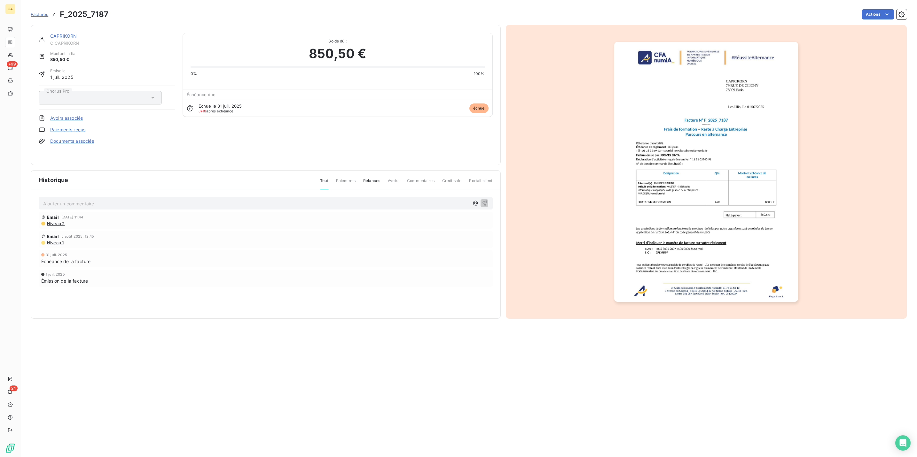
click at [78, 200] on p "Ajouter un commentaire ﻿" at bounding box center [256, 204] width 426 height 8
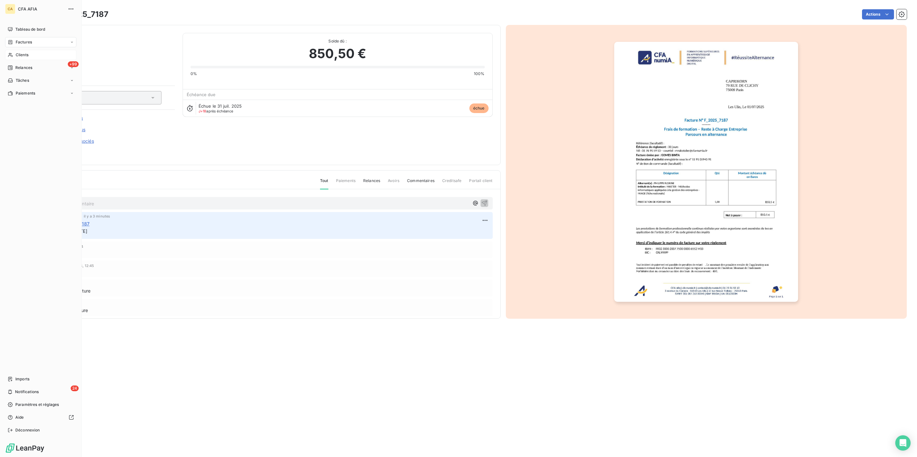
drag, startPoint x: 12, startPoint y: 44, endPoint x: 24, endPoint y: 43, distance: 12.8
click at [12, 50] on div "Clients" at bounding box center [40, 55] width 71 height 10
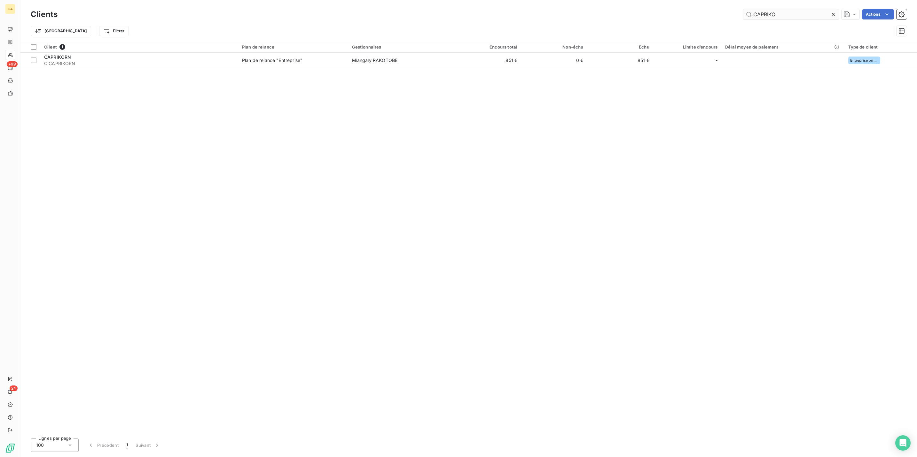
click at [806, 13] on input "CAPRIKO" at bounding box center [791, 14] width 96 height 10
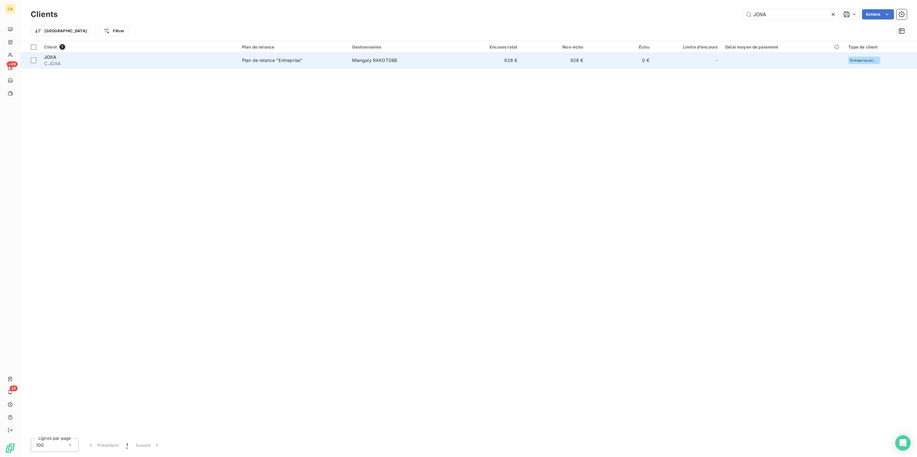
type input "JOIIA"
click at [356, 58] on td "Miangaly RAKOTOBE" at bounding box center [401, 60] width 107 height 15
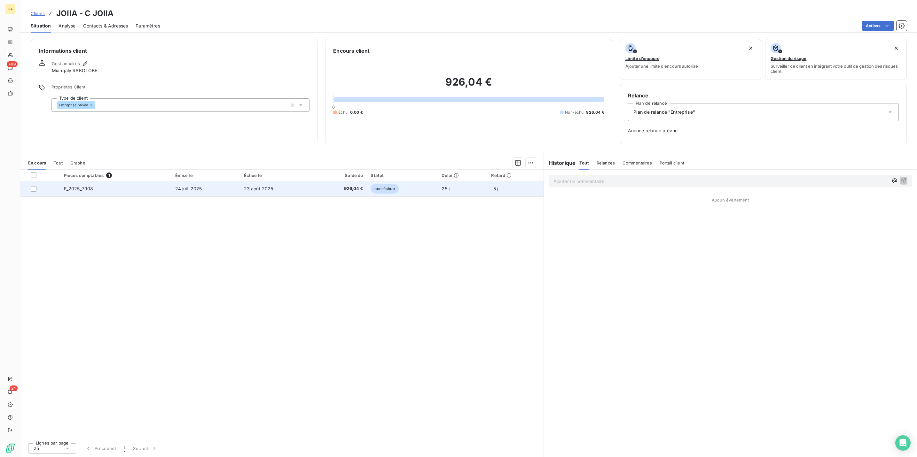
click at [313, 181] on td "23 août 2025" at bounding box center [277, 188] width 74 height 15
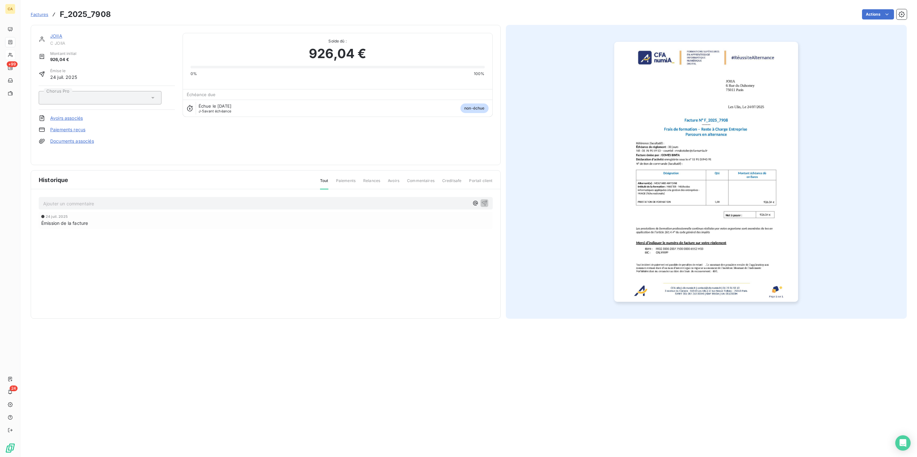
click at [100, 200] on p "Ajouter un commentaire ﻿" at bounding box center [256, 204] width 426 height 8
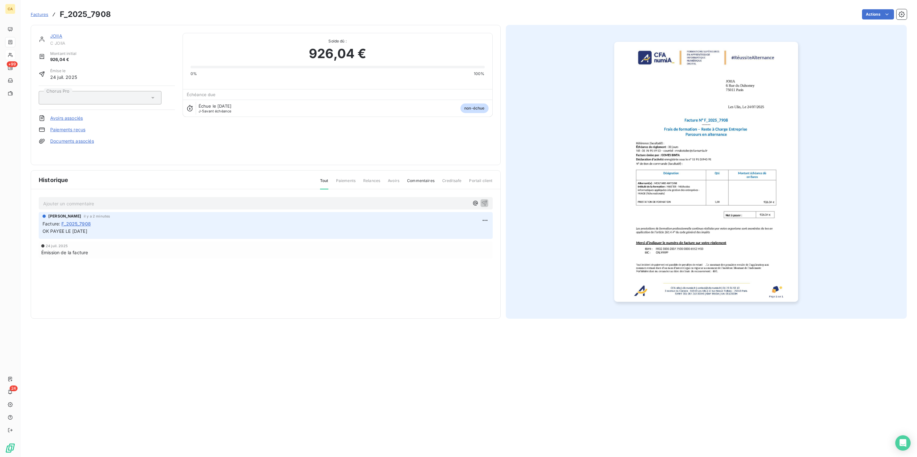
click at [50, 33] on link "JOIIA" at bounding box center [56, 35] width 12 height 5
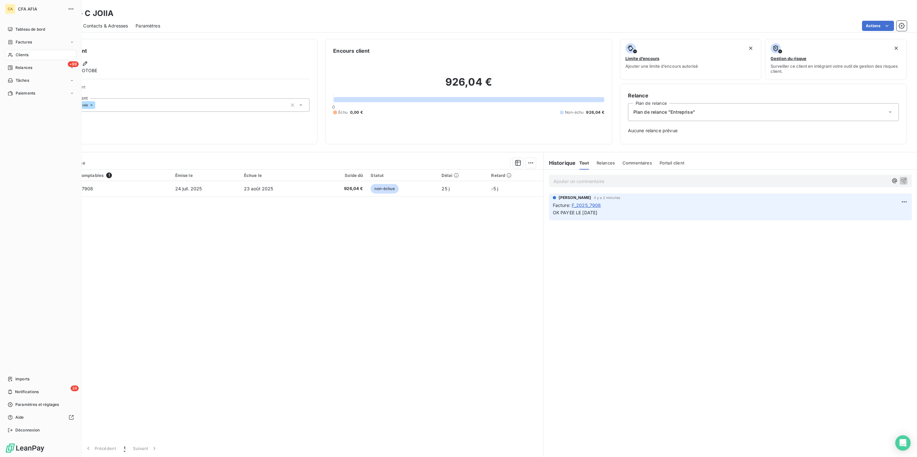
click at [17, 50] on div "Clients" at bounding box center [40, 55] width 71 height 10
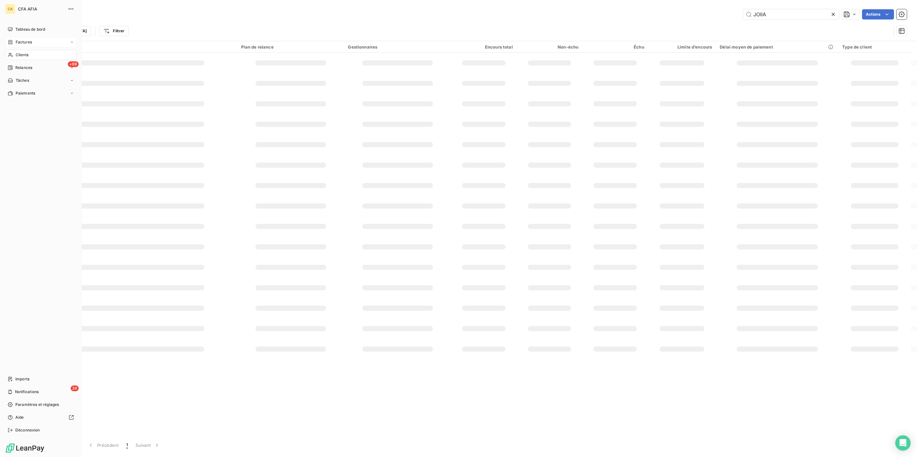
click at [21, 39] on span "Factures" at bounding box center [24, 42] width 16 height 6
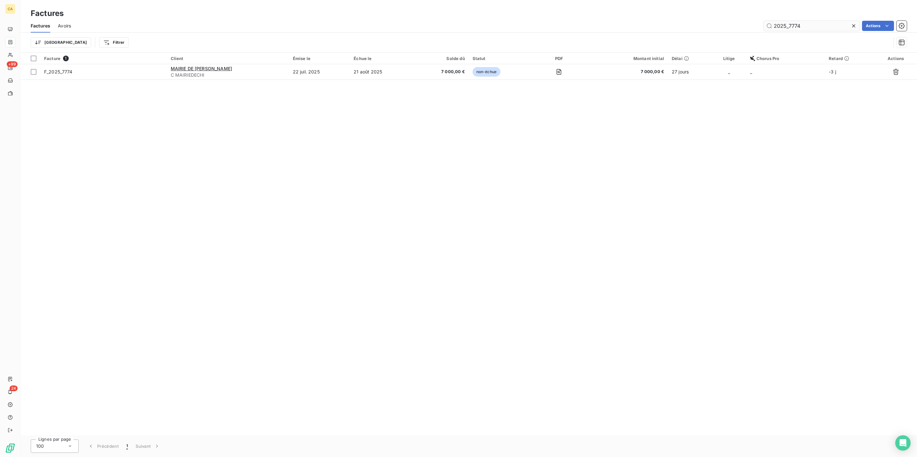
click at [803, 21] on input "2025_7774" at bounding box center [811, 26] width 96 height 10
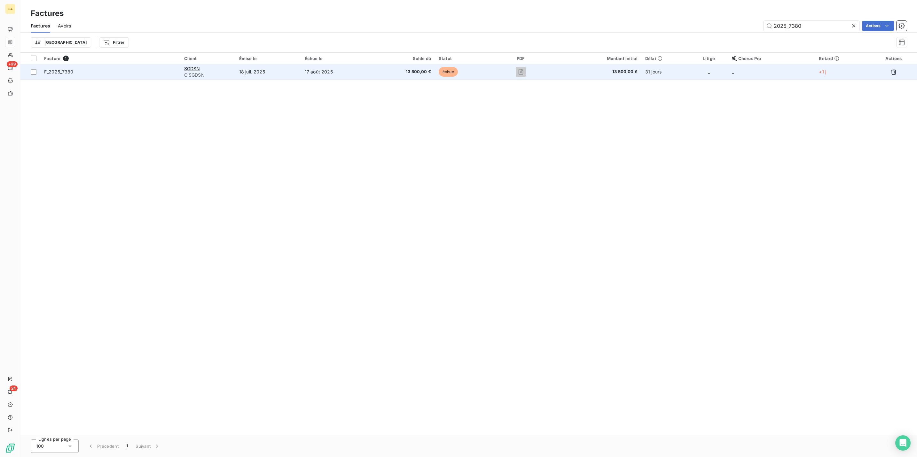
type input "2025_7380"
click at [290, 66] on td "18 juil. 2025" at bounding box center [268, 71] width 66 height 15
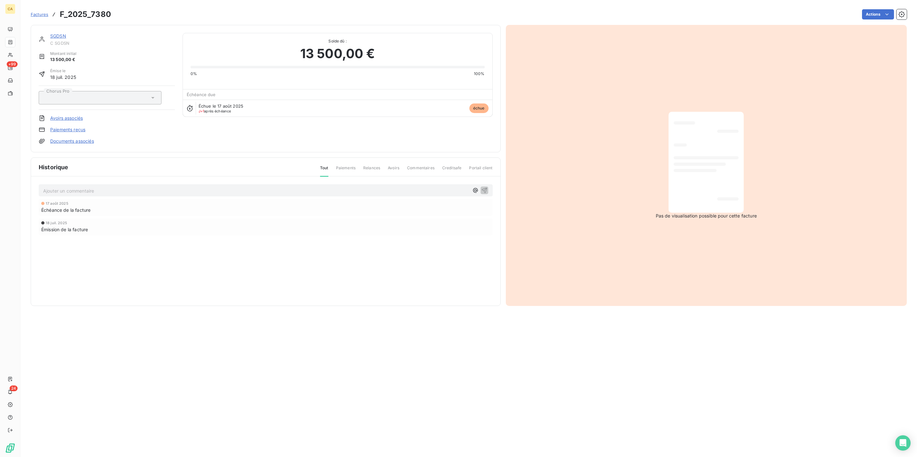
click at [105, 187] on p "Ajouter un commentaire ﻿" at bounding box center [256, 191] width 426 height 8
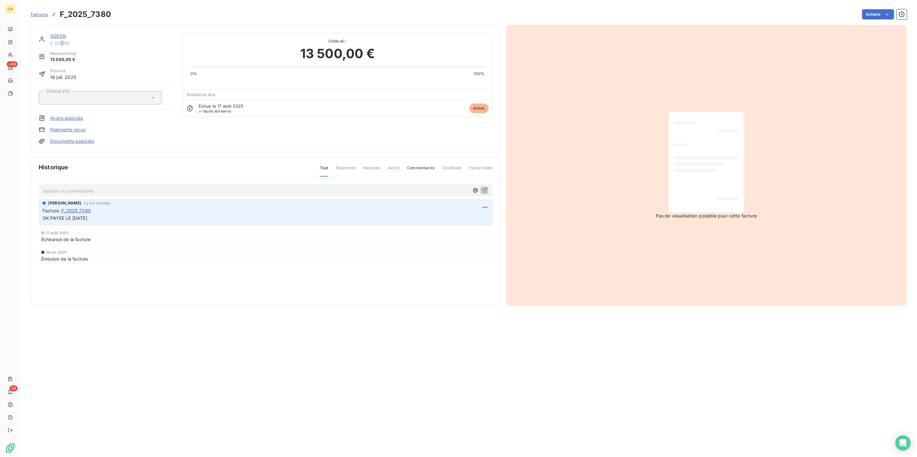
click at [50, 41] on span "C SGDSN" at bounding box center [112, 43] width 125 height 5
click at [50, 34] on div "SGDSN C SGDSN" at bounding box center [112, 39] width 125 height 13
click at [47, 26] on div "SGDSN C SGDSN Montant initial 13 500,00 € Émise le 18 juil. 2025 Chorus Pro Avo…" at bounding box center [266, 89] width 470 height 128
click at [50, 33] on link "SGDSN" at bounding box center [58, 35] width 16 height 5
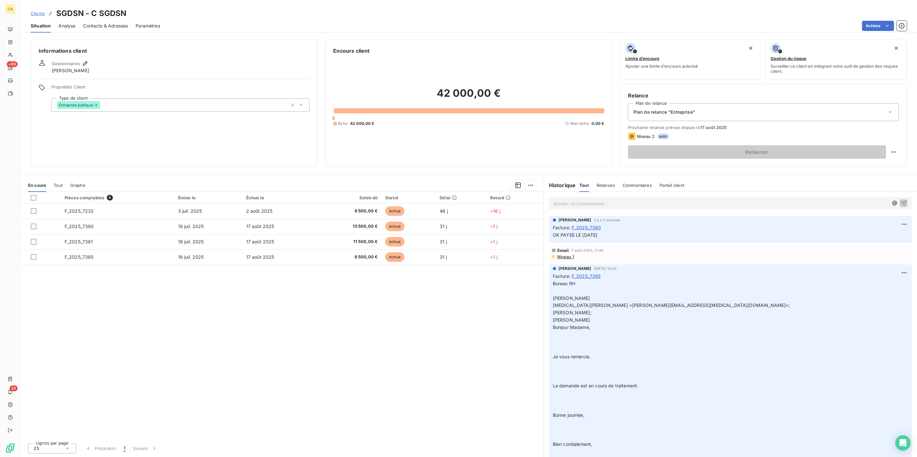
click at [12, 40] on div at bounding box center [10, 42] width 5 height 5
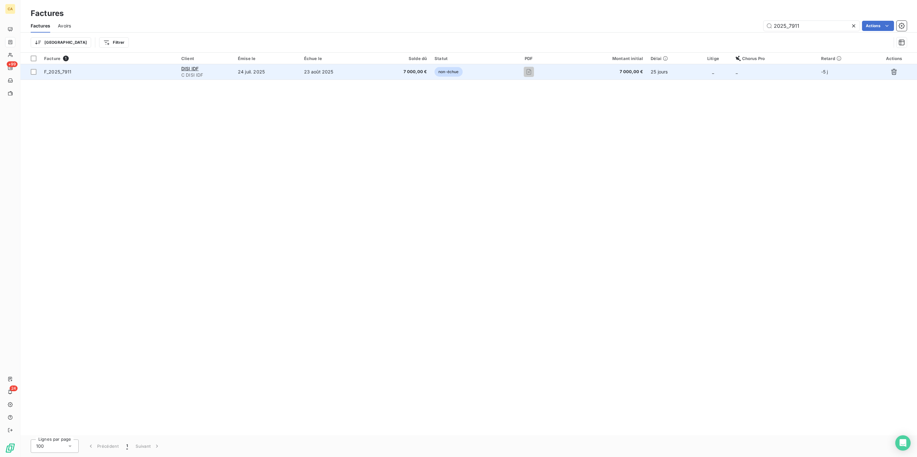
type input "2025_7911"
click at [109, 69] on span "F_2025_7911" at bounding box center [108, 72] width 129 height 6
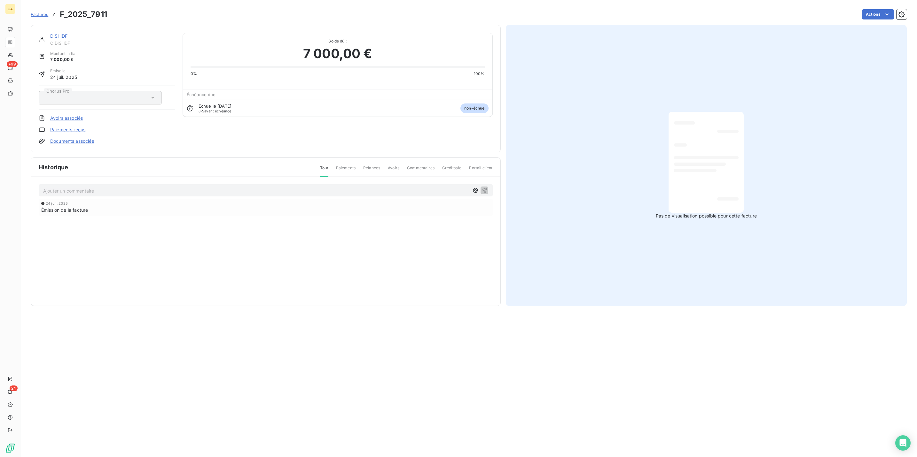
click at [196, 177] on div "Ajouter un commentaire ﻿ 24 juil. 2025 Émission de la facture" at bounding box center [265, 209] width 469 height 65
click at [193, 184] on div "Ajouter un commentaire ﻿" at bounding box center [266, 190] width 454 height 12
click at [186, 187] on p "Ajouter un commentaire ﻿" at bounding box center [256, 191] width 426 height 8
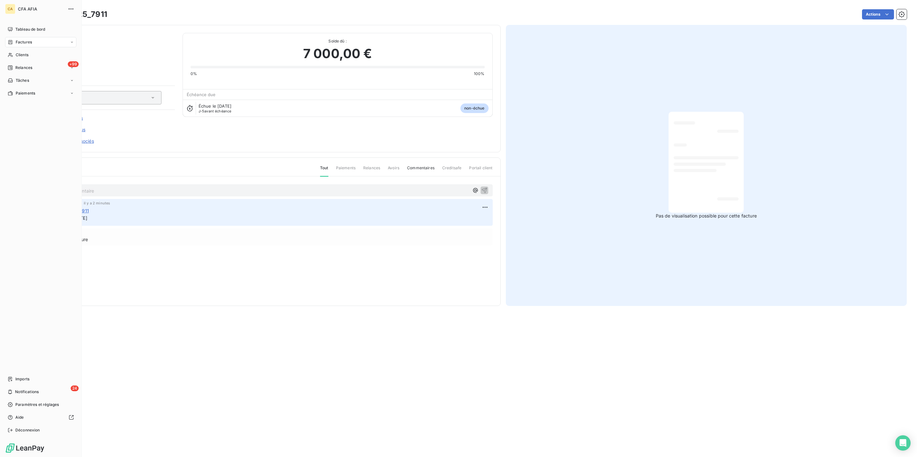
drag, startPoint x: 15, startPoint y: 34, endPoint x: 41, endPoint y: 29, distance: 26.4
click at [16, 39] on span "Factures" at bounding box center [24, 42] width 16 height 6
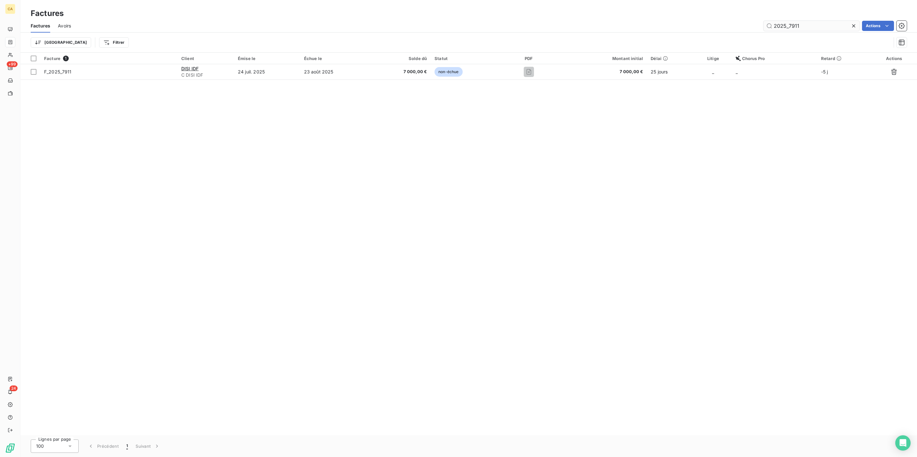
click at [820, 22] on input "2025_7911" at bounding box center [811, 26] width 96 height 10
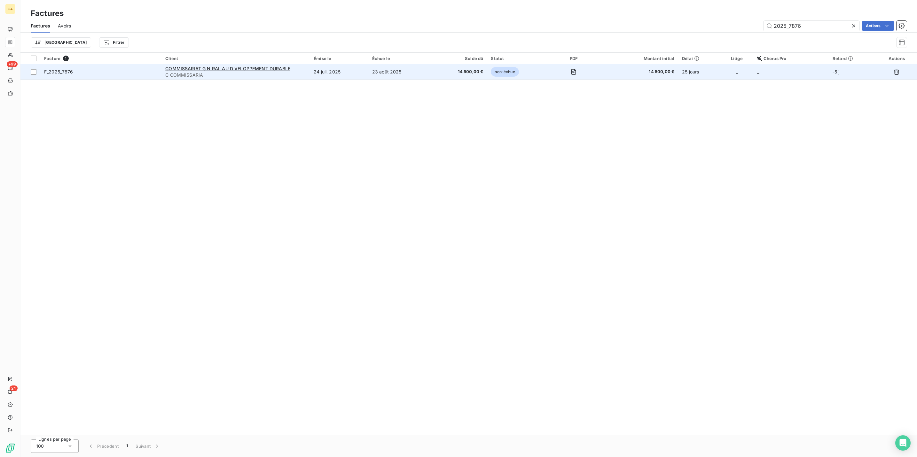
type input "2025_7876"
click at [121, 69] on span "F_2025_7876" at bounding box center [100, 72] width 113 height 6
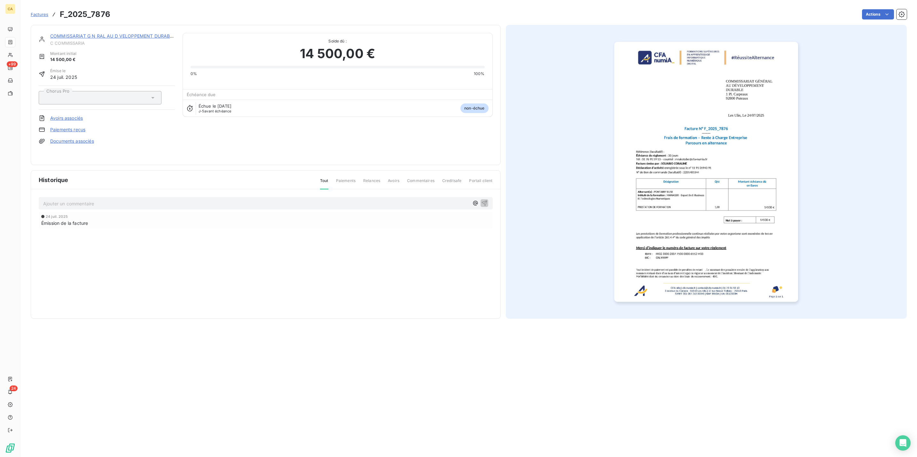
click at [107, 190] on div "Ajouter un commentaire ﻿ 24 juil. 2025 Émission de la facture" at bounding box center [265, 222] width 469 height 65
click at [106, 200] on p "Ajouter un commentaire ﻿" at bounding box center [256, 204] width 426 height 8
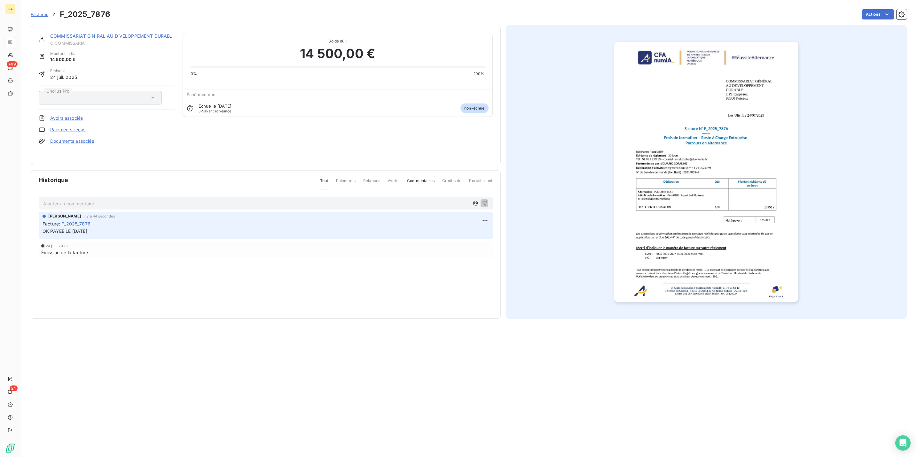
click at [85, 33] on link "COMMISSARIAT G N RAL AU D VELOPPEMENT DURABLE" at bounding box center [112, 35] width 125 height 5
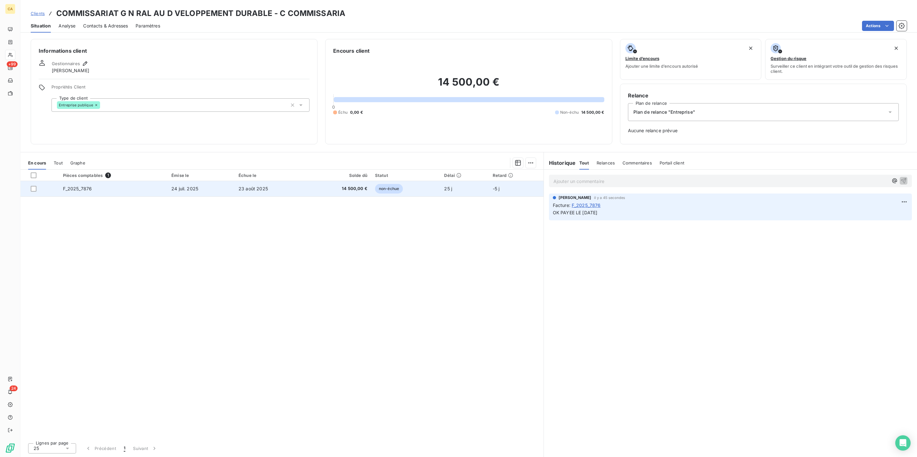
click at [258, 186] on span "23 août 2025" at bounding box center [252, 188] width 29 height 5
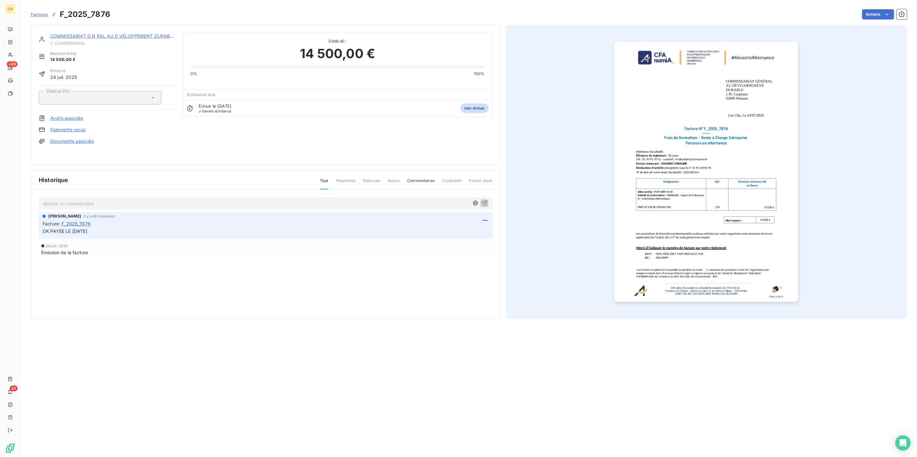
click at [738, 240] on img "button" at bounding box center [706, 172] width 184 height 260
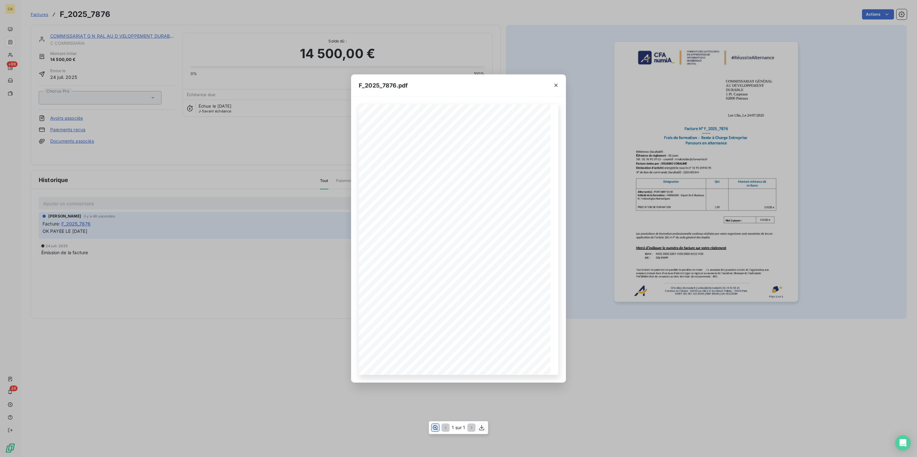
click at [433, 427] on button "button" at bounding box center [435, 428] width 8 height 8
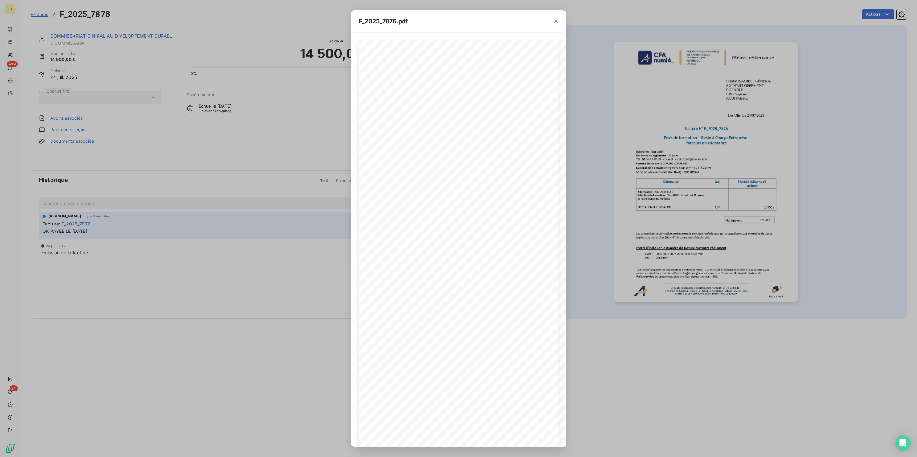
click at [106, 99] on div "F_2025_7876.pdf CFA afia | cfa-numia.fr | contact@cfa-numia.fr | 01 76 91 59 13…" at bounding box center [458, 228] width 917 height 457
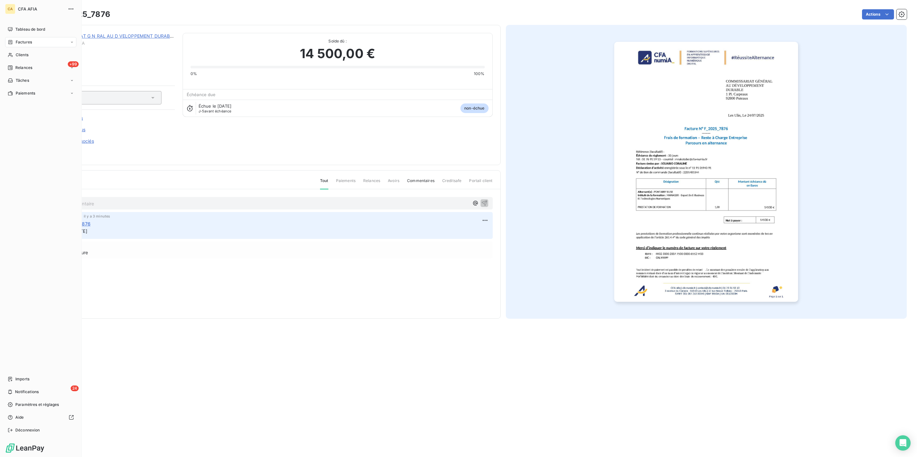
drag, startPoint x: 9, startPoint y: 41, endPoint x: 13, endPoint y: 34, distance: 8.6
click at [9, 50] on div "Clients" at bounding box center [40, 55] width 71 height 10
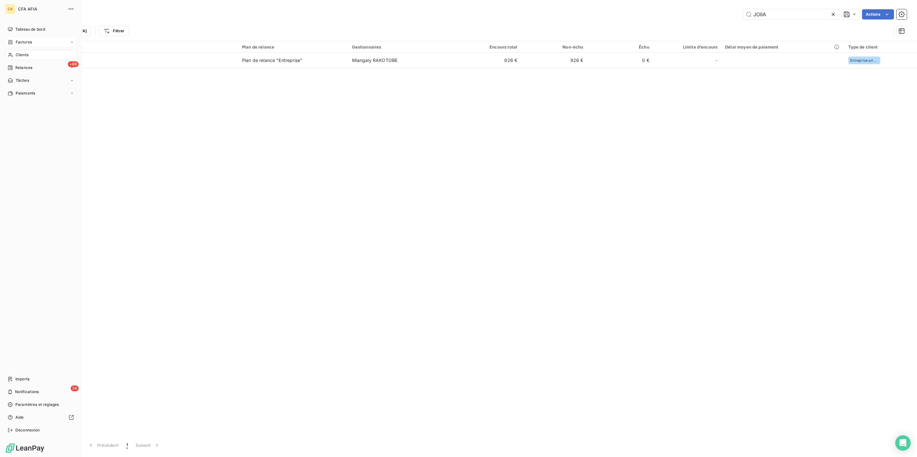
click at [16, 39] on span "Factures" at bounding box center [24, 42] width 16 height 6
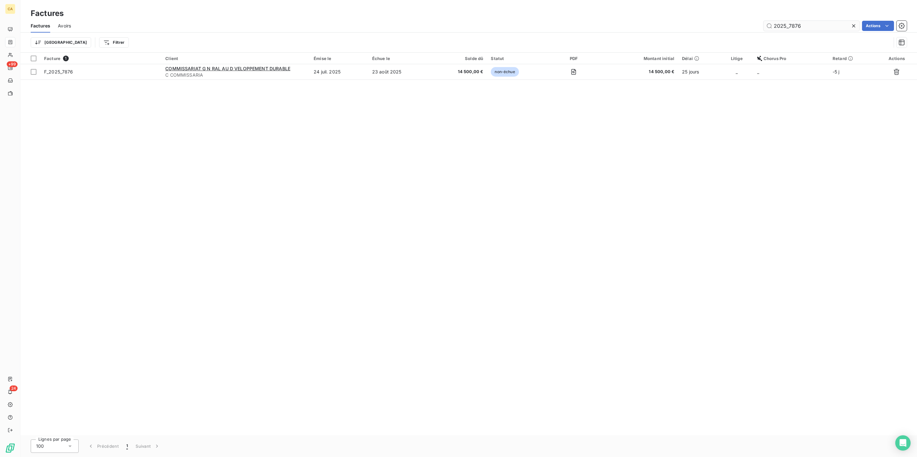
click at [813, 24] on input "2025_7876" at bounding box center [811, 26] width 96 height 10
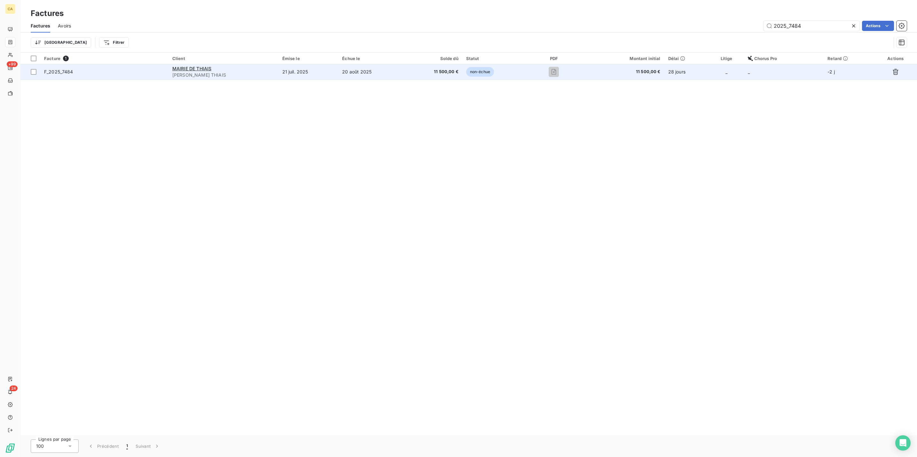
type input "2025_7484"
click at [312, 64] on td "21 juil. 2025" at bounding box center [308, 71] width 60 height 15
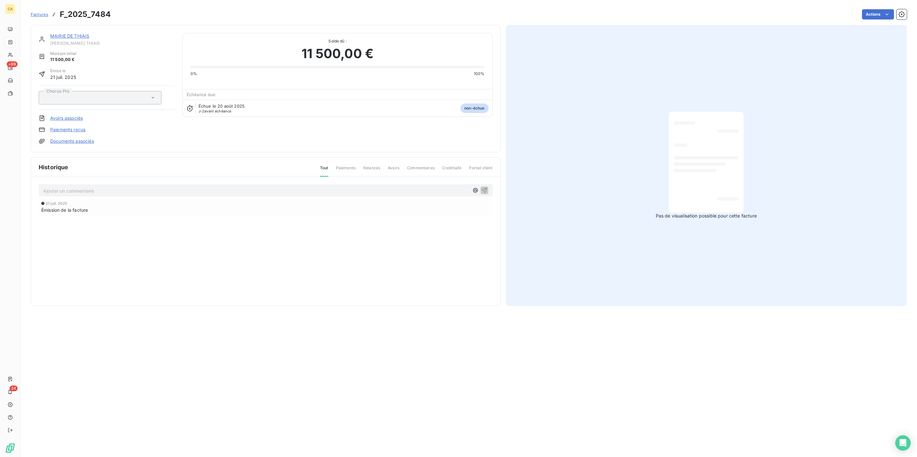
drag, startPoint x: 911, startPoint y: 180, endPoint x: 915, endPoint y: 180, distance: 3.8
click at [911, 180] on section "Factures F_2025_7484 Actions MAIRIE DE THIAIS C M. THIAIS Montant initial 11 50…" at bounding box center [468, 228] width 896 height 457
click at [90, 187] on p "Ajouter un commentaire ﻿" at bounding box center [256, 191] width 426 height 8
click at [333, 206] on div "Émission de la facture" at bounding box center [265, 209] width 449 height 7
click at [82, 186] on div "OK PAYEE LE" at bounding box center [265, 190] width 445 height 8
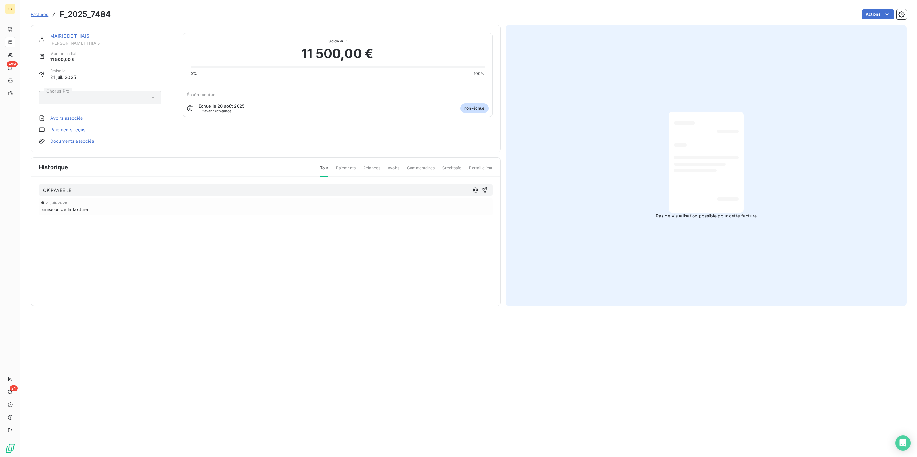
click at [81, 187] on p "OK PAYEE LE" at bounding box center [256, 190] width 426 height 7
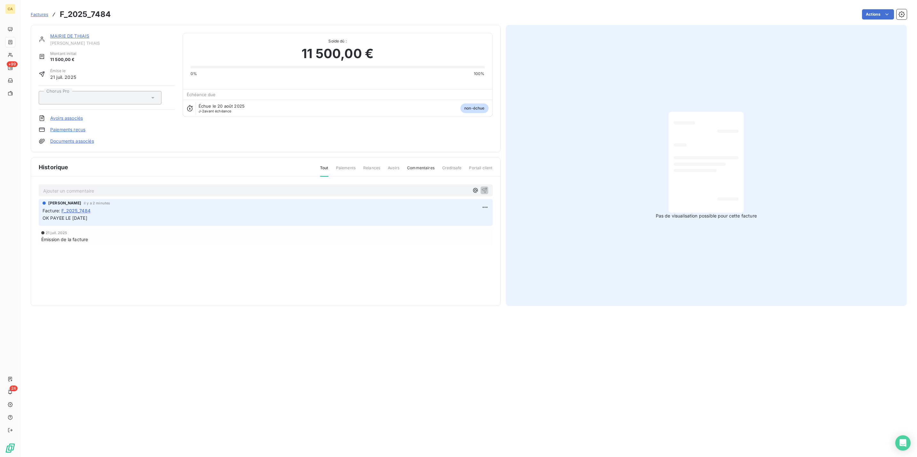
click at [58, 27] on div "MAIRIE DE THIAIS C M. THIAIS Montant initial 11 500,00 € Émise le 21 juil. 2025…" at bounding box center [266, 89] width 470 height 128
click at [55, 33] on link "MAIRIE DE THIAIS" at bounding box center [69, 35] width 39 height 5
